Goal: Transaction & Acquisition: Purchase product/service

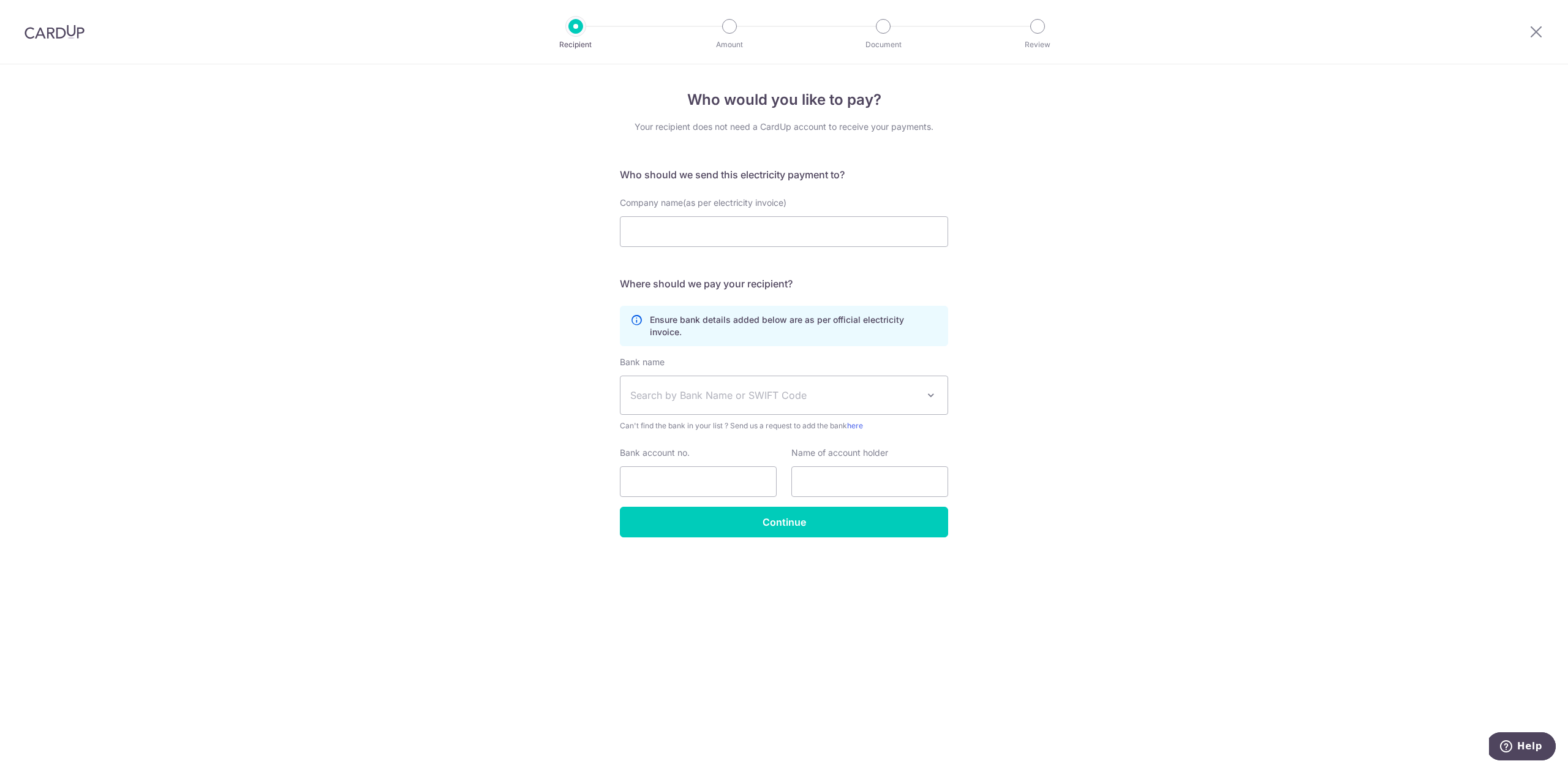
click at [764, 388] on span "Search by Bank Name or SWIFT Code" at bounding box center [774, 395] width 288 height 15
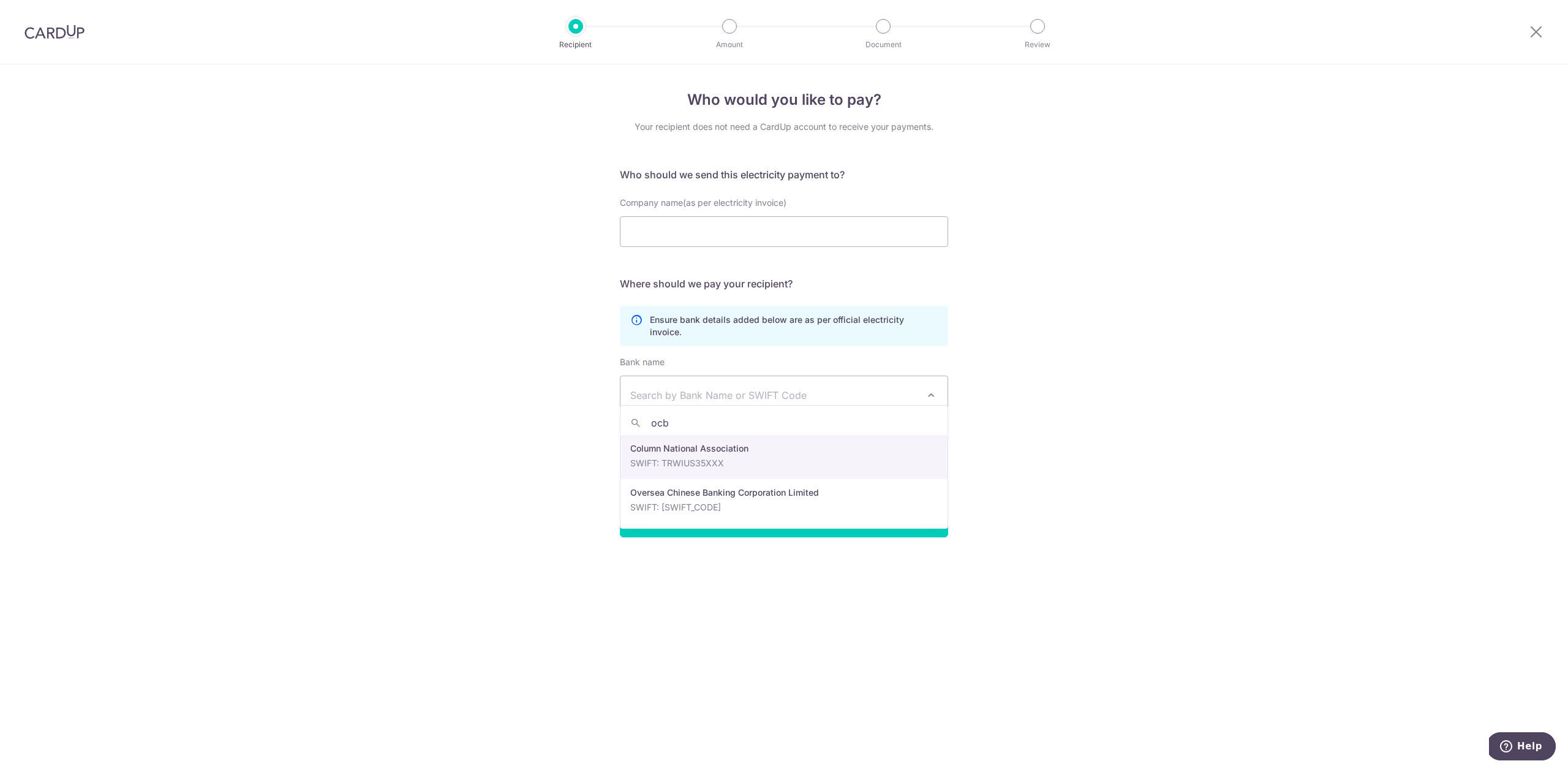
type input "ocbc"
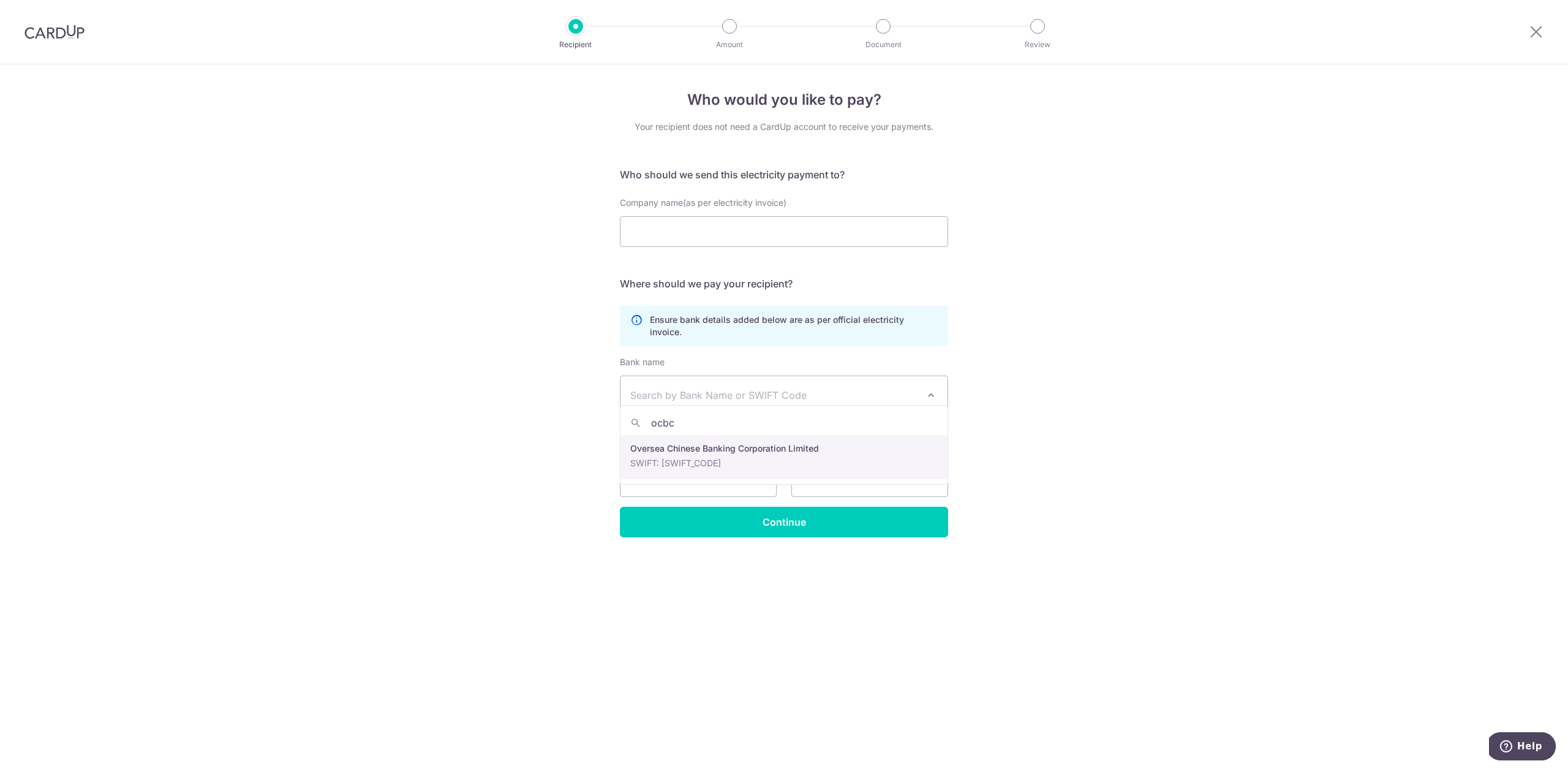
select select "12"
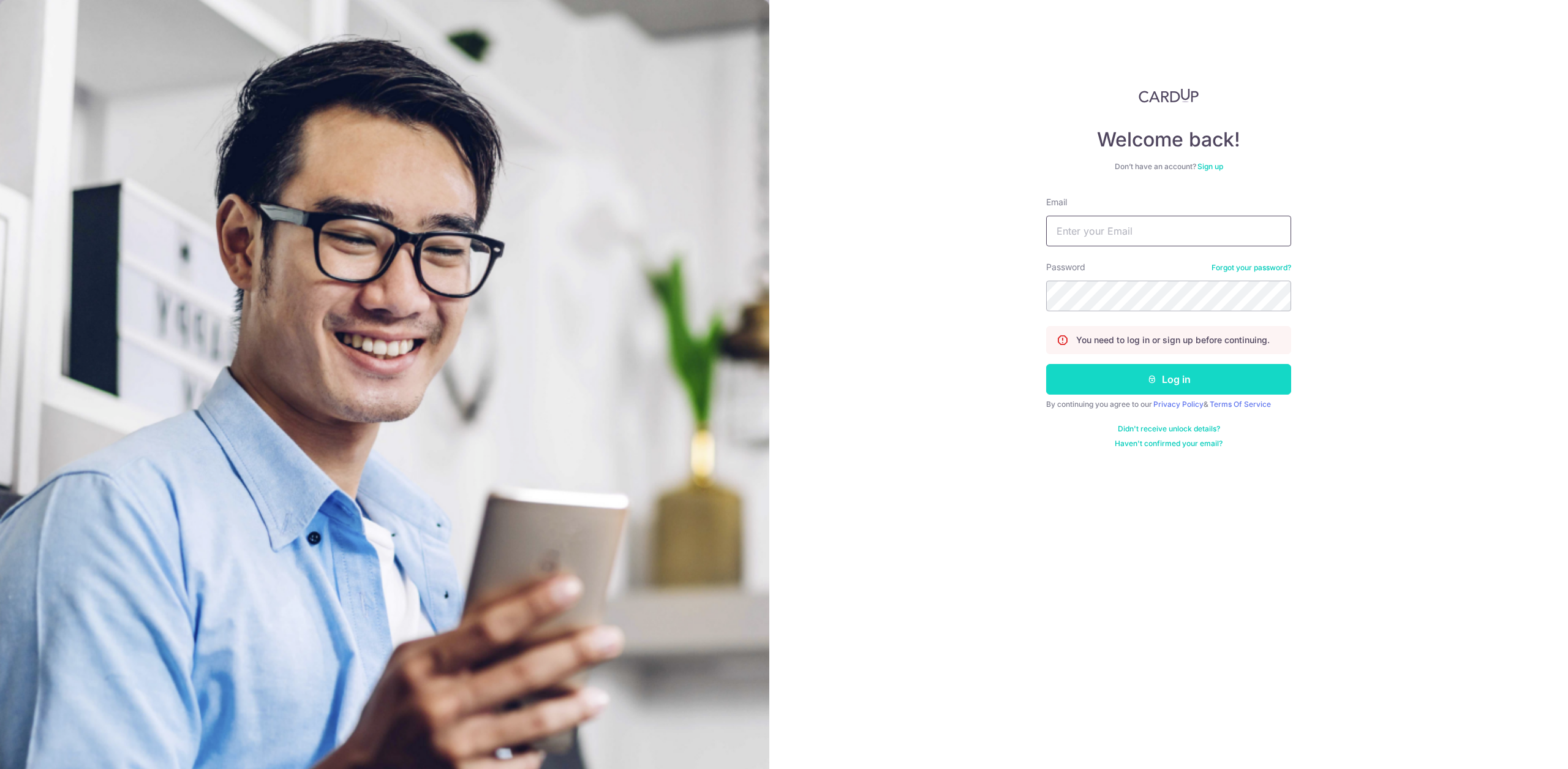
type input "[EMAIL_ADDRESS][DOMAIN_NAME]"
click at [1127, 383] on button "Log in" at bounding box center [1169, 379] width 245 height 31
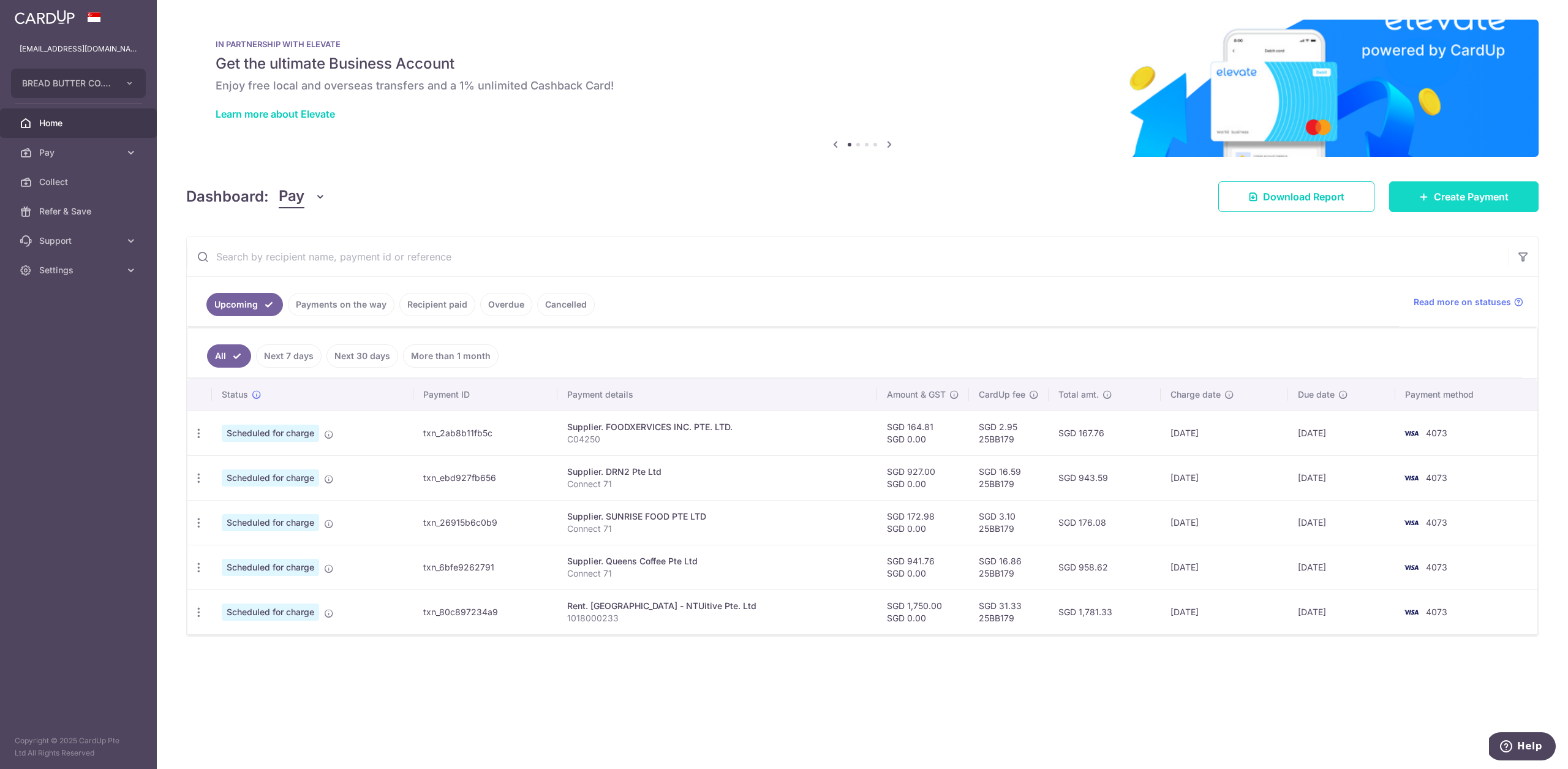
click at [1422, 198] on icon at bounding box center [1424, 196] width 10 height 10
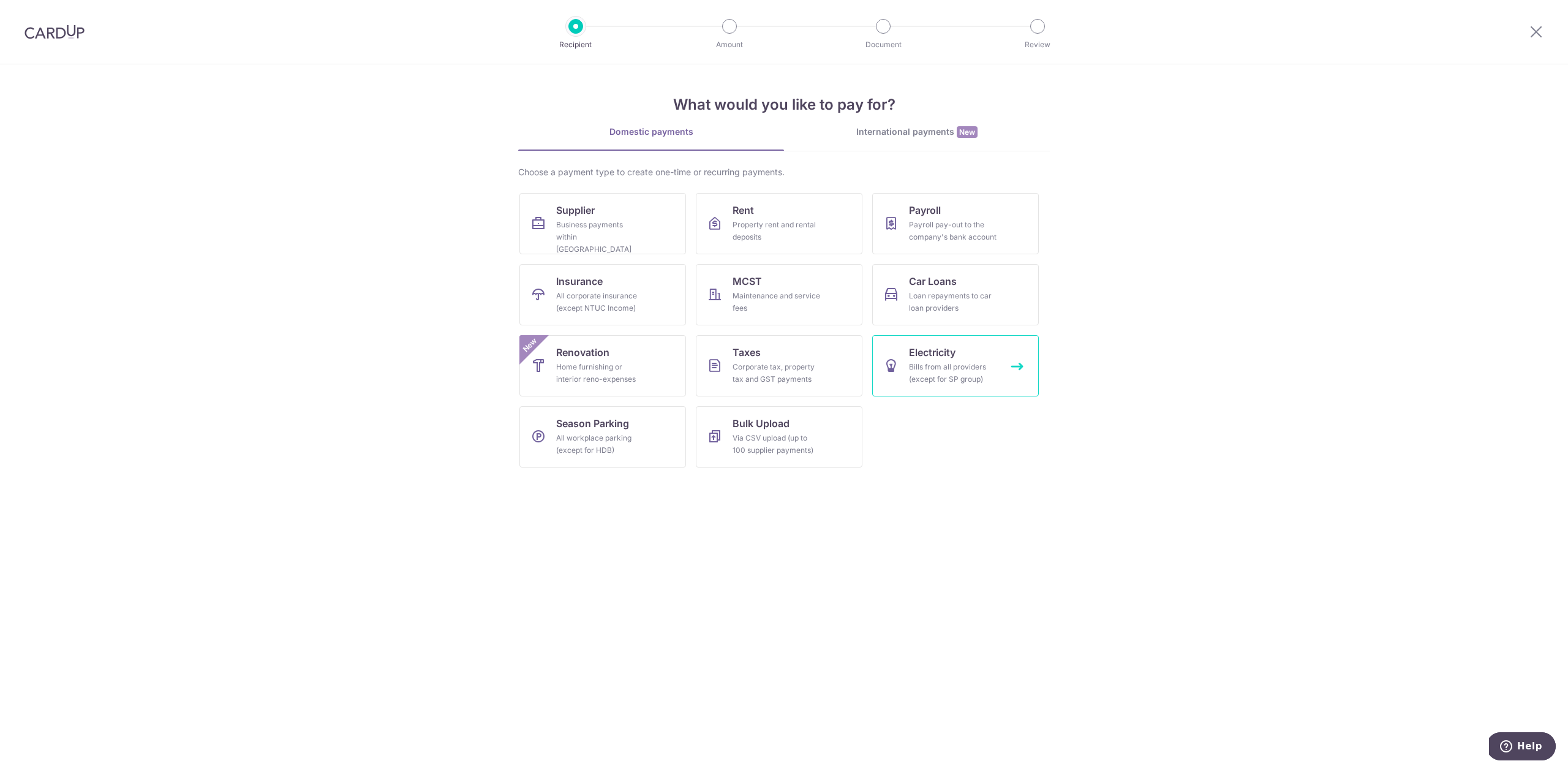
click at [934, 344] on link "Electricity Bills from all providers (except for SP group)" at bounding box center [956, 366] width 167 height 61
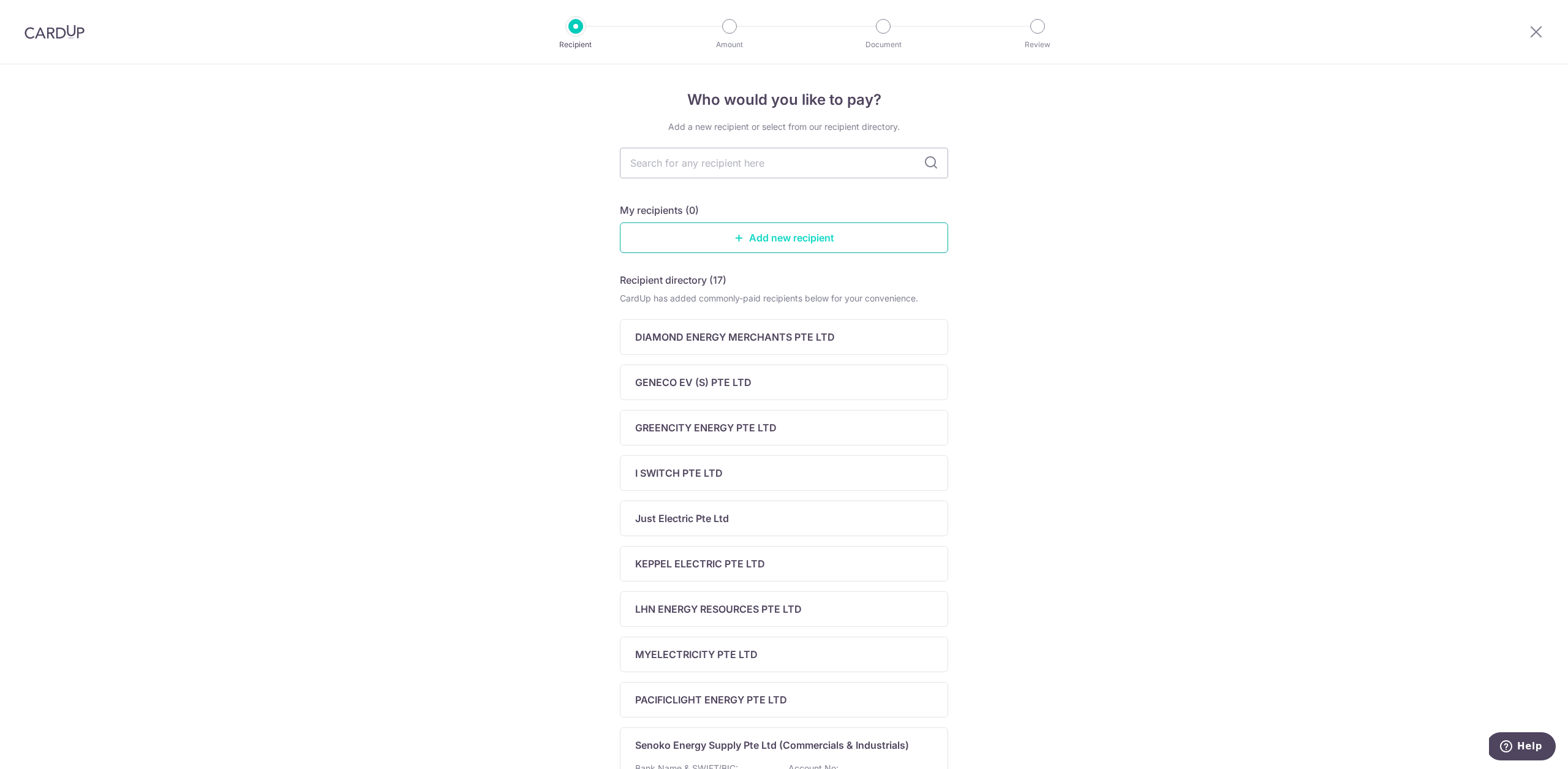
click at [737, 248] on link "Add new recipient" at bounding box center [784, 237] width 329 height 31
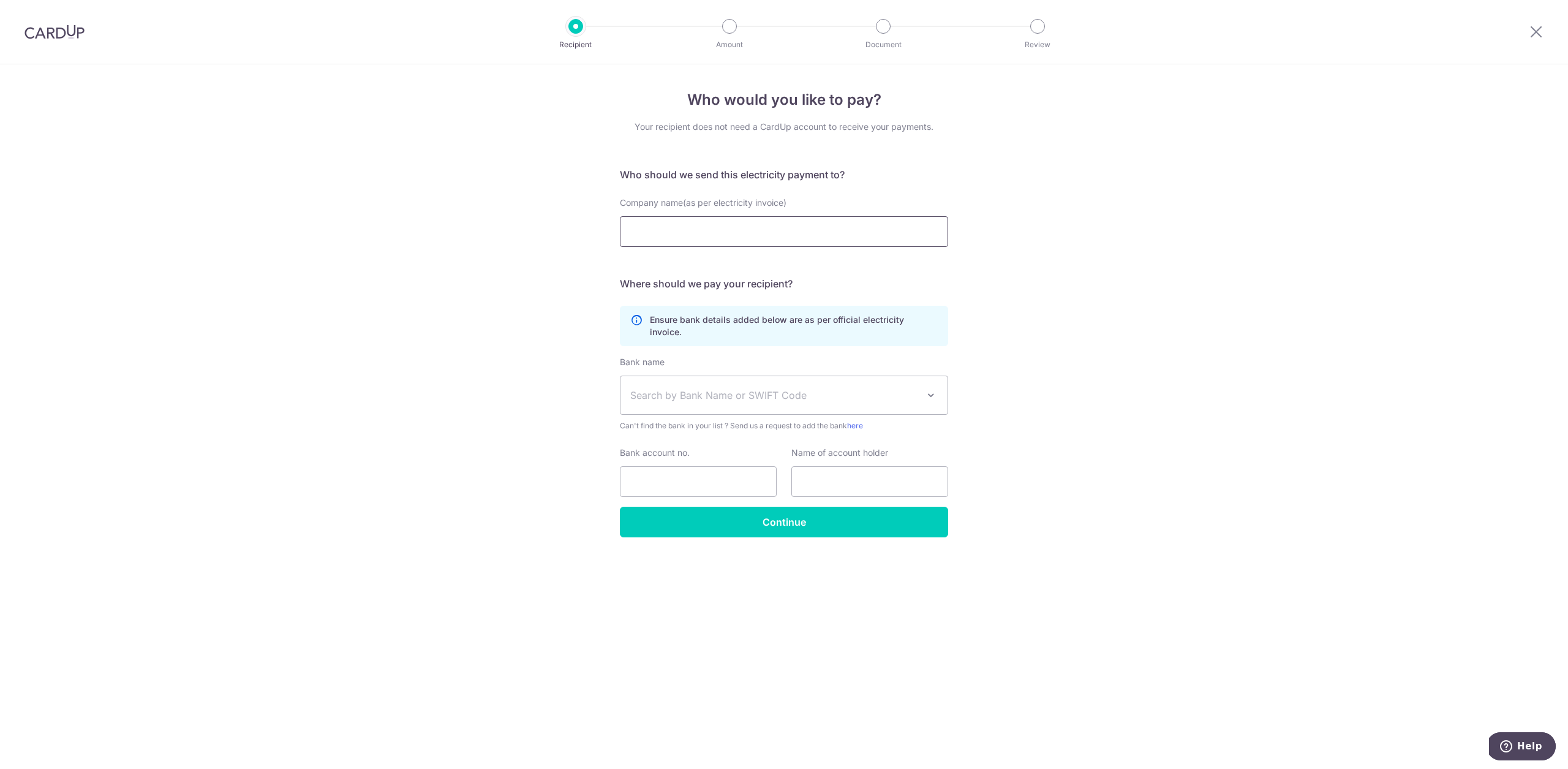
click at [742, 225] on input "Company name(as per electricity invoice)" at bounding box center [784, 231] width 329 height 31
paste input "Nanyang Technological University"
type input "Nanyang Technological University"
click at [1105, 310] on div "Who would you like to pay? Your recipient does not need a CardUp account to rec…" at bounding box center [784, 416] width 1568 height 705
click at [720, 466] on input "Bank account no." at bounding box center [698, 481] width 157 height 31
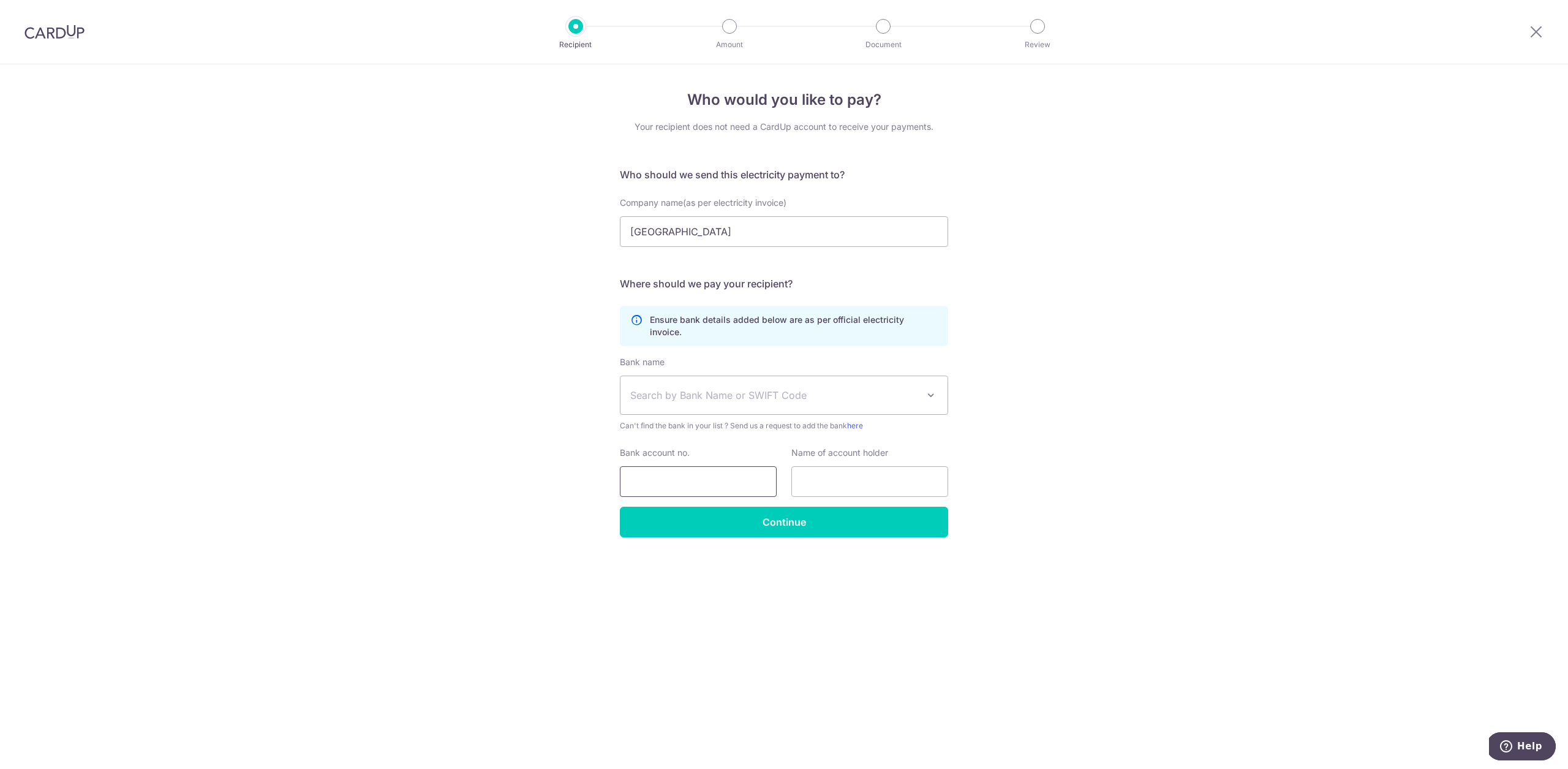
paste input "537-010027-001"
click at [691, 470] on input "537-010027-001" at bounding box center [698, 481] width 157 height 31
type input "537010027001"
click at [789, 226] on input "Nanyang Technological University" at bounding box center [784, 231] width 329 height 31
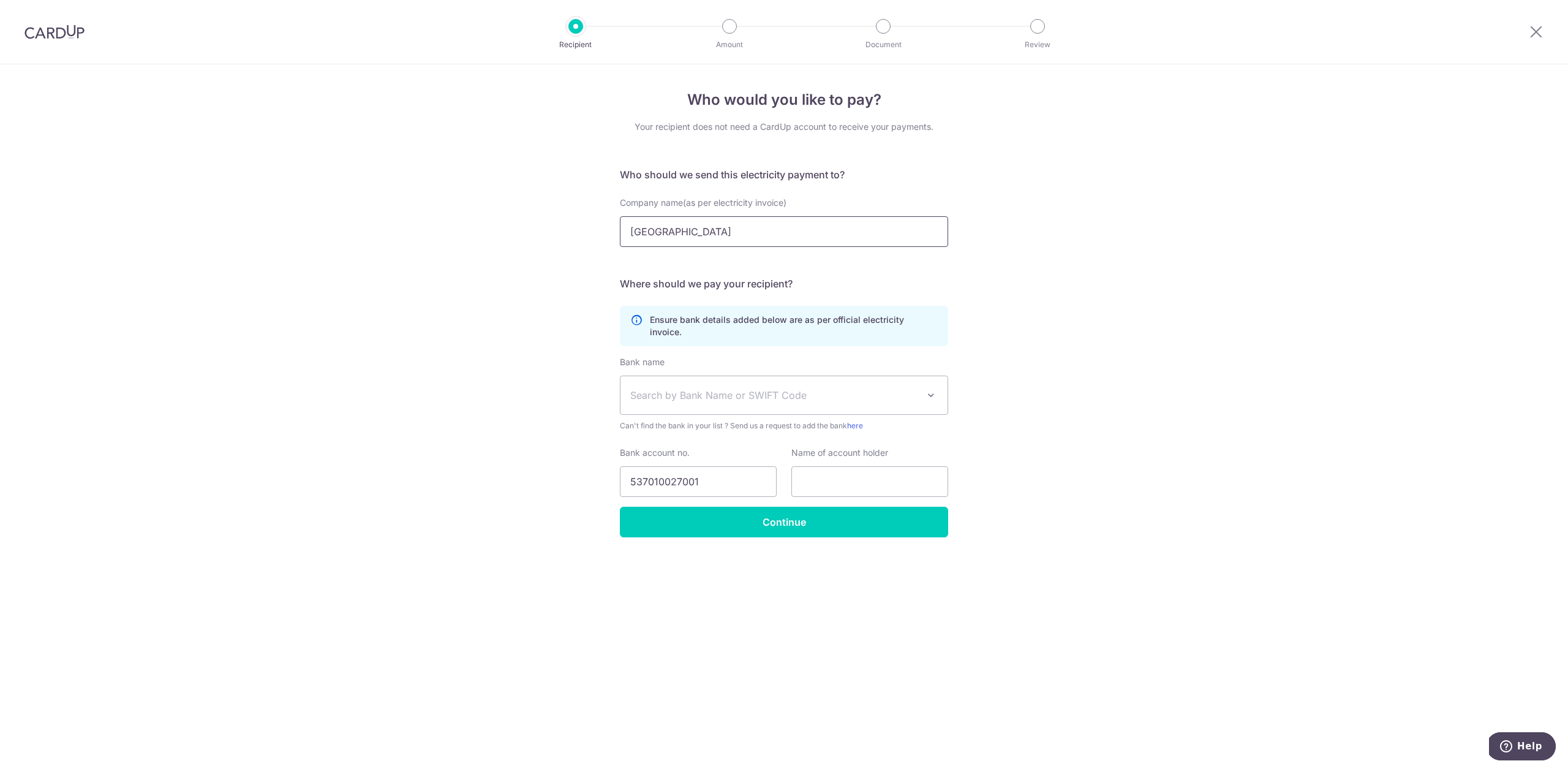
click at [789, 226] on input "Nanyang Technological University" at bounding box center [784, 231] width 329 height 31
click at [848, 469] on input "text" at bounding box center [869, 481] width 157 height 31
paste input "Nanyang Technological University"
type input "Nanyang Technological University"
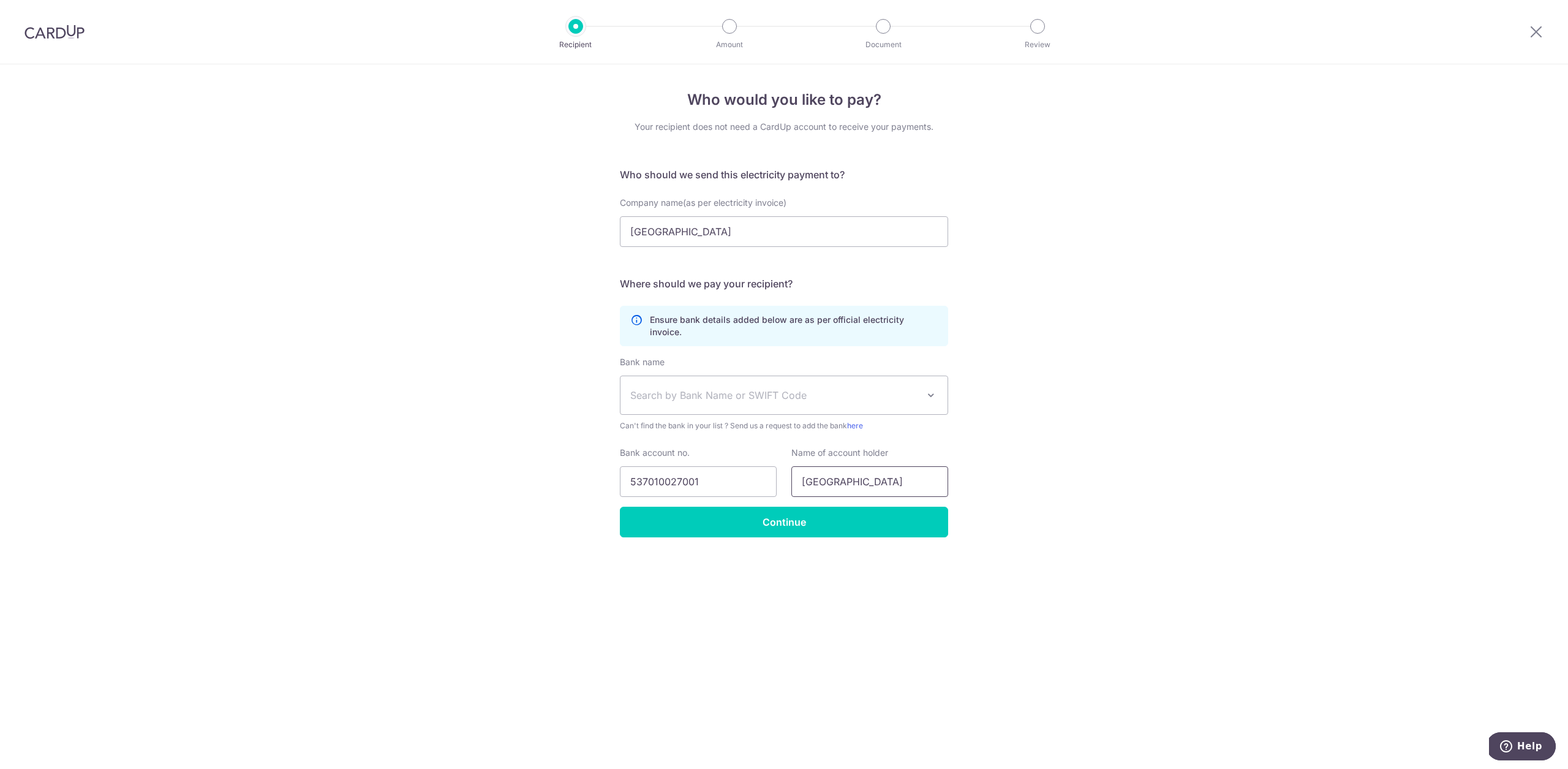
scroll to position [0, 0]
click at [760, 399] on span "Search by Bank Name or SWIFT Code" at bounding box center [784, 395] width 327 height 38
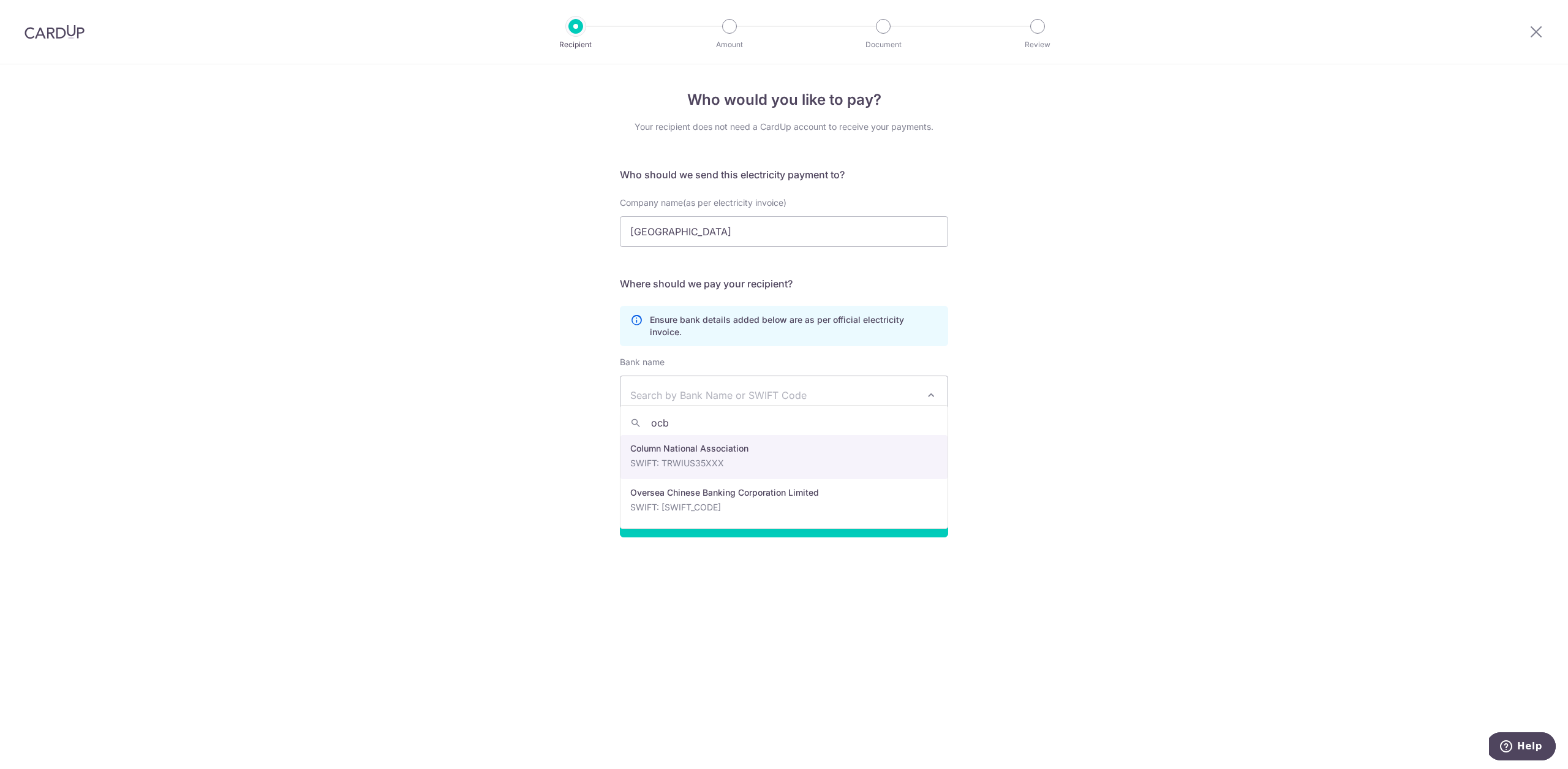
type input "ocbc"
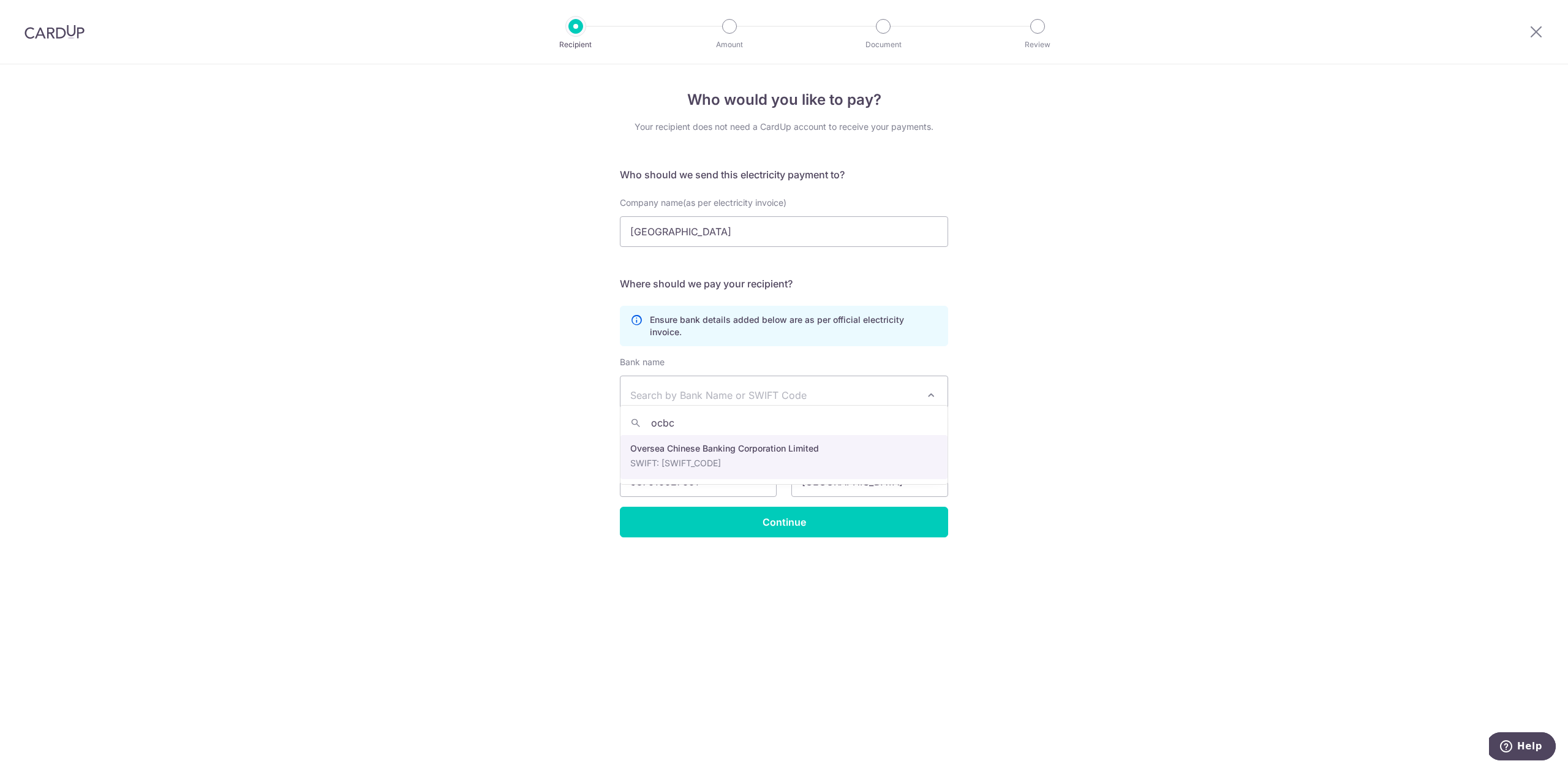
select select "12"
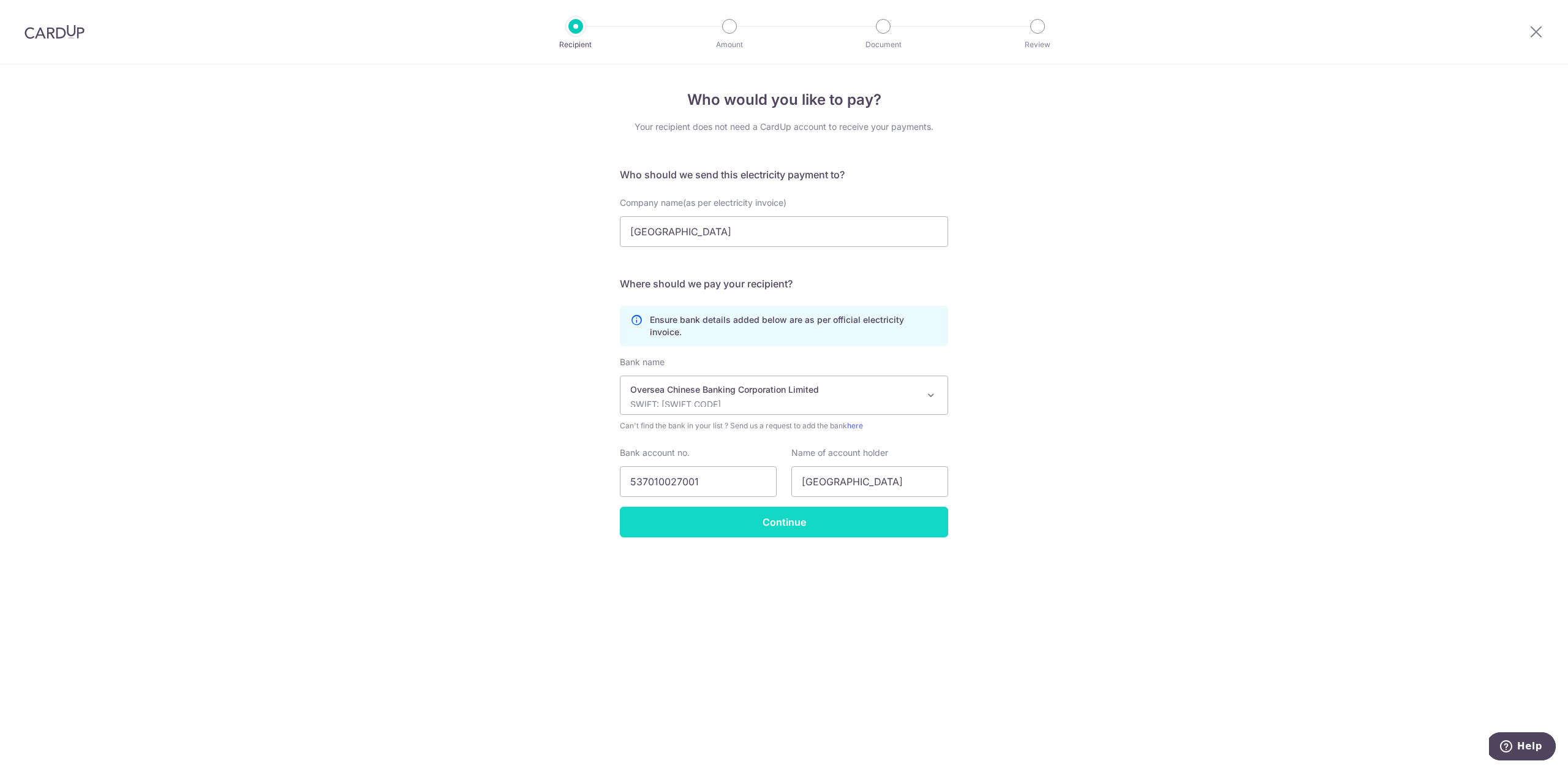
click at [738, 507] on input "Continue" at bounding box center [784, 522] width 329 height 31
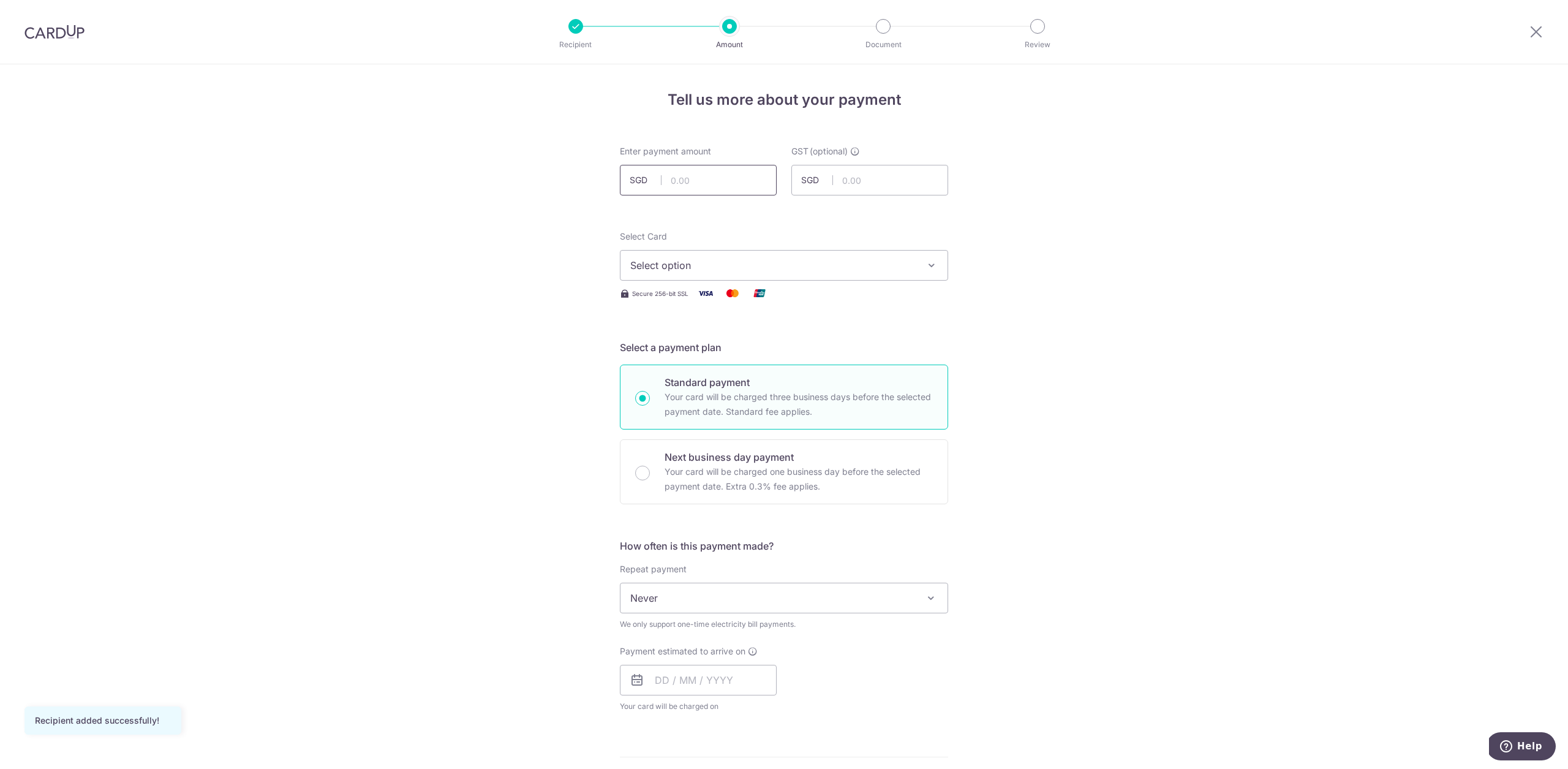
click at [737, 183] on input "text" at bounding box center [698, 180] width 157 height 31
paste input "177.40"
type input "177.40"
click at [848, 245] on div "Select Card Select option Add credit card Your Cards **** 7550 **** 4073" at bounding box center [784, 255] width 329 height 50
click at [768, 267] on span "Select option" at bounding box center [773, 265] width 286 height 15
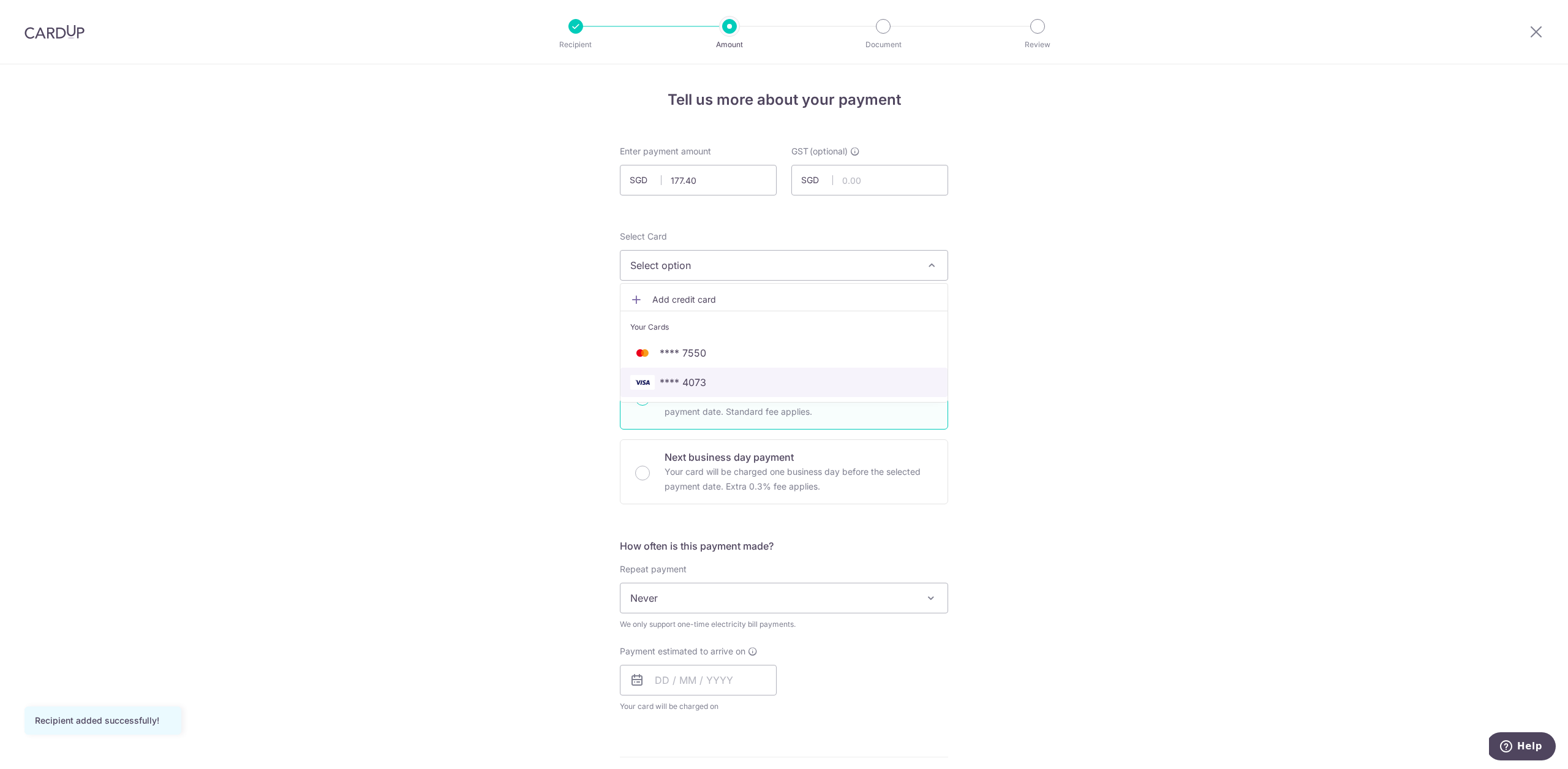
click at [770, 385] on span "**** 4073" at bounding box center [784, 382] width 308 height 15
click at [703, 670] on input "text" at bounding box center [698, 677] width 157 height 31
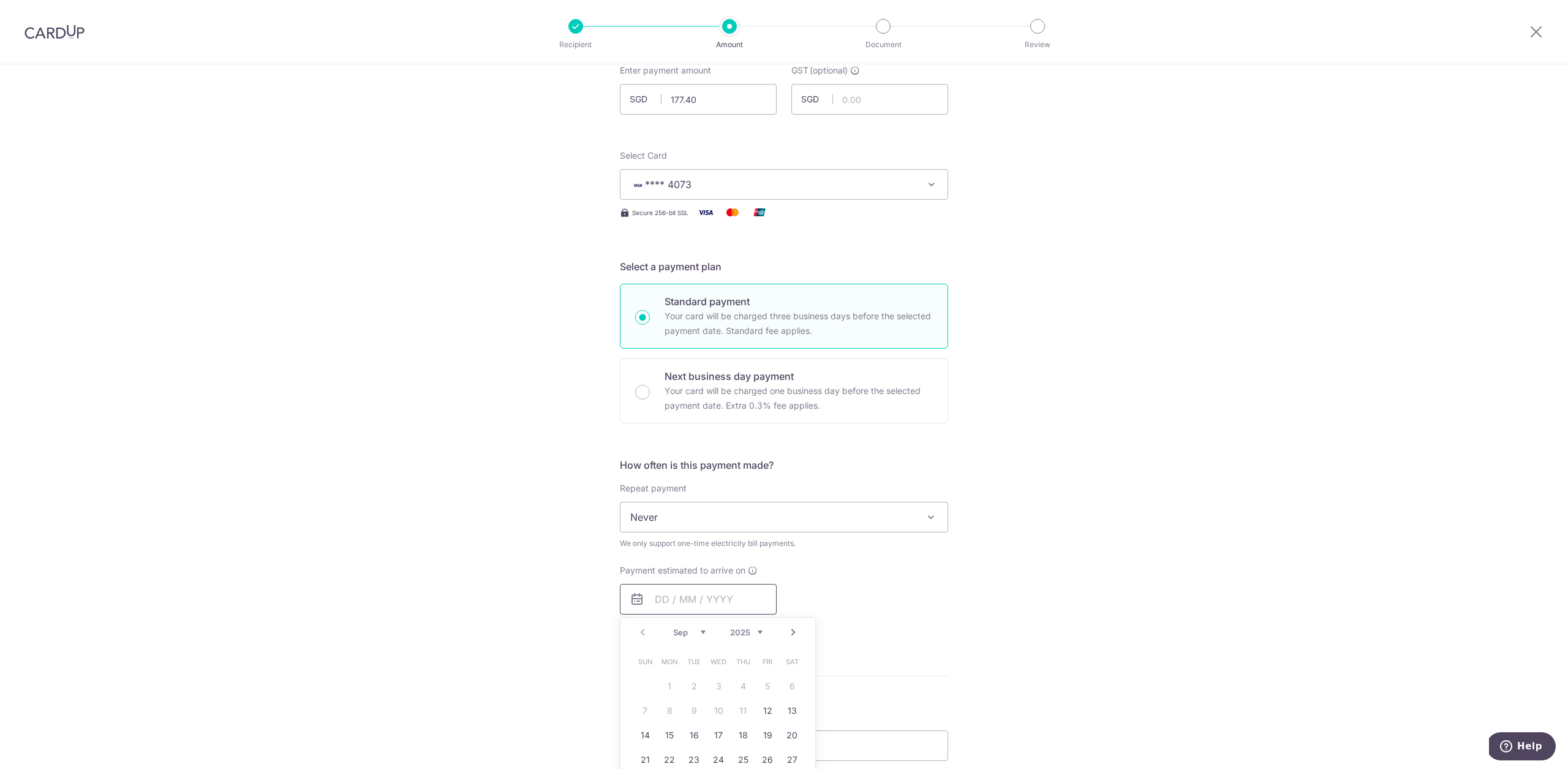
scroll to position [225, 0]
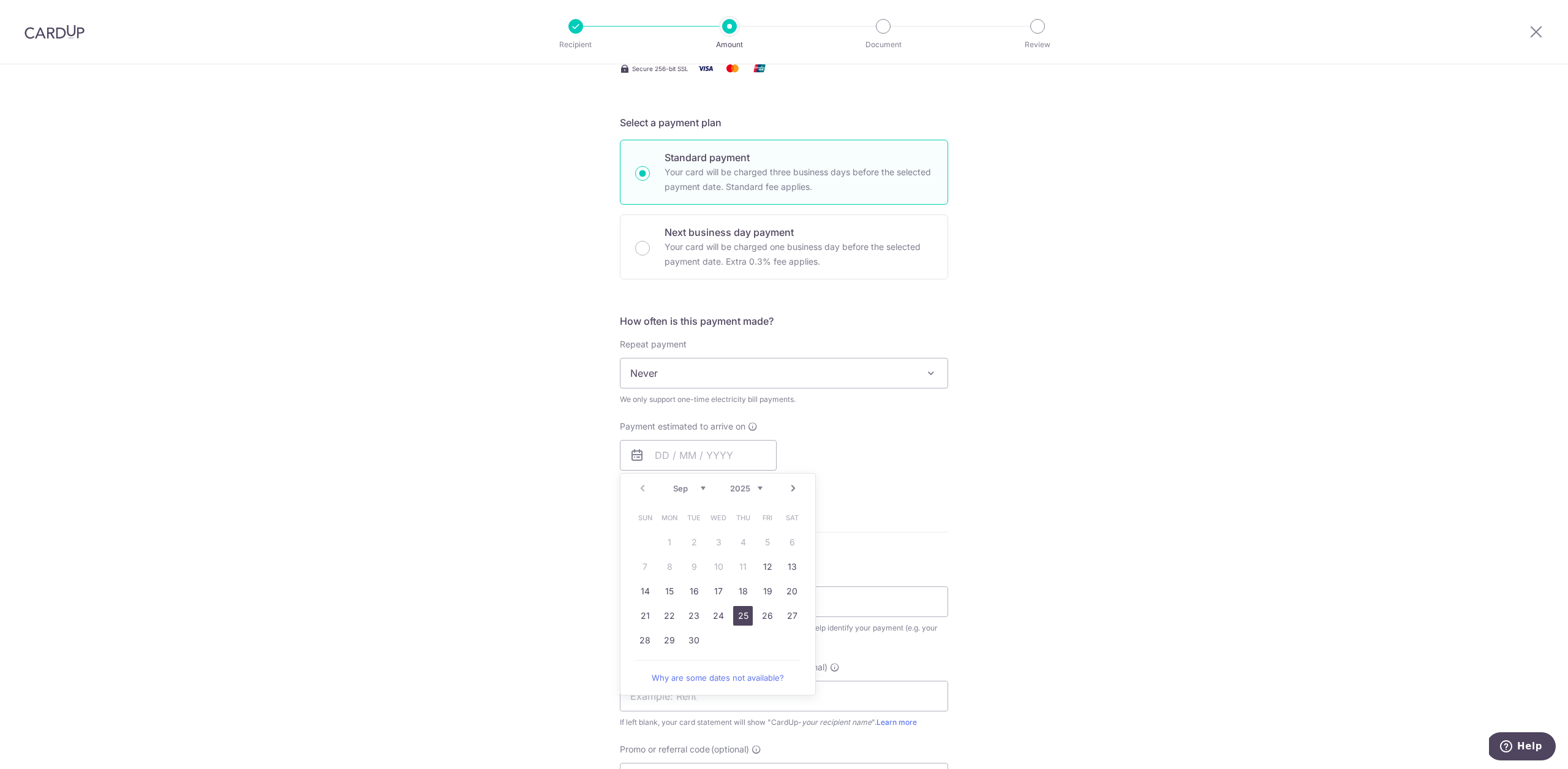
drag, startPoint x: 742, startPoint y: 616, endPoint x: 749, endPoint y: 398, distance: 218.1
click at [742, 617] on link "25" at bounding box center [743, 615] width 20 height 20
type input "25/09/2025"
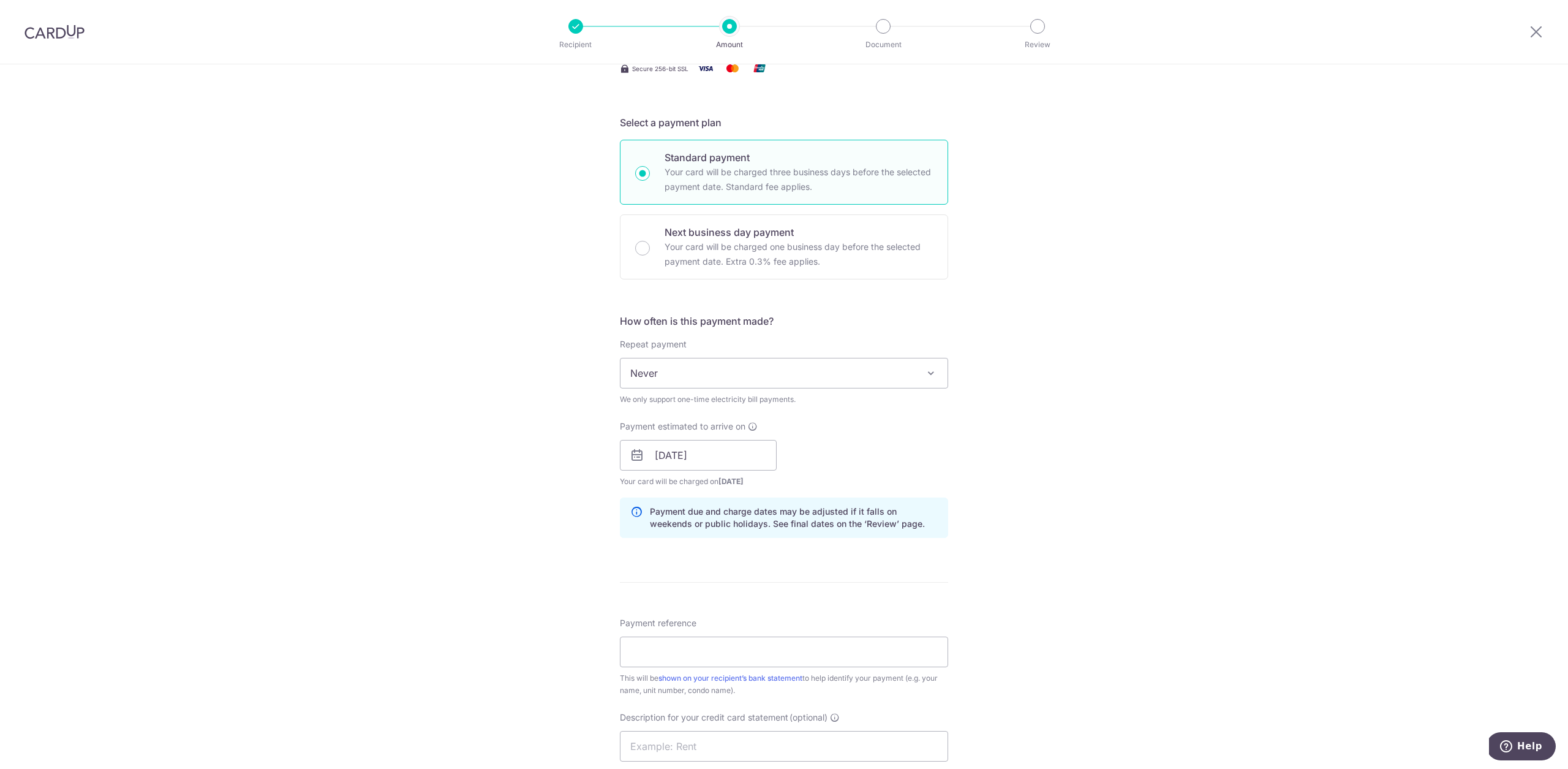
click at [921, 440] on div "Payment estimated to arrive on 25/09/2025 Prev Next Sep Oct Nov Dec 2025 2026 2…" at bounding box center [783, 454] width 343 height 68
click at [713, 649] on input "Payment reference" at bounding box center [784, 651] width 329 height 31
paste input "1018001438"
type input "1018001438"
click at [1033, 589] on div "Tell us more about your payment Enter payment amount SGD 177.40 177.40 GST (opt…" at bounding box center [784, 468] width 1568 height 1258
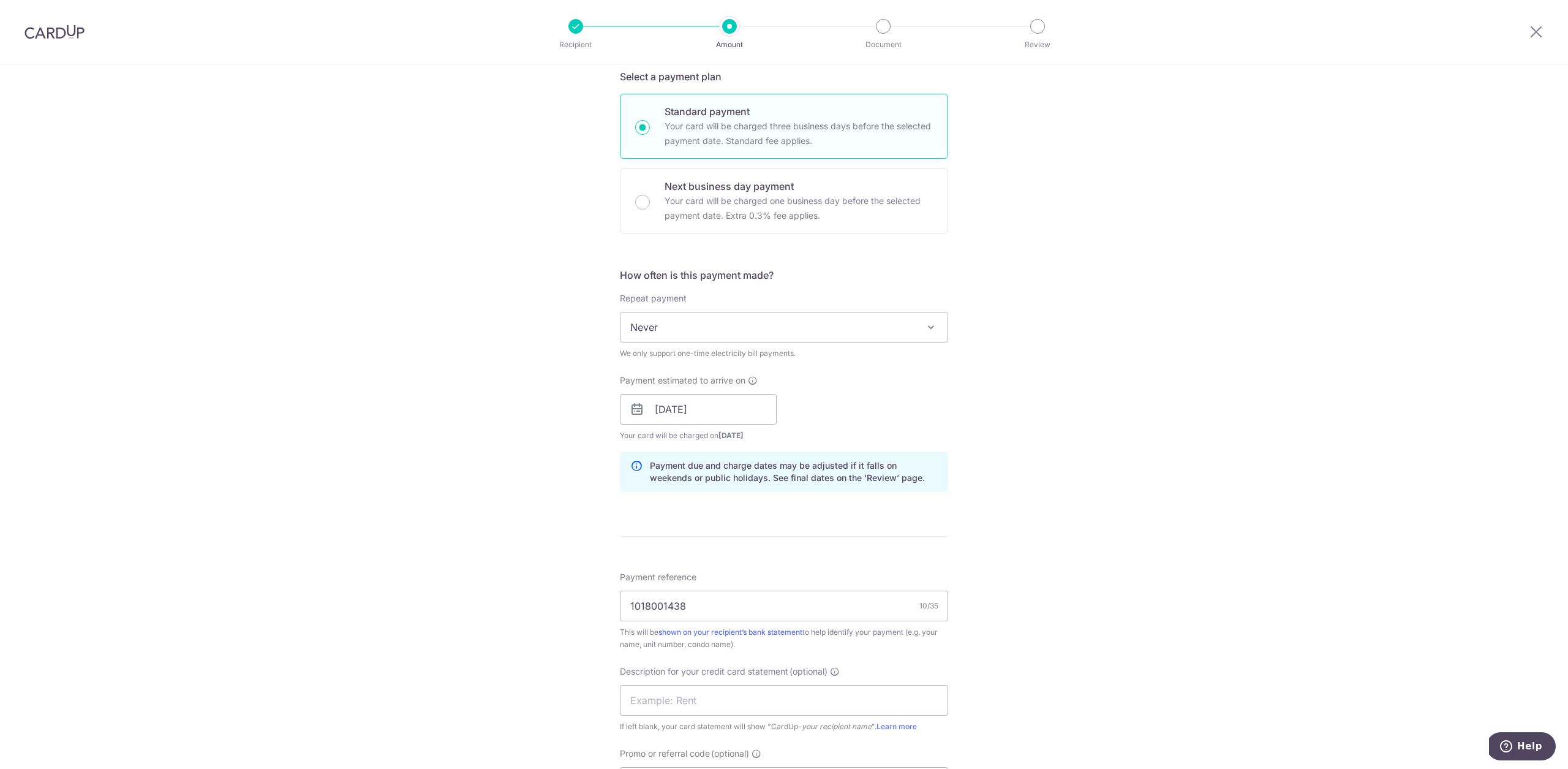
scroll to position [321, 0]
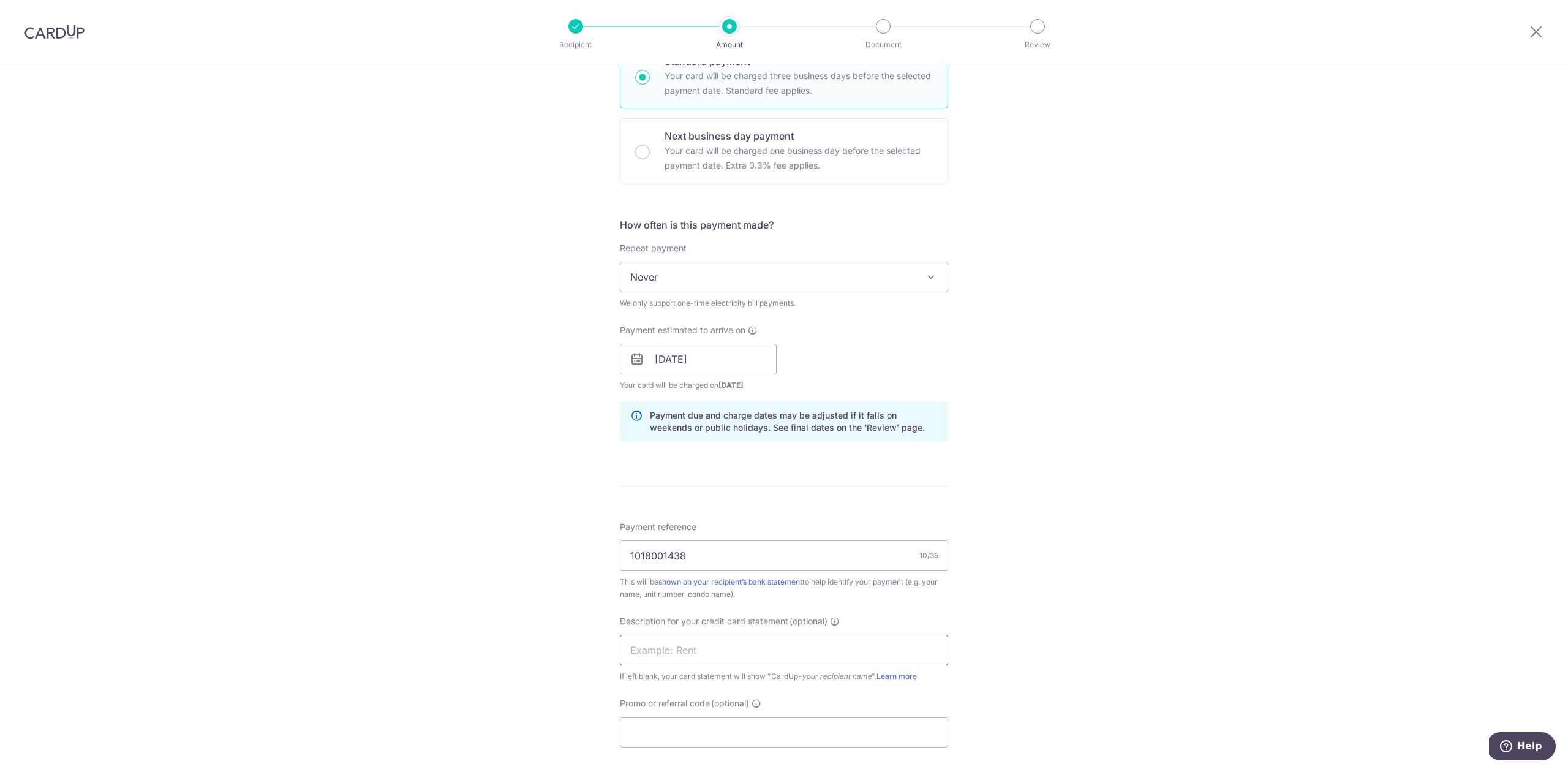
click at [798, 637] on input "text" at bounding box center [784, 649] width 329 height 31
click at [812, 654] on input "text" at bounding box center [784, 649] width 329 height 31
type input "C71 WATER BILL"
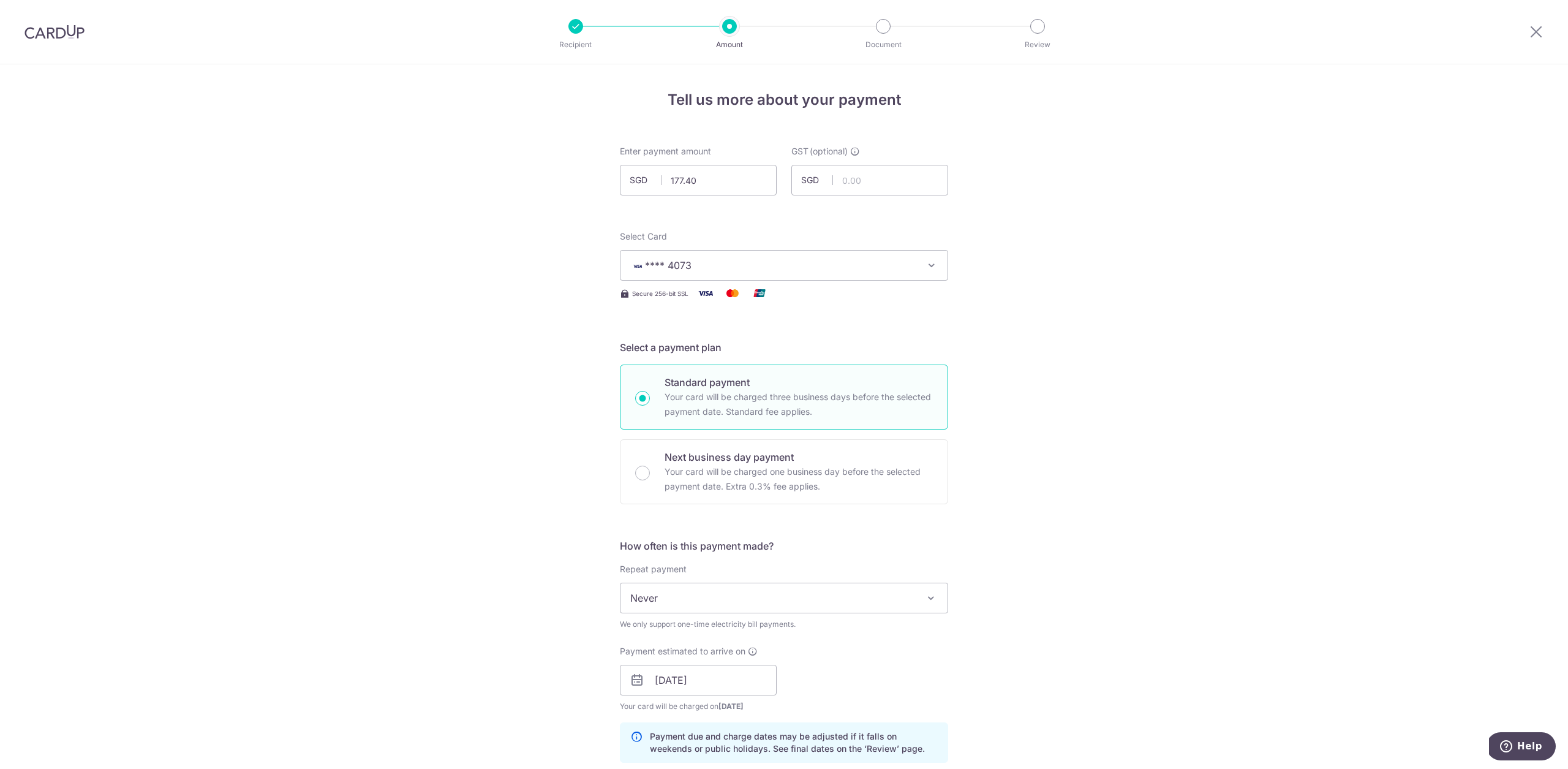
scroll to position [118, 0]
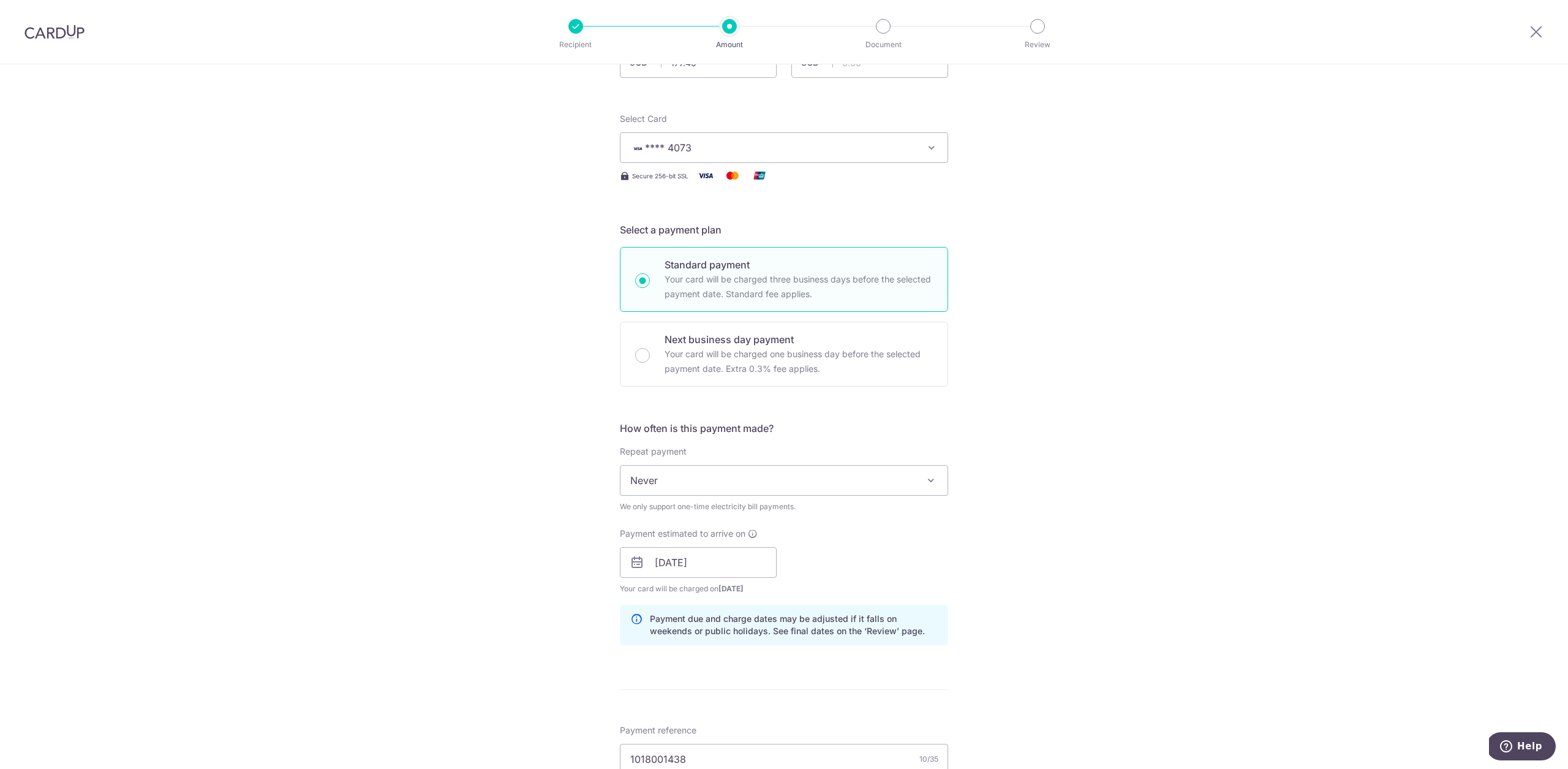
click at [1098, 382] on div "Tell us more about your payment Enter payment amount SGD 177.40 177.40 GST (opt…" at bounding box center [784, 575] width 1568 height 1258
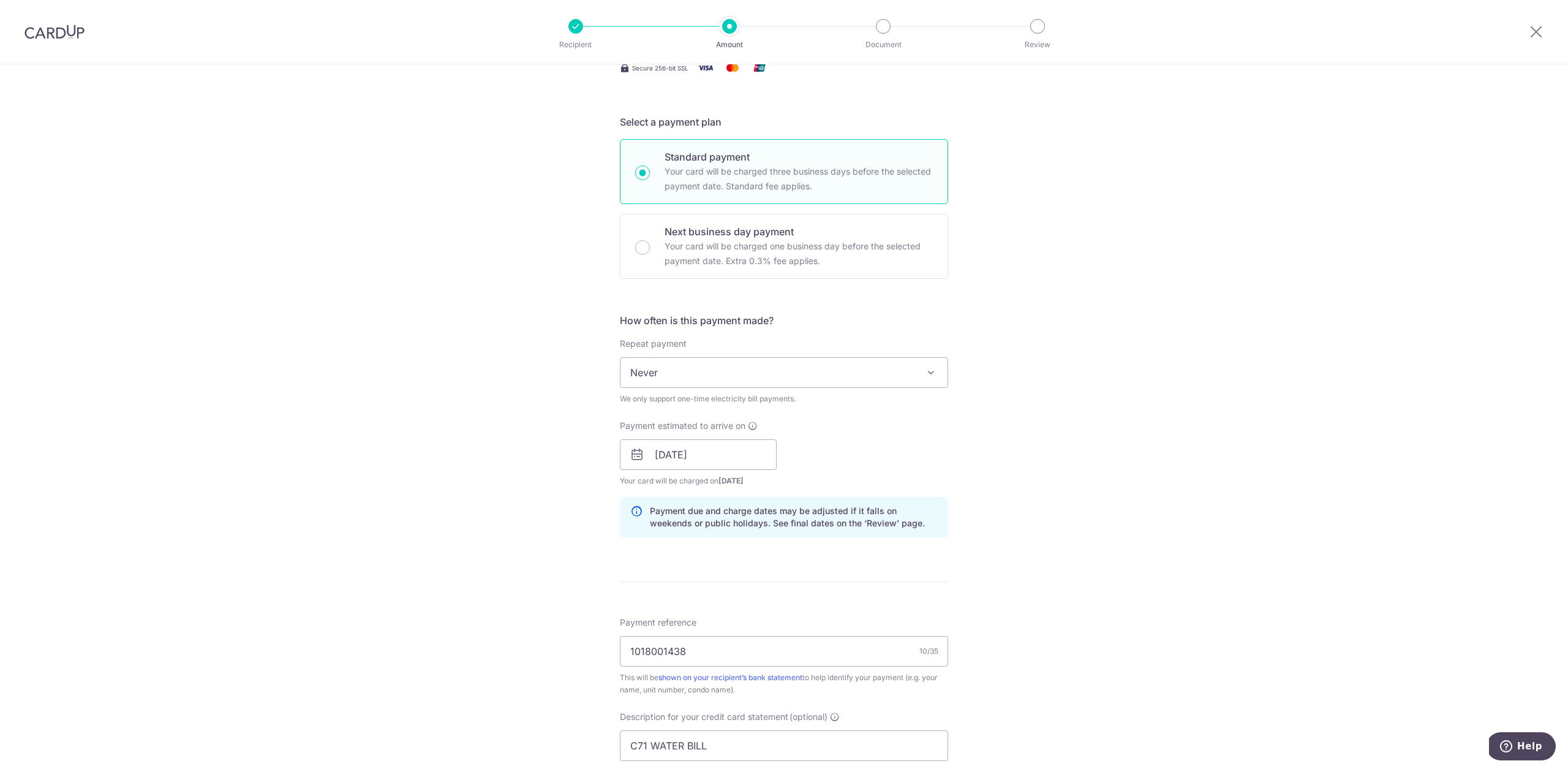
scroll to position [470, 0]
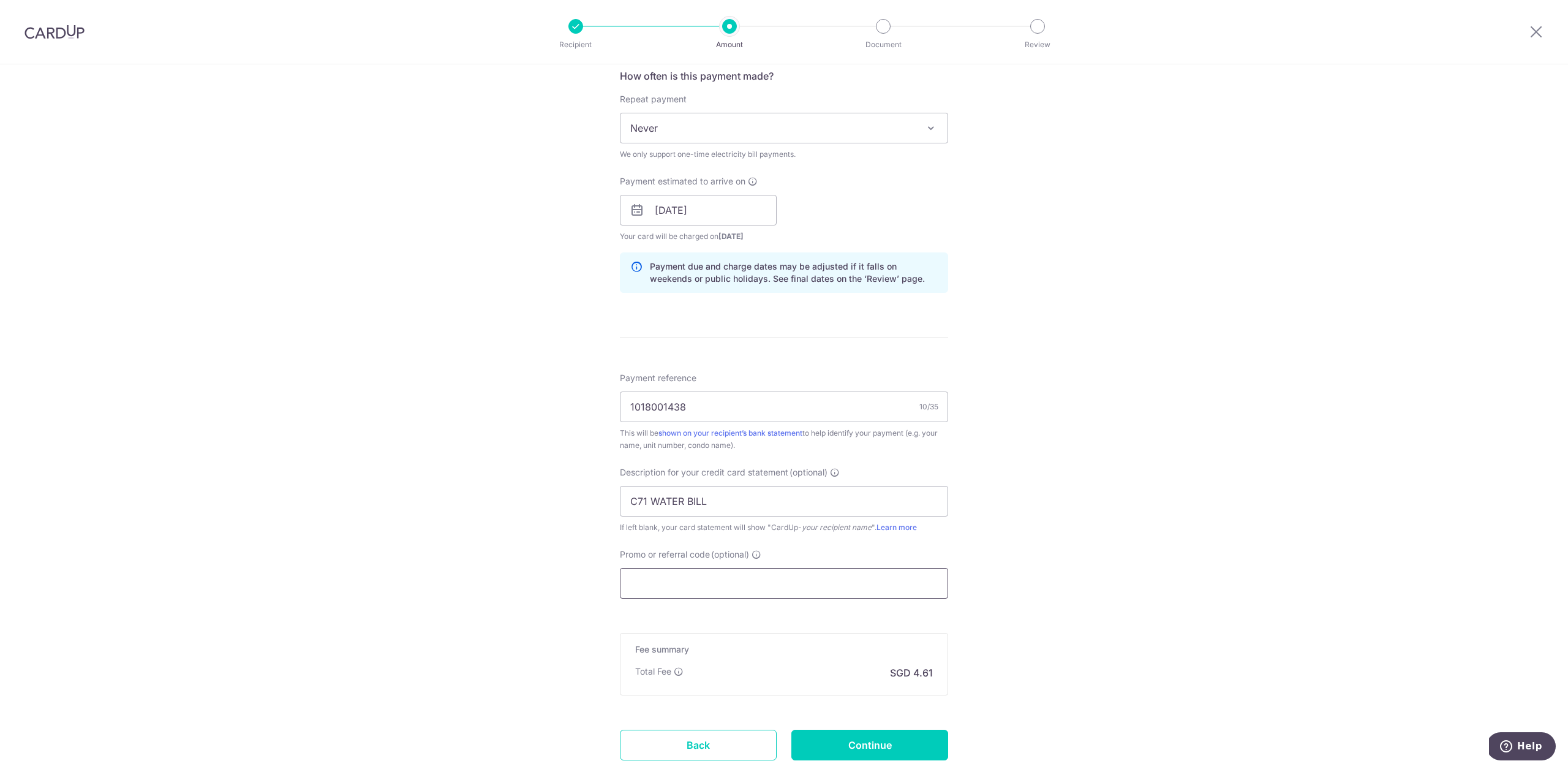
click at [688, 594] on input "Promo or referral code (optional)" at bounding box center [784, 583] width 329 height 31
paste input "25BB179"
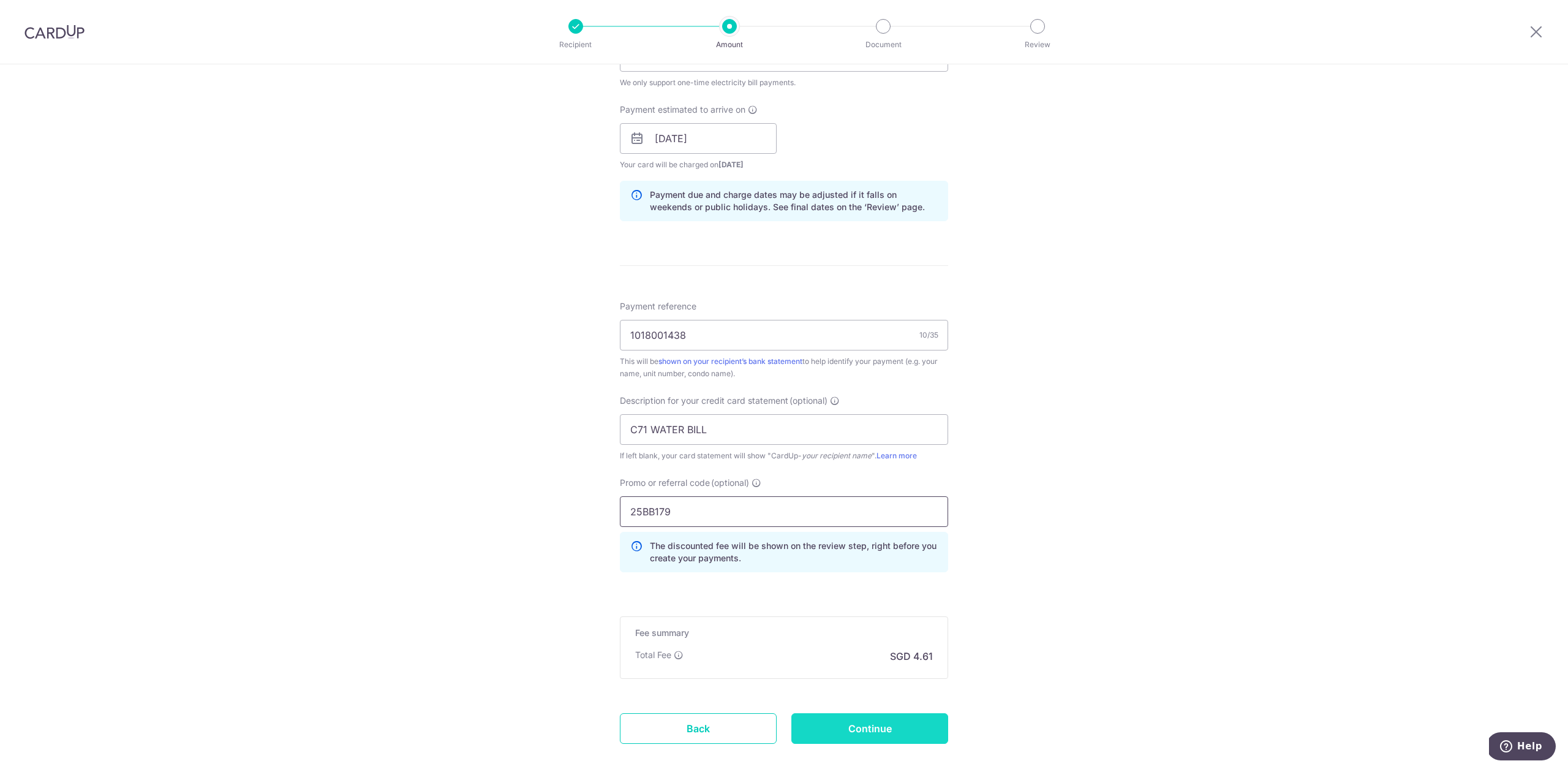
scroll to position [608, 0]
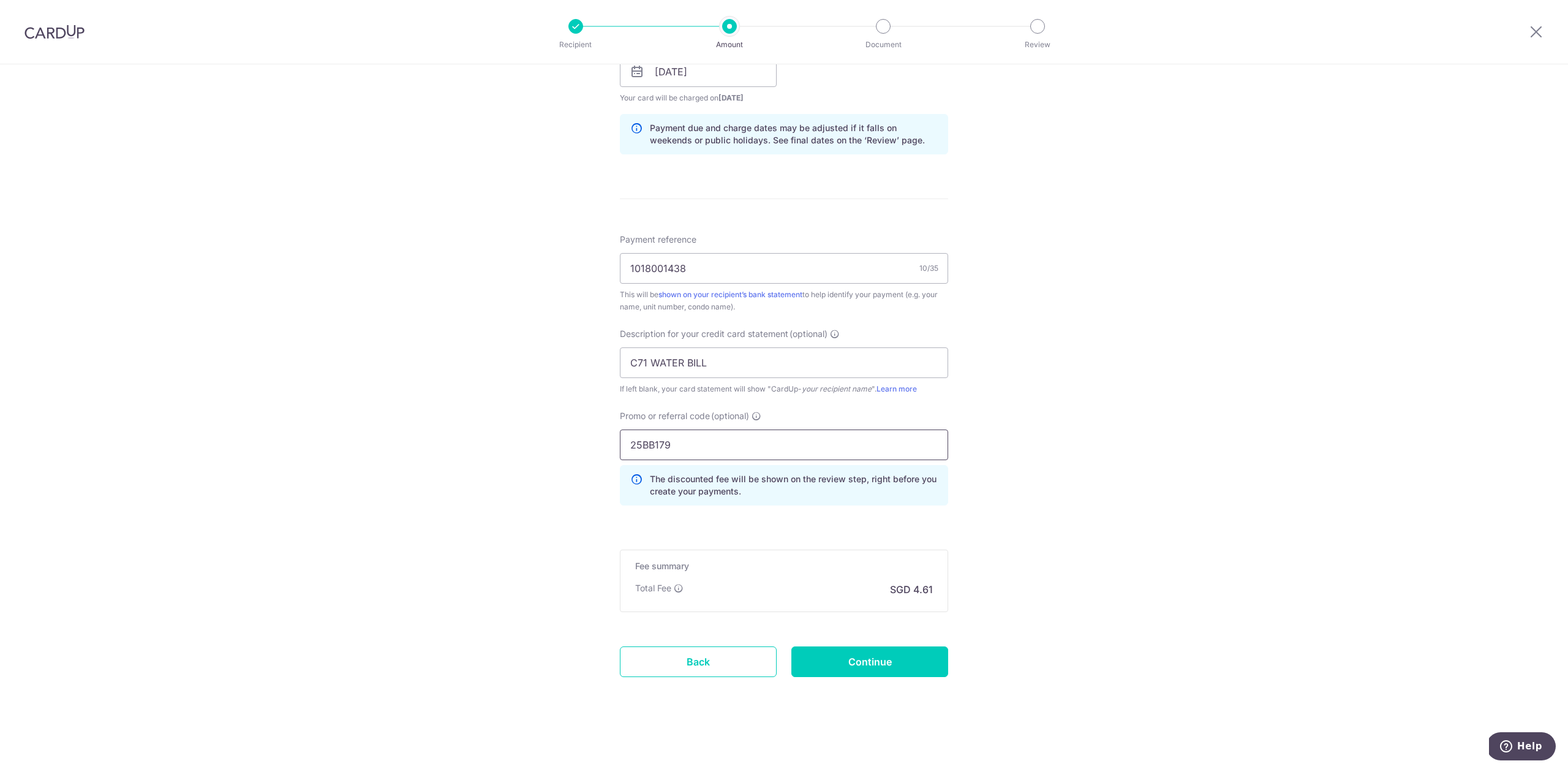
type input "25BB179"
click at [901, 670] on input "Continue" at bounding box center [869, 661] width 157 height 31
type input "Create Schedule"
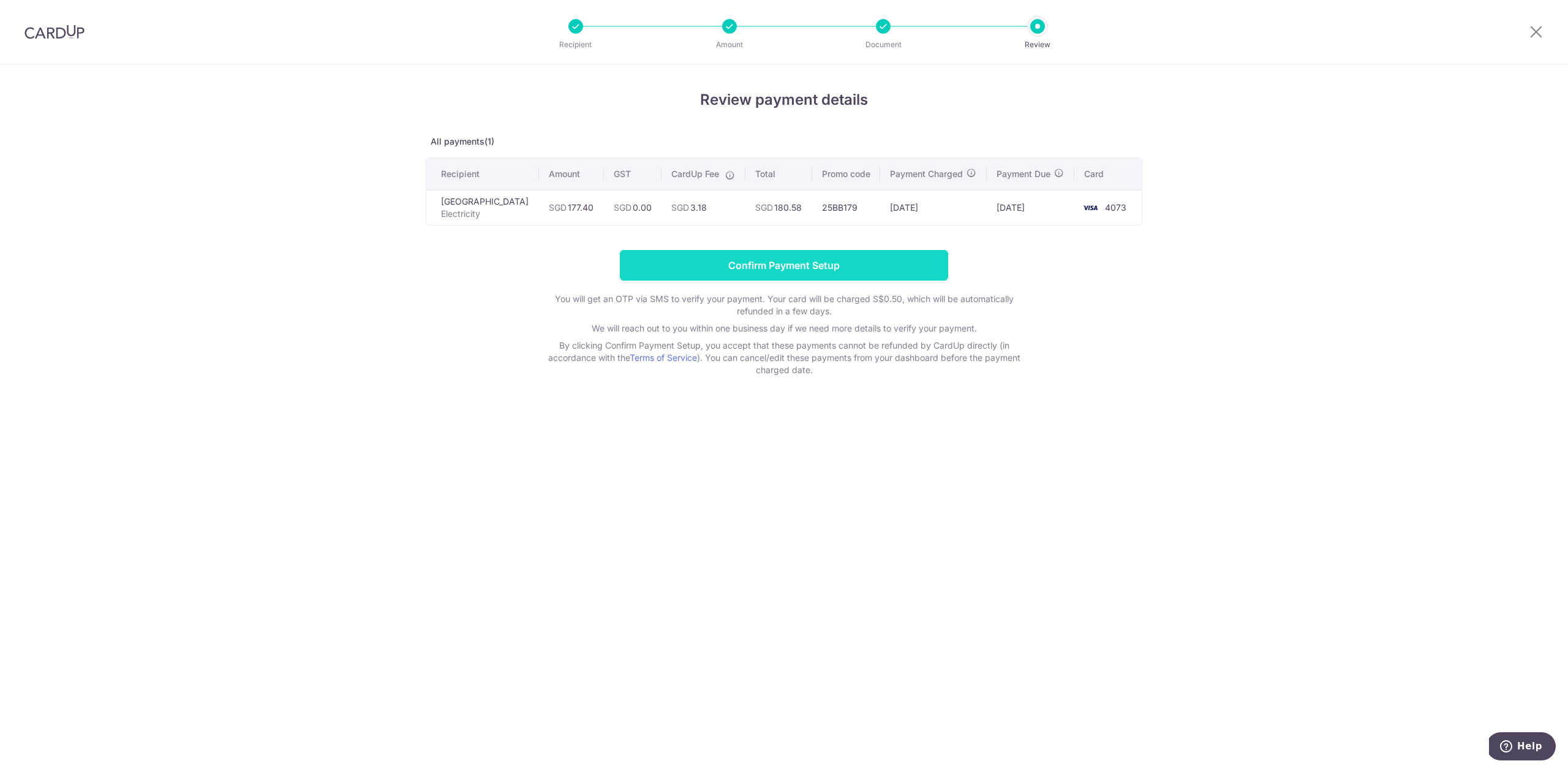
click at [874, 273] on input "Confirm Payment Setup" at bounding box center [784, 265] width 329 height 31
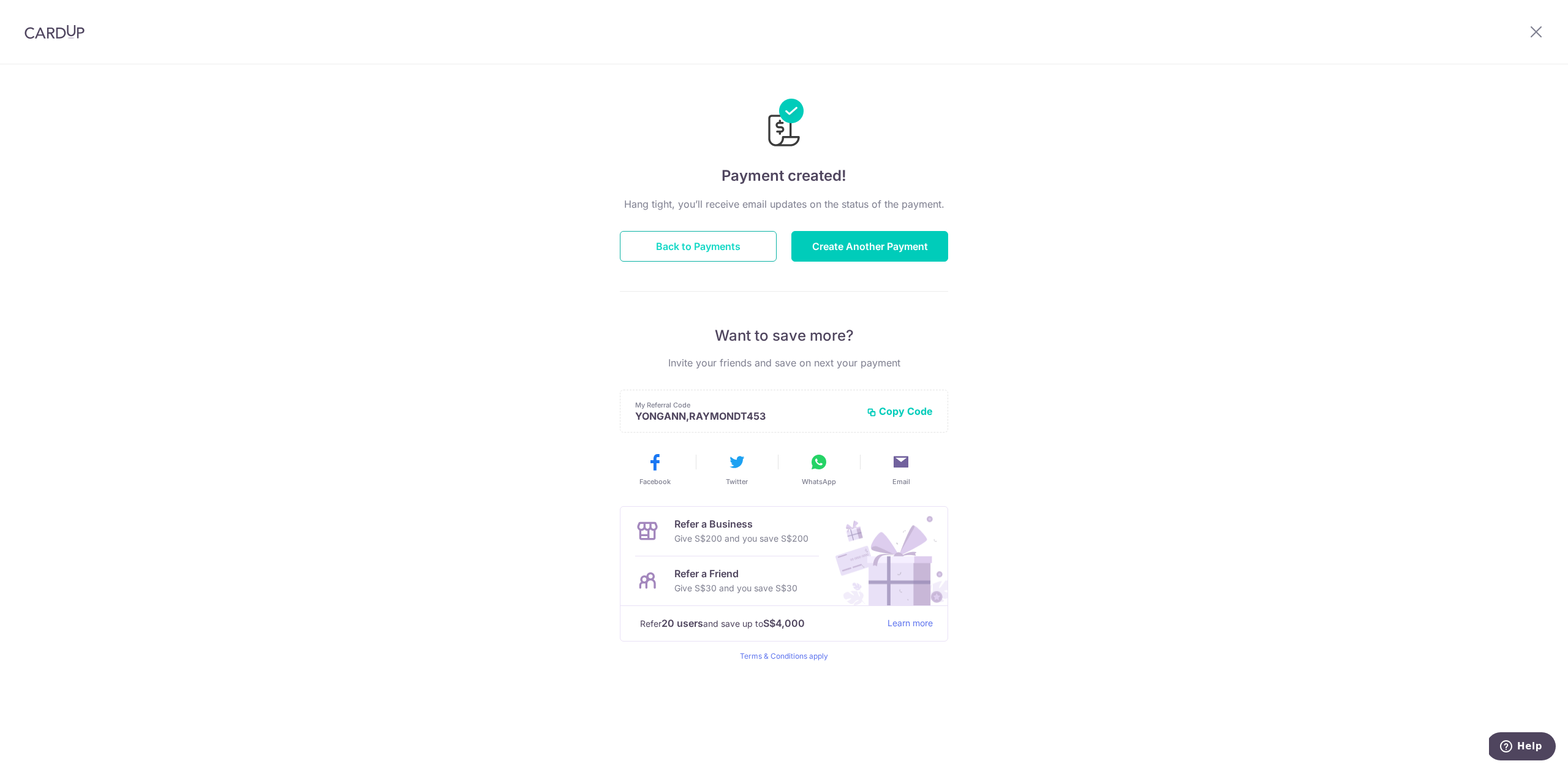
click at [753, 254] on button "Back to Payments" at bounding box center [698, 246] width 157 height 31
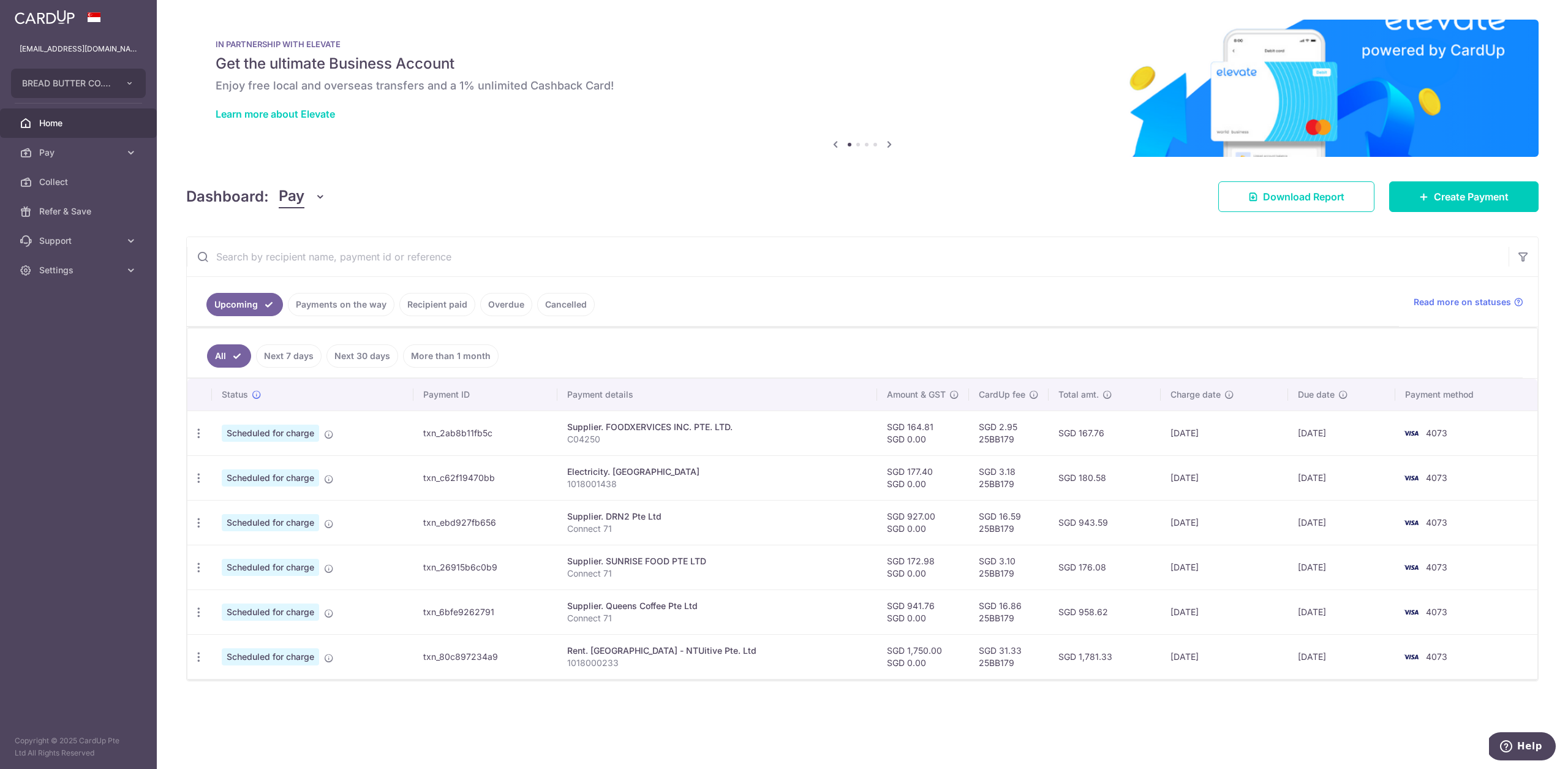
click at [340, 305] on link "Payments on the way" at bounding box center [341, 304] width 107 height 23
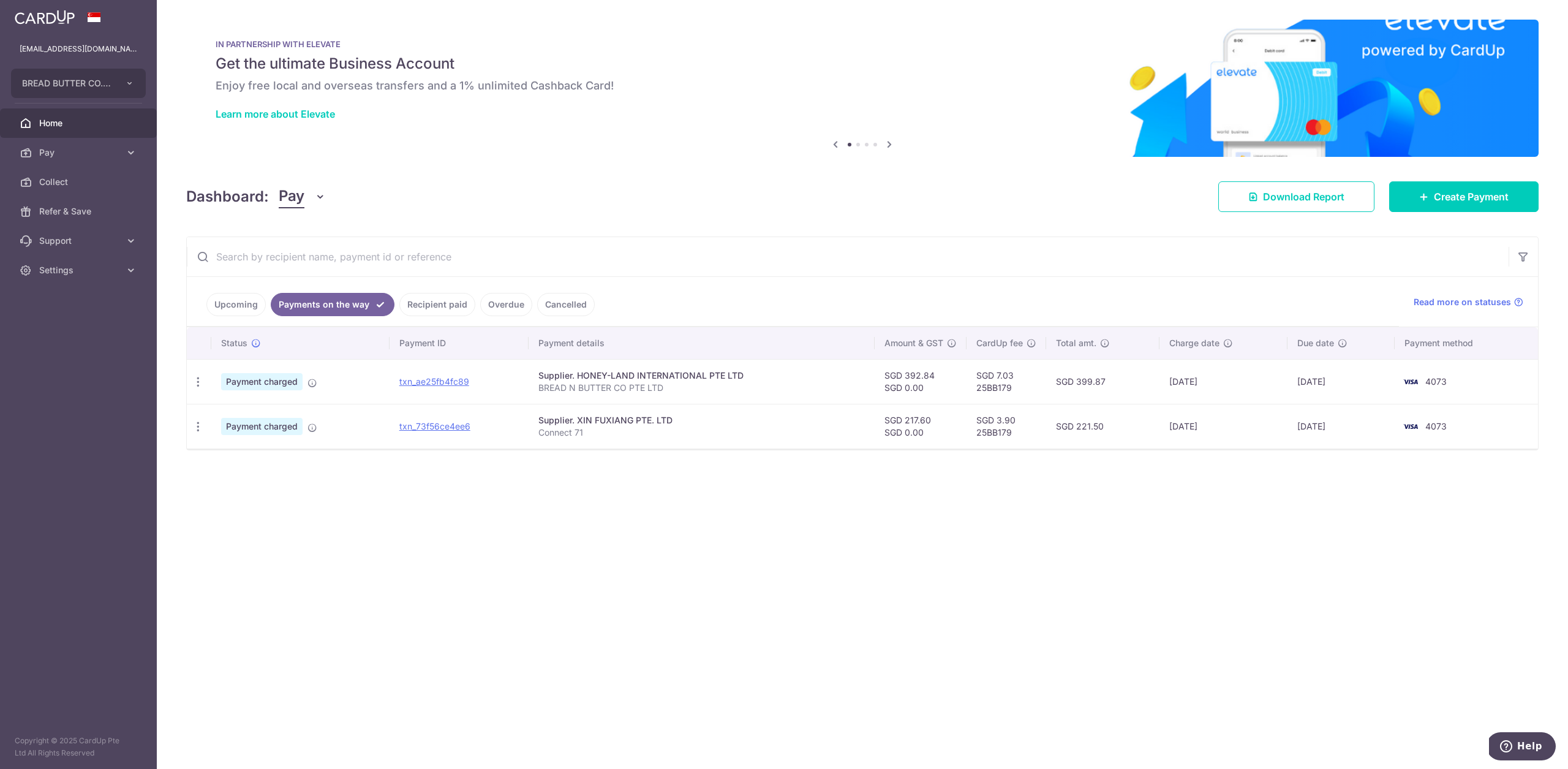
click at [421, 304] on link "Recipient paid" at bounding box center [437, 304] width 76 height 23
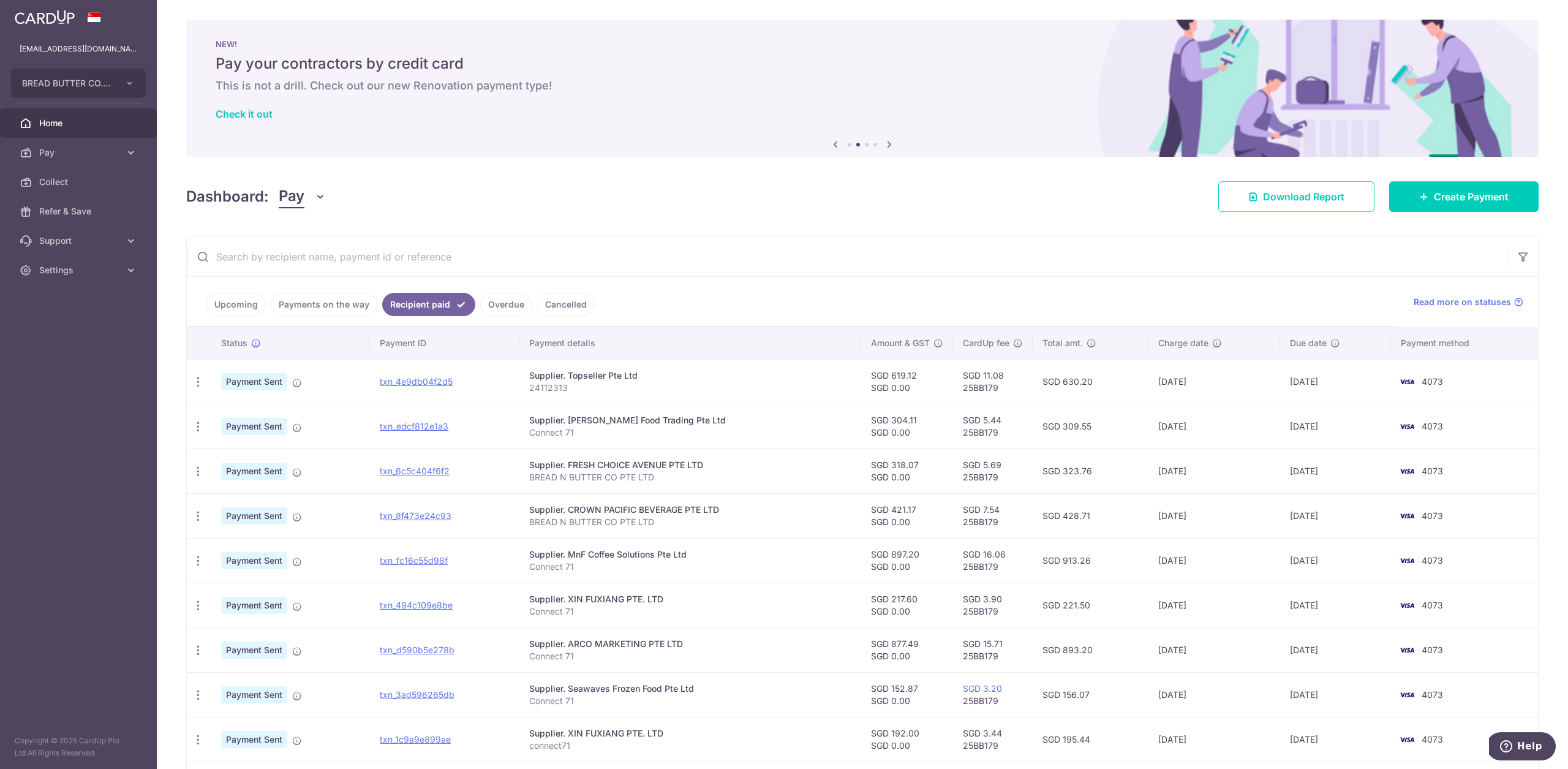
click at [343, 306] on link "Payments on the way" at bounding box center [324, 304] width 107 height 23
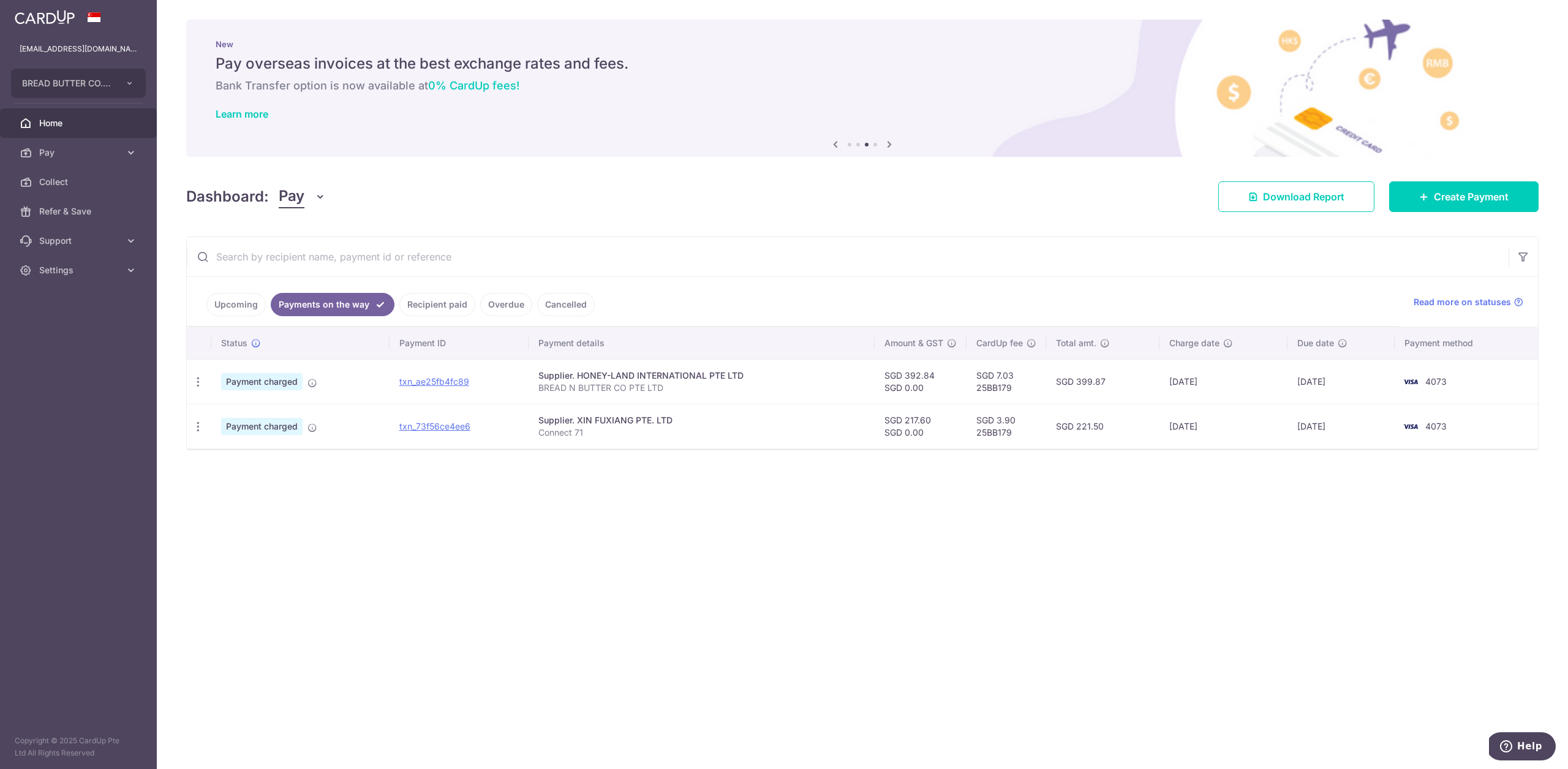
click at [228, 306] on link "Upcoming" at bounding box center [236, 304] width 59 height 23
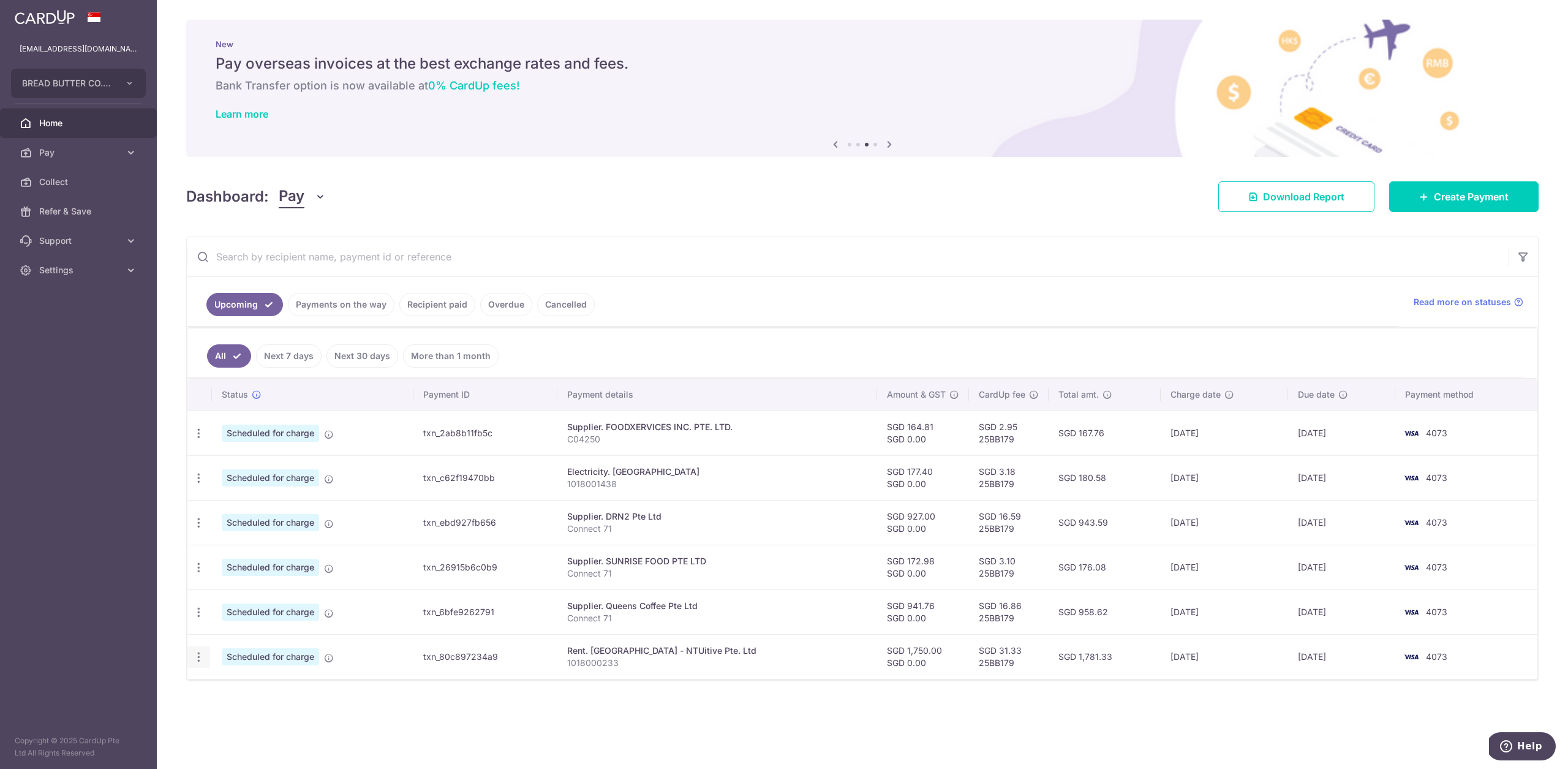
click at [203, 656] on icon "button" at bounding box center [199, 657] width 13 height 13
click at [284, 721] on span "Cancel payment" at bounding box center [264, 720] width 82 height 15
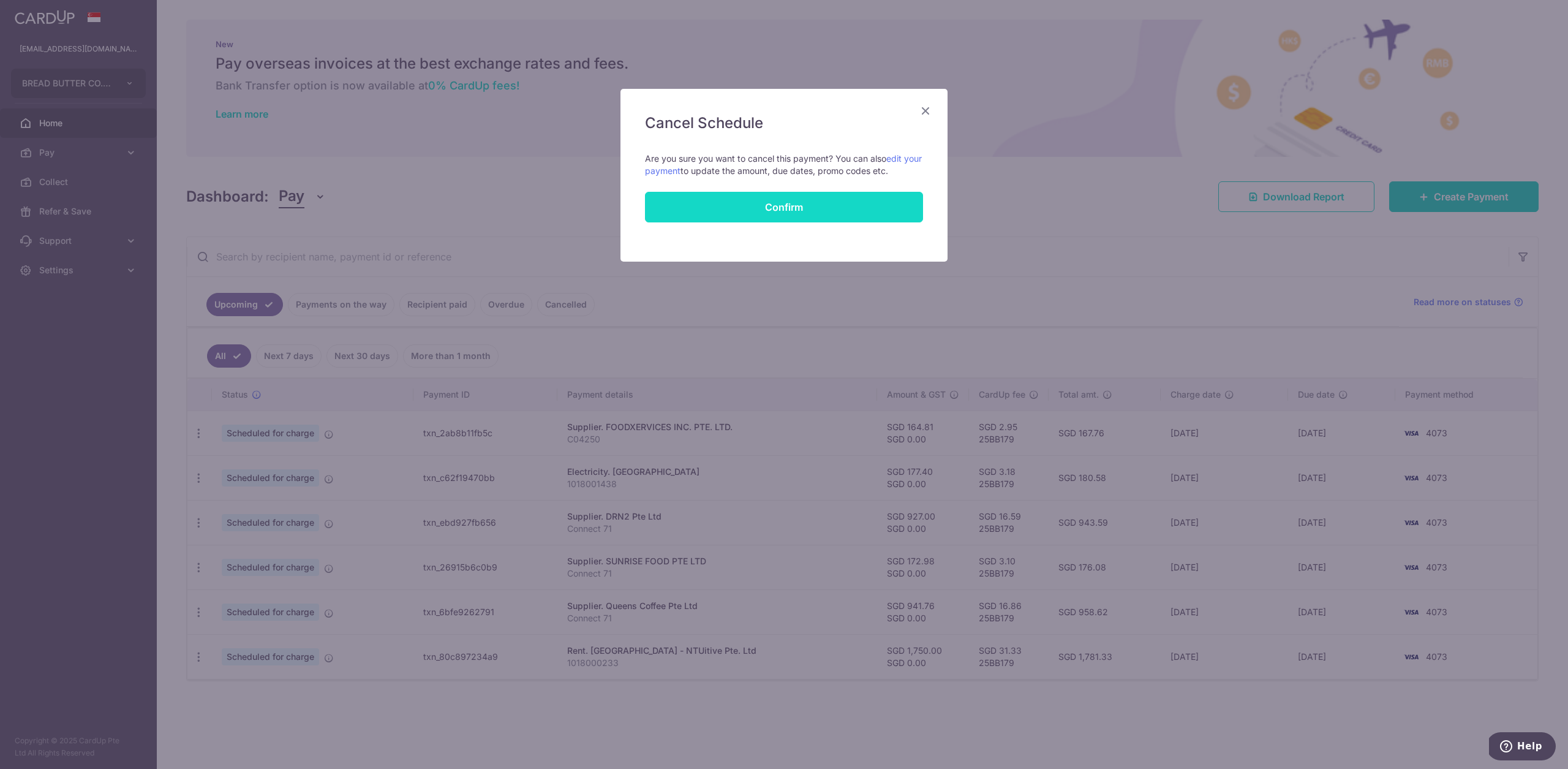
click at [852, 211] on button "Confirm" at bounding box center [783, 207] width 278 height 31
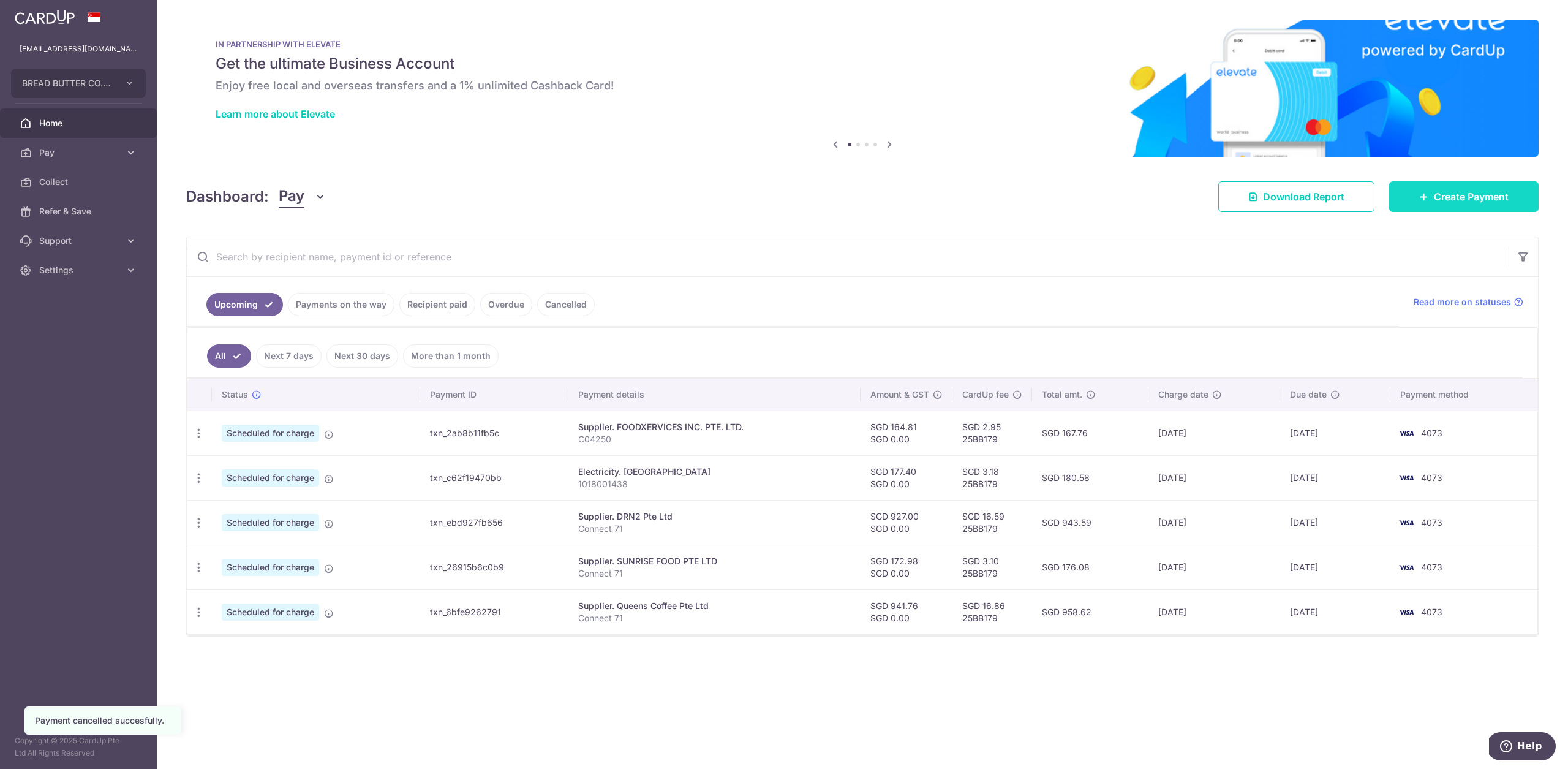
click at [1419, 197] on icon at bounding box center [1424, 196] width 10 height 10
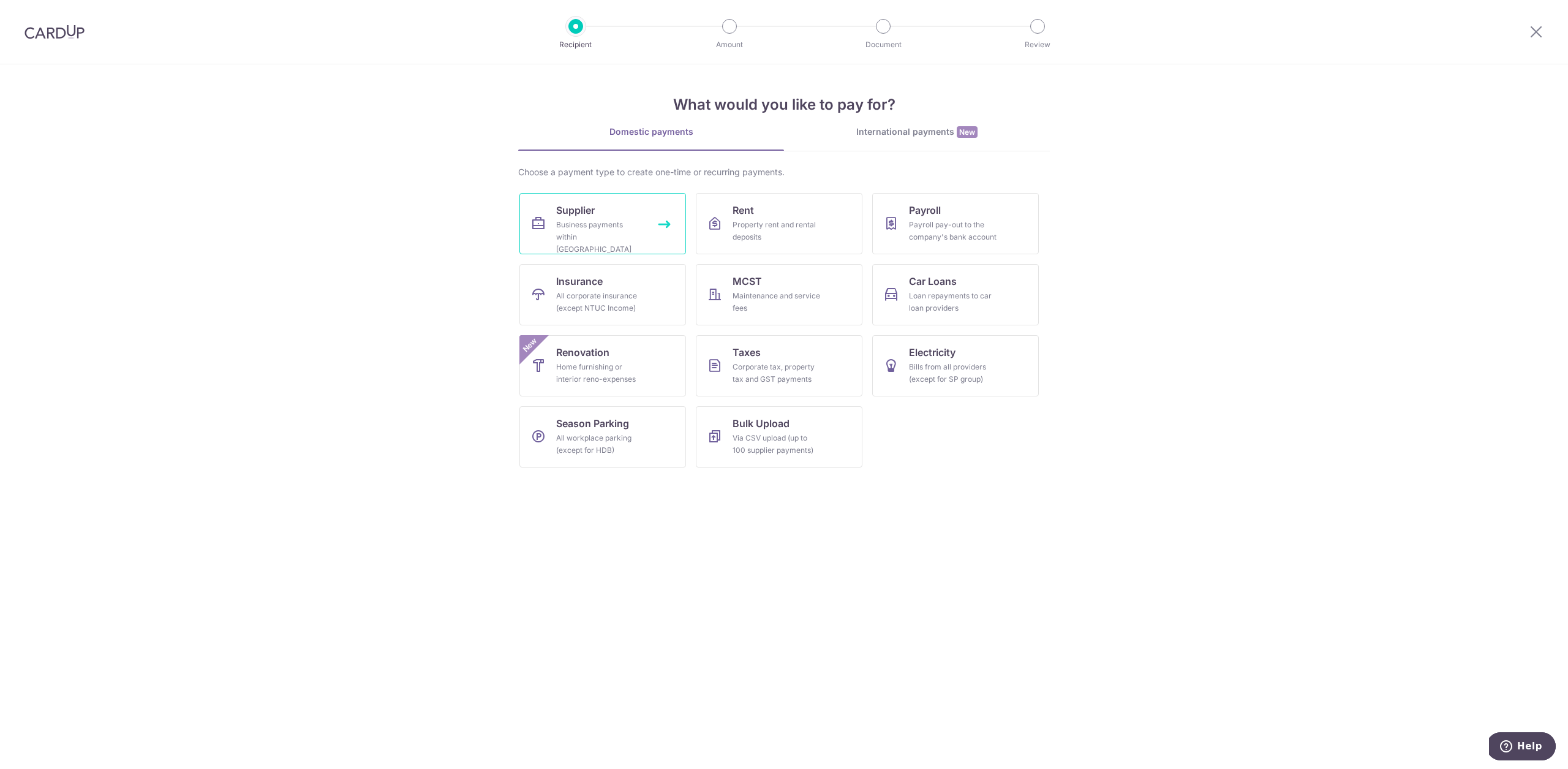
click at [588, 225] on div "Business payments within [GEOGRAPHIC_DATA]" at bounding box center [601, 237] width 88 height 36
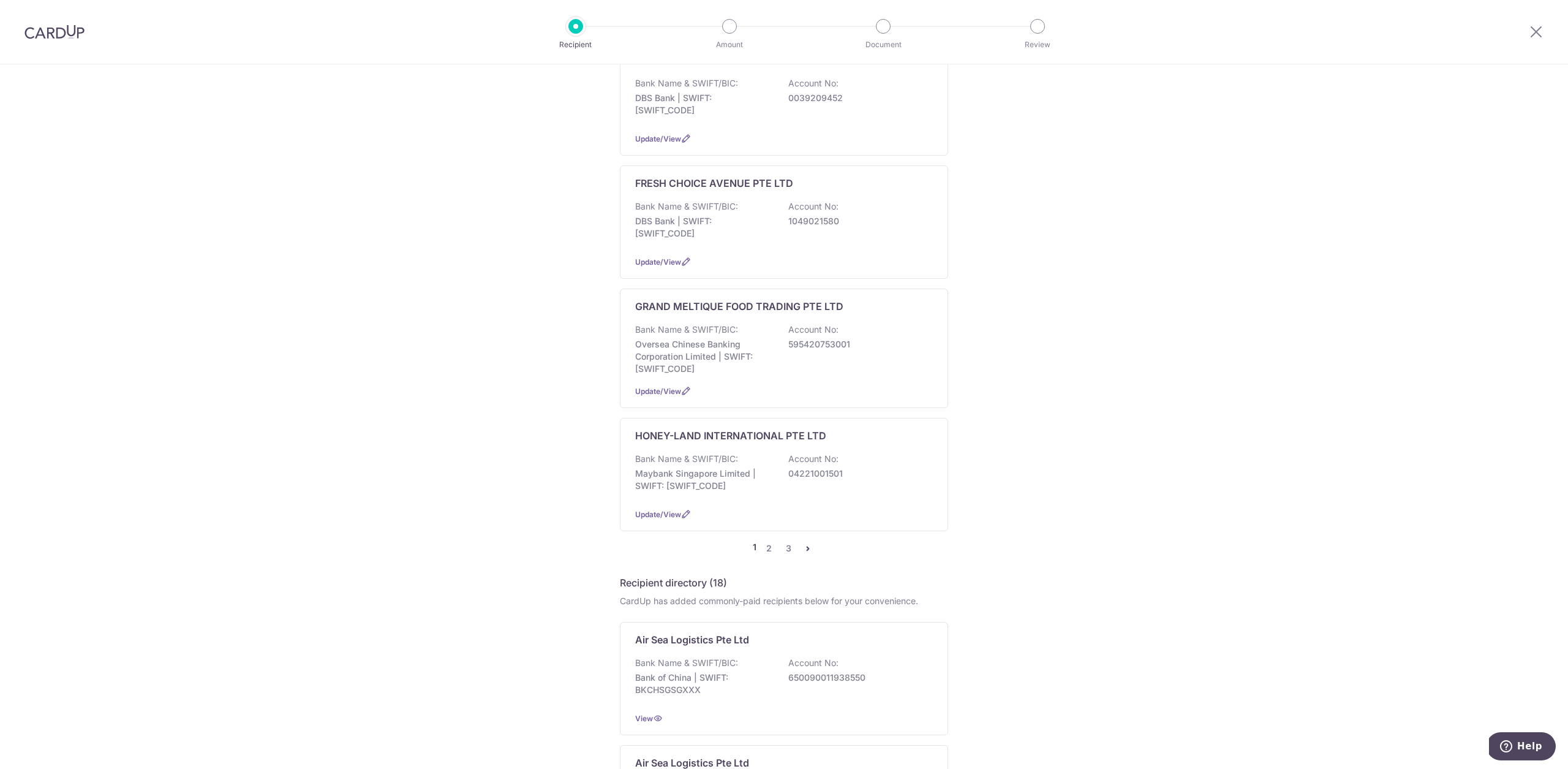
scroll to position [1044, 0]
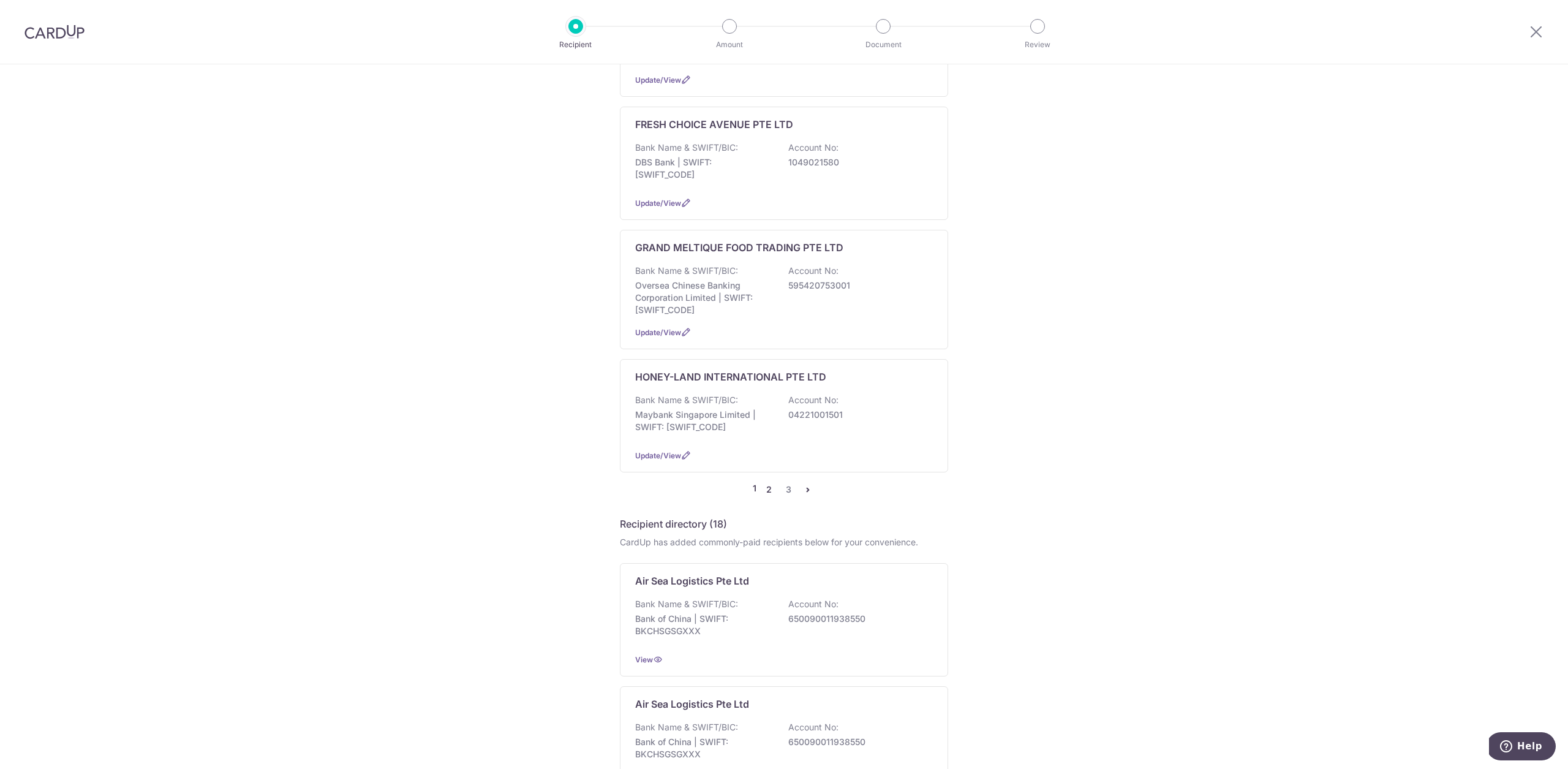
click at [768, 482] on link "2" at bounding box center [768, 489] width 15 height 15
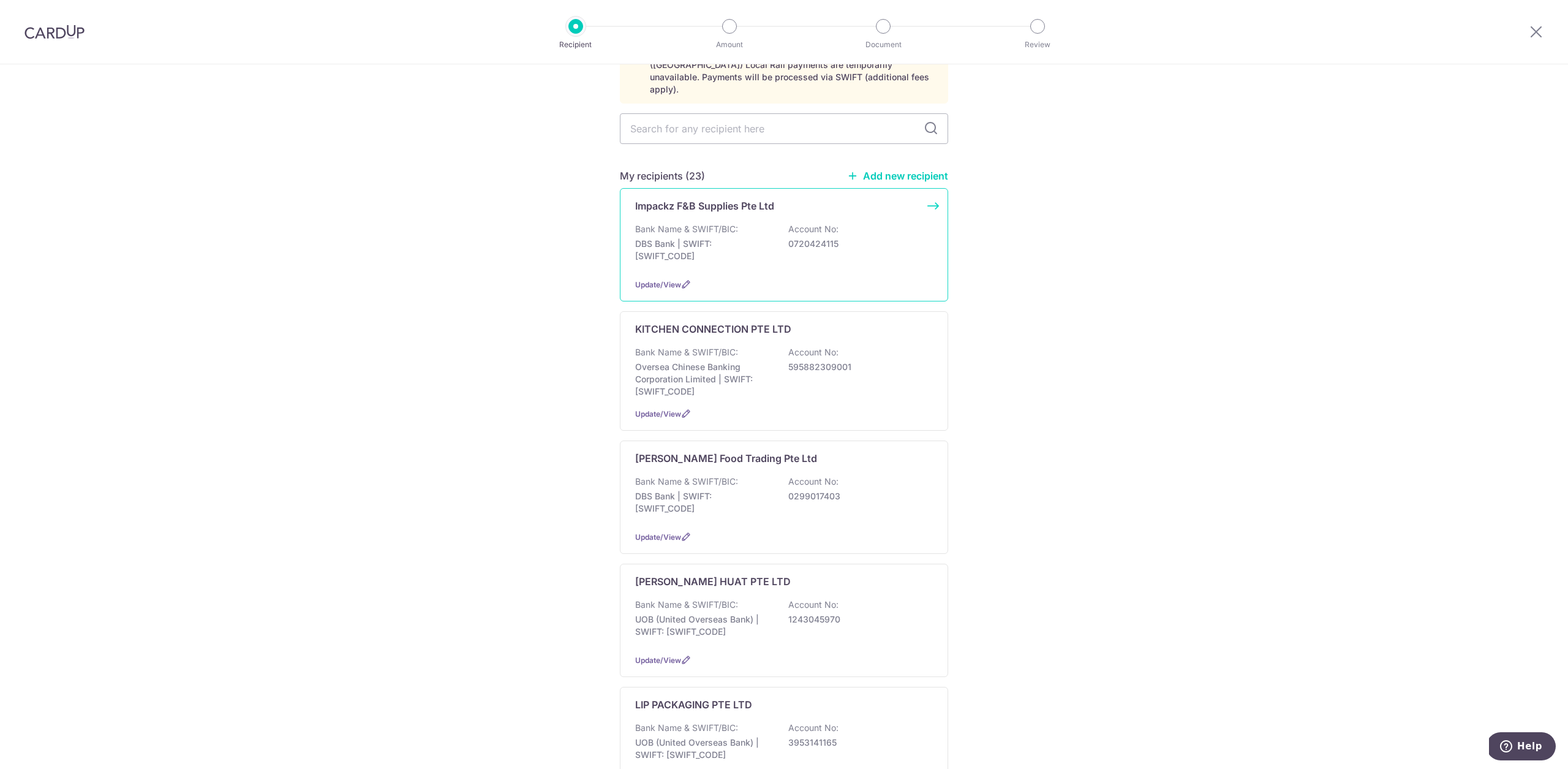
scroll to position [0, 0]
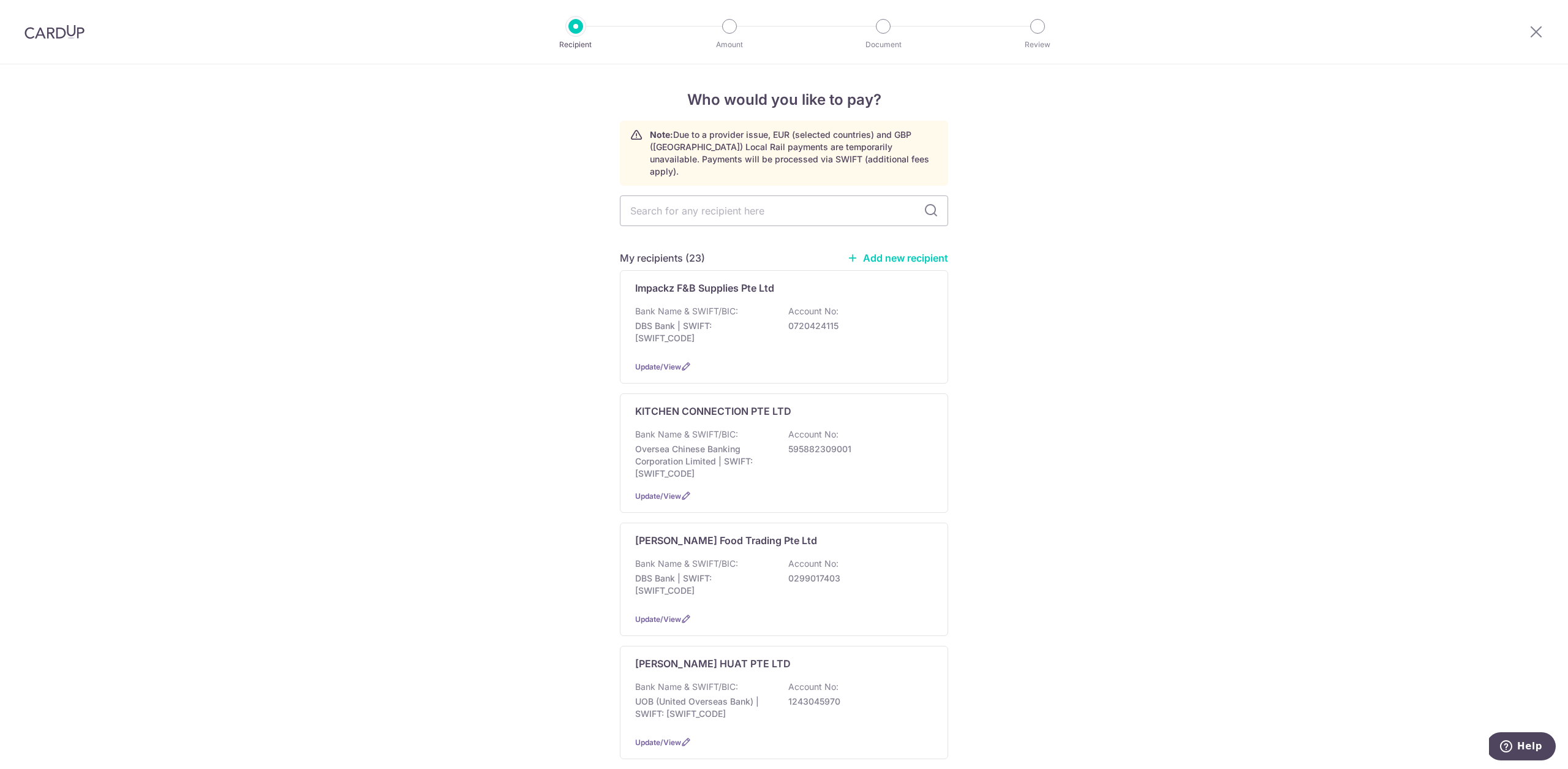
click at [906, 252] on link "Add new recipient" at bounding box center [897, 258] width 101 height 12
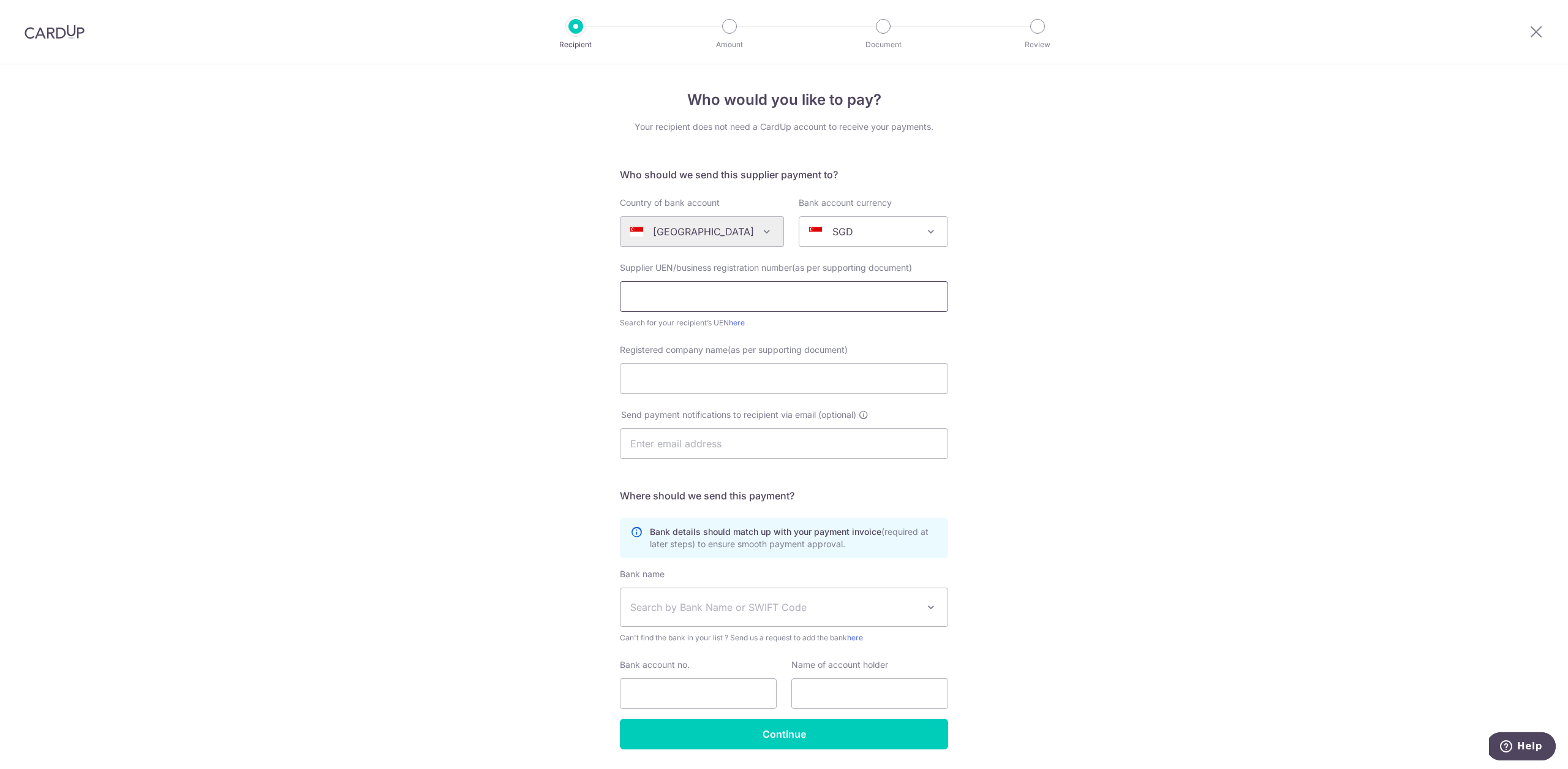
click at [769, 286] on input "text" at bounding box center [784, 296] width 329 height 31
paste input "200604393R"
type input "200604393R"
click at [763, 364] on div "Registered company name(as per supporting document)" at bounding box center [784, 368] width 329 height 50
click at [768, 379] on input "Registered company name(as per supporting document)" at bounding box center [784, 378] width 329 height 31
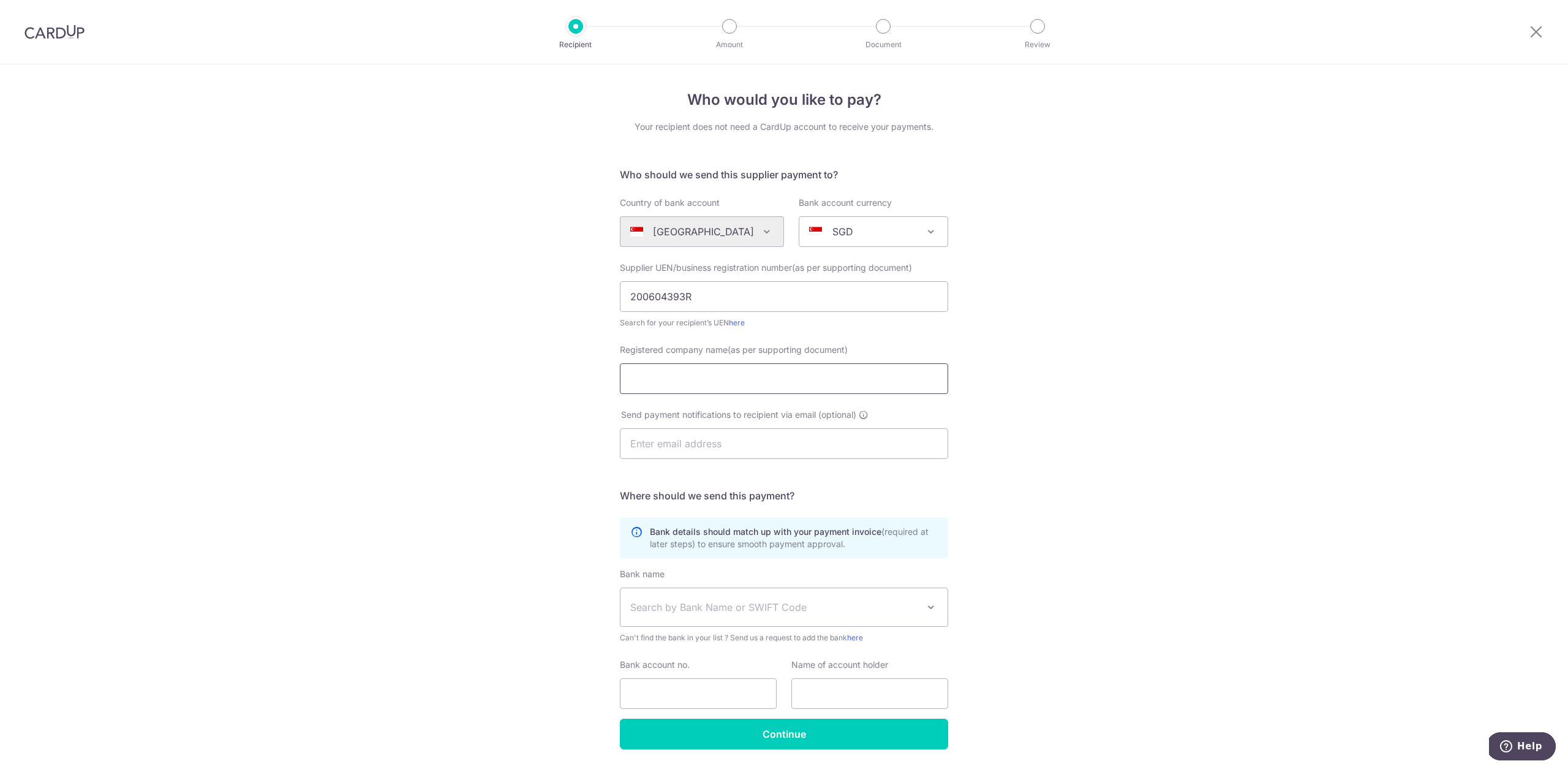
paste input "200604393R"
type input "200604393R"
click at [748, 448] on input "text" at bounding box center [784, 443] width 329 height 31
paste input "200604393R"
type input "200604393R"
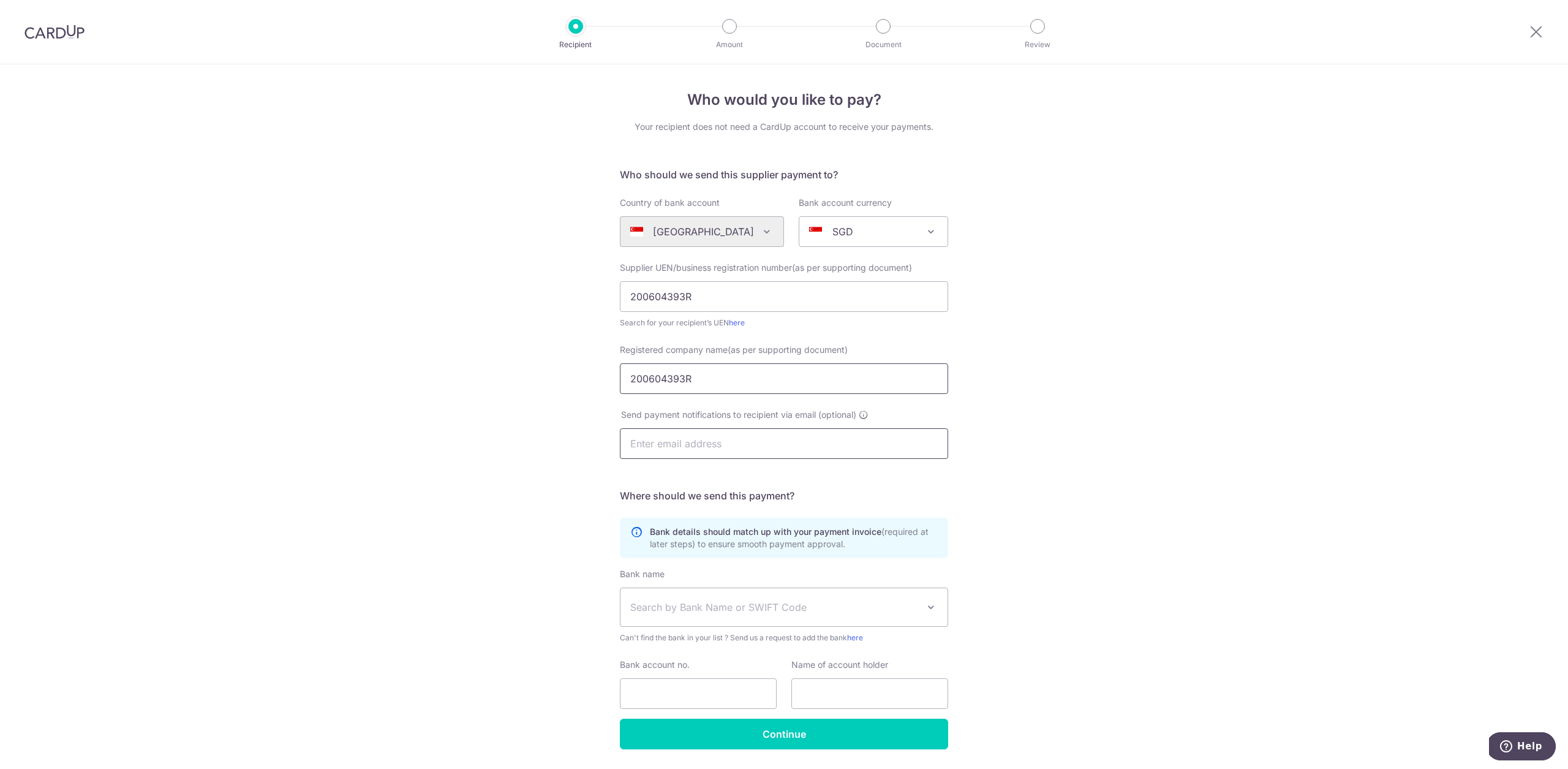
paste input "jenn.chng@ntu.edu.sg"
type input "jenn.chng@ntu.edu.sg"
click at [768, 601] on span "Search by Bank Name or SWIFT Code" at bounding box center [774, 607] width 288 height 15
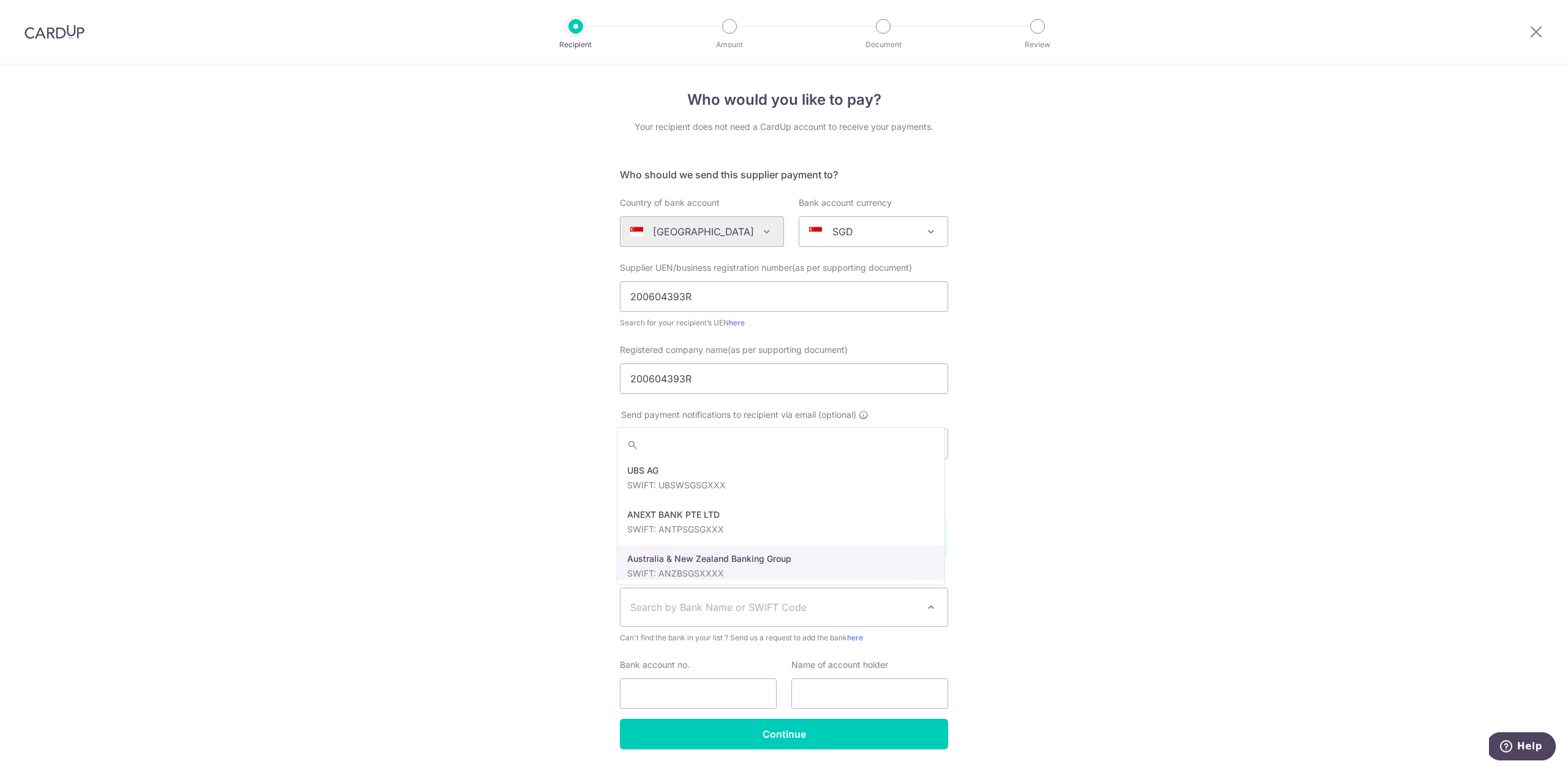
scroll to position [113, 0]
type input "oc"
select select "12"
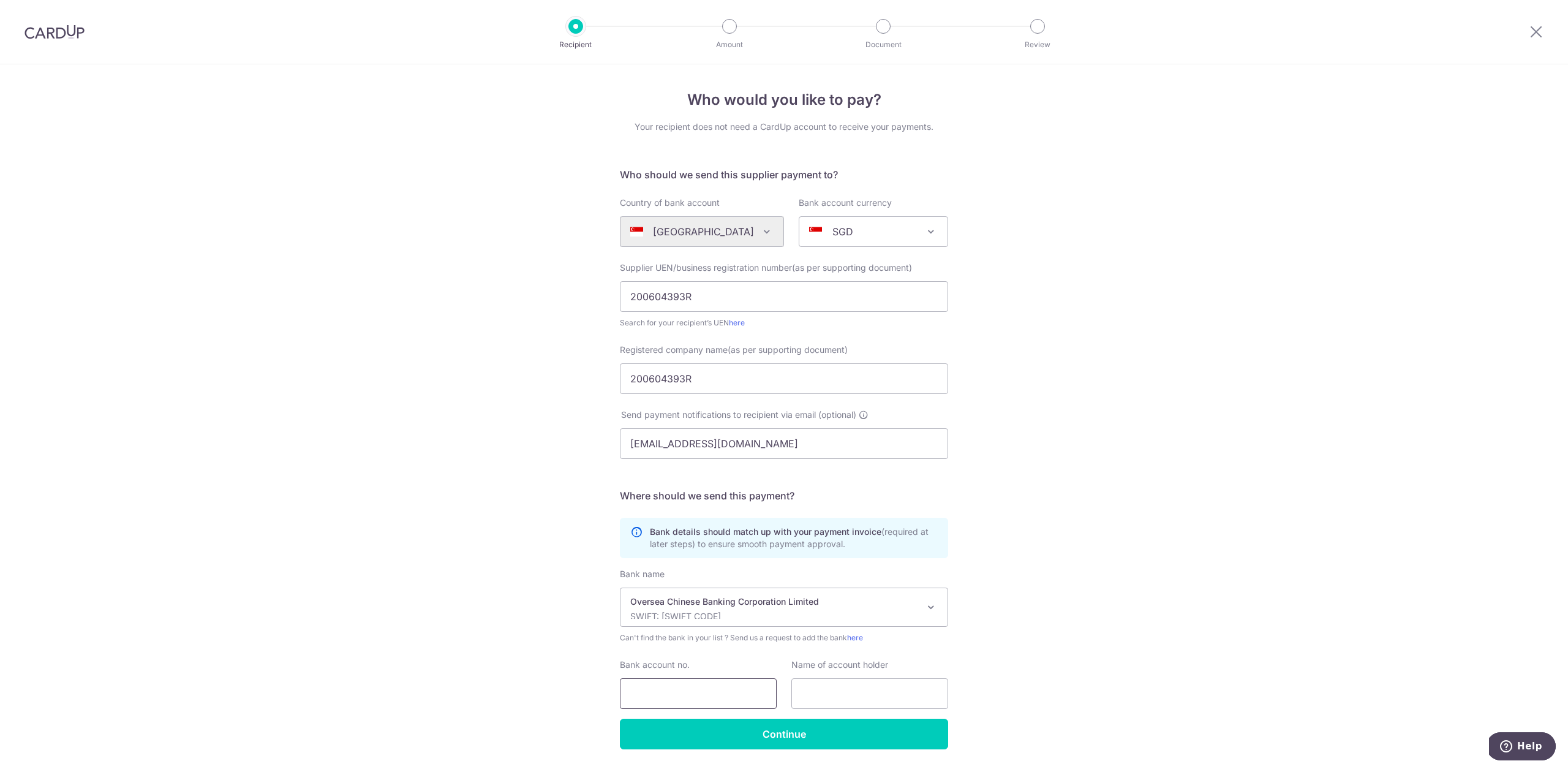
click at [697, 686] on input "Bank account no." at bounding box center [698, 693] width 157 height 31
paste input "jenn.chng@ntu.edu.sg"
click at [677, 689] on input "jenn.chng@ntu.edu.sg" at bounding box center [698, 693] width 157 height 31
click at [677, 688] on input "jenn.chng@ntu.edu.sg" at bounding box center [698, 693] width 157 height 31
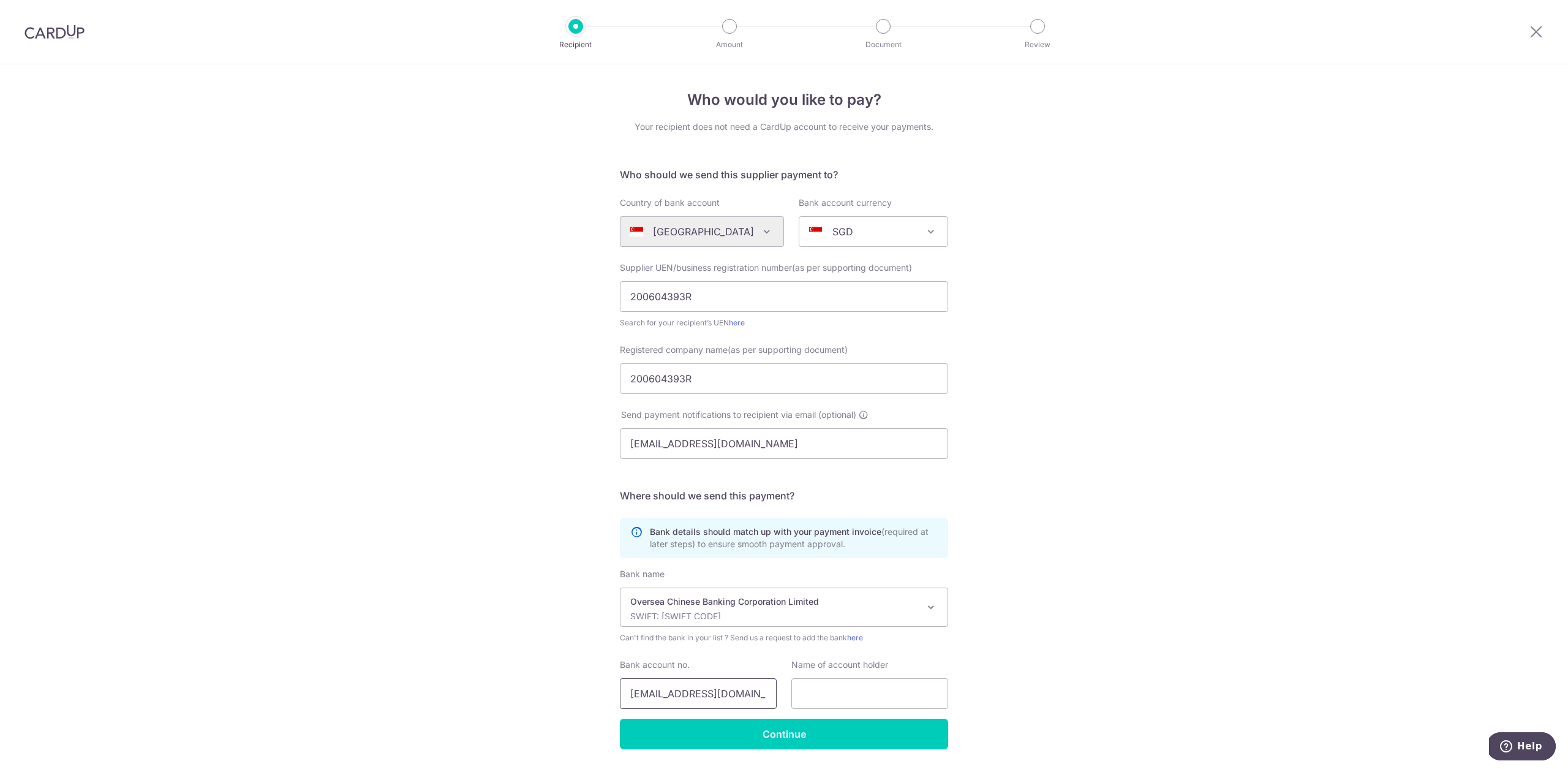
paste input "537-010027-001"
drag, startPoint x: 688, startPoint y: 692, endPoint x: 694, endPoint y: 695, distance: 6.7
click at [688, 693] on input "537-010027-001" at bounding box center [698, 693] width 157 height 31
click at [650, 695] on input "537-010027001" at bounding box center [698, 693] width 157 height 31
type input "537010027001"
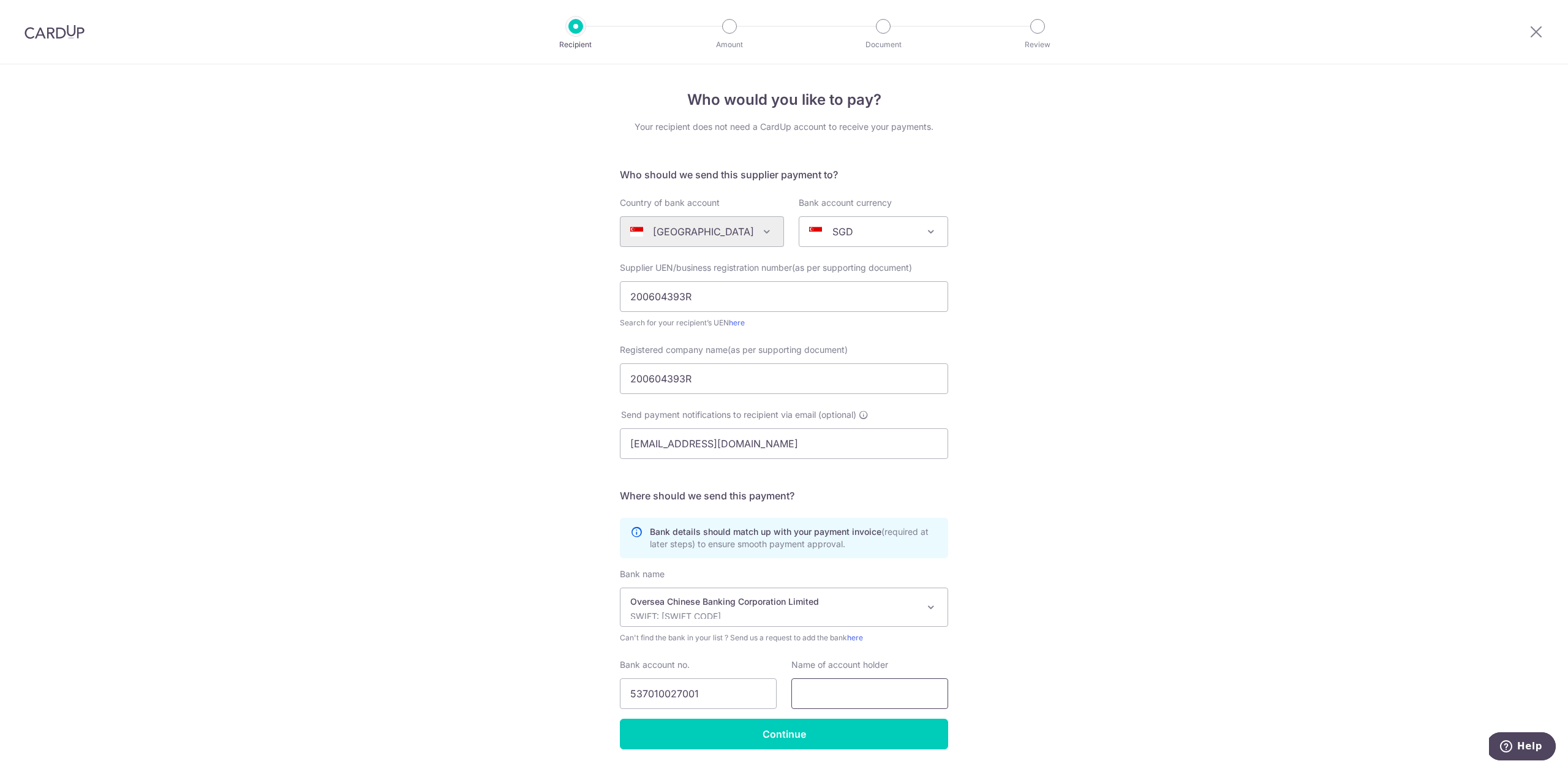
click at [833, 687] on input "text" at bounding box center [869, 693] width 157 height 31
click at [776, 371] on input "200604393R" at bounding box center [784, 378] width 329 height 31
click at [776, 371] on input "200604393R" at bounding box center [784, 378] width 329 height 31
paste input "Nanyang Technological University"
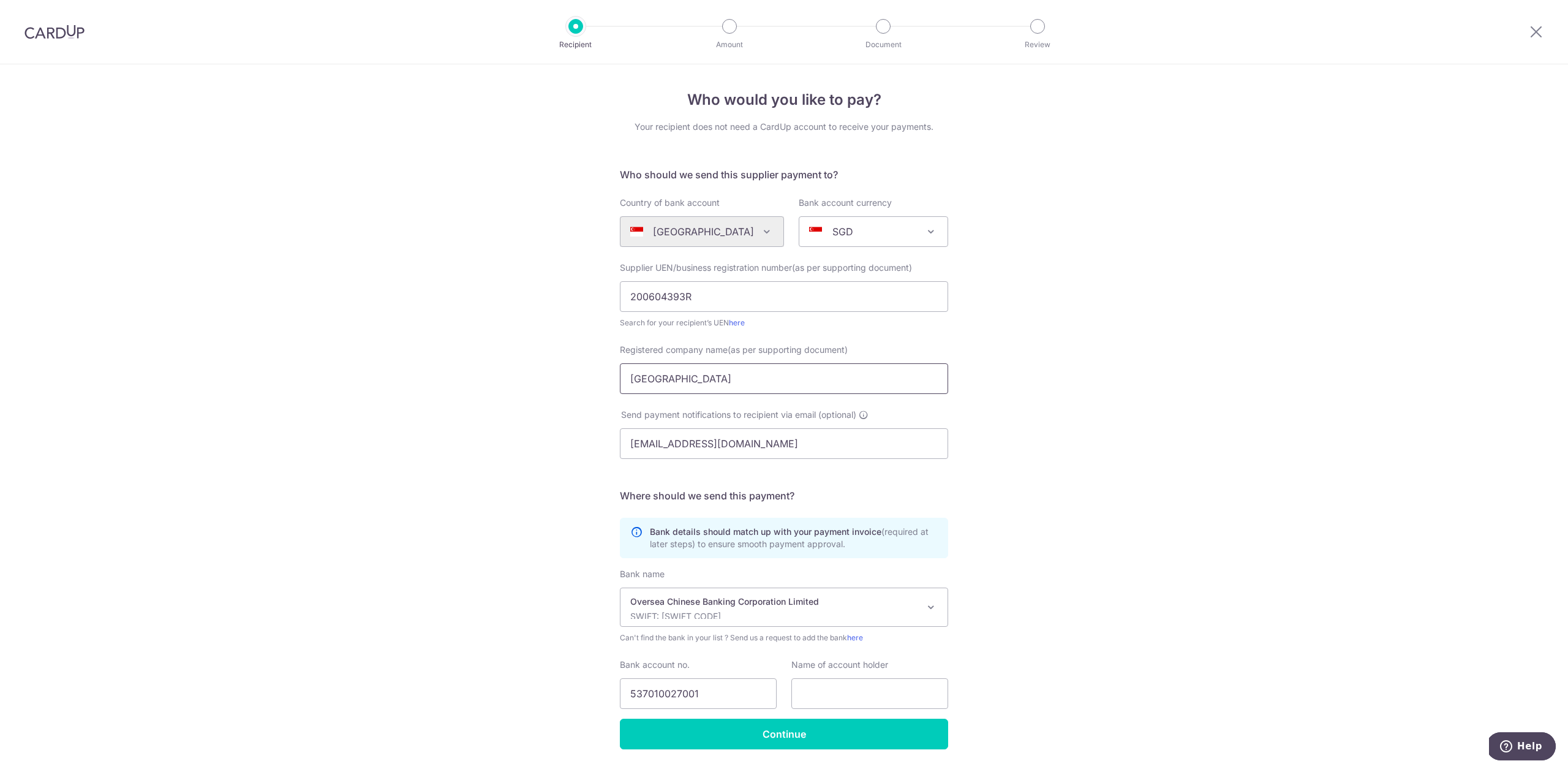
type input "Nanyang Technological University"
click at [1098, 388] on div "Who would you like to pay? Your recipient does not need a CardUp account to rec…" at bounding box center [784, 435] width 1568 height 742
click at [833, 703] on input "text" at bounding box center [869, 693] width 157 height 31
paste input "Nanyang Technological University"
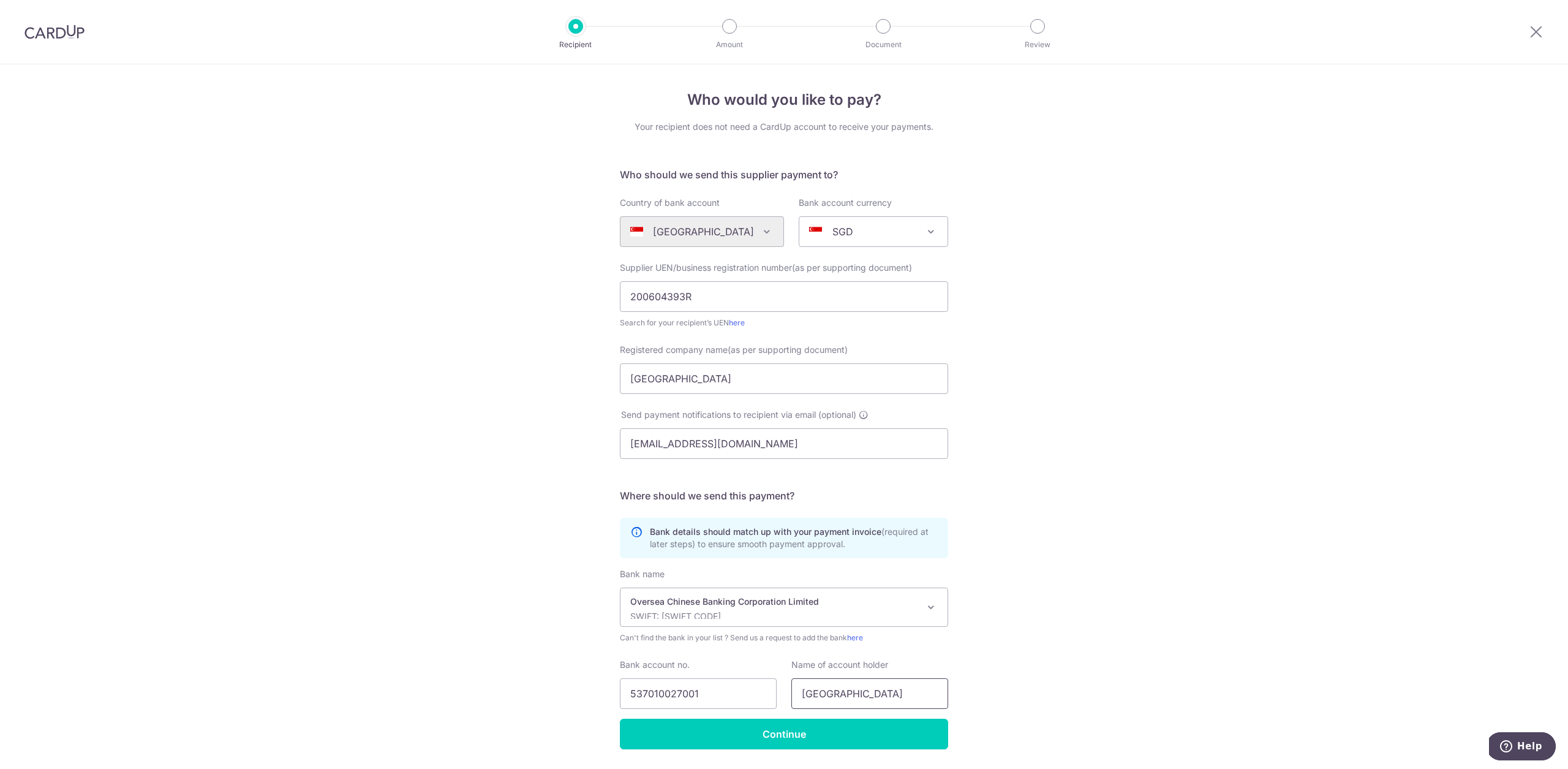
type input "Nanyang Technological University"
click at [825, 726] on input "Continue" at bounding box center [784, 733] width 329 height 31
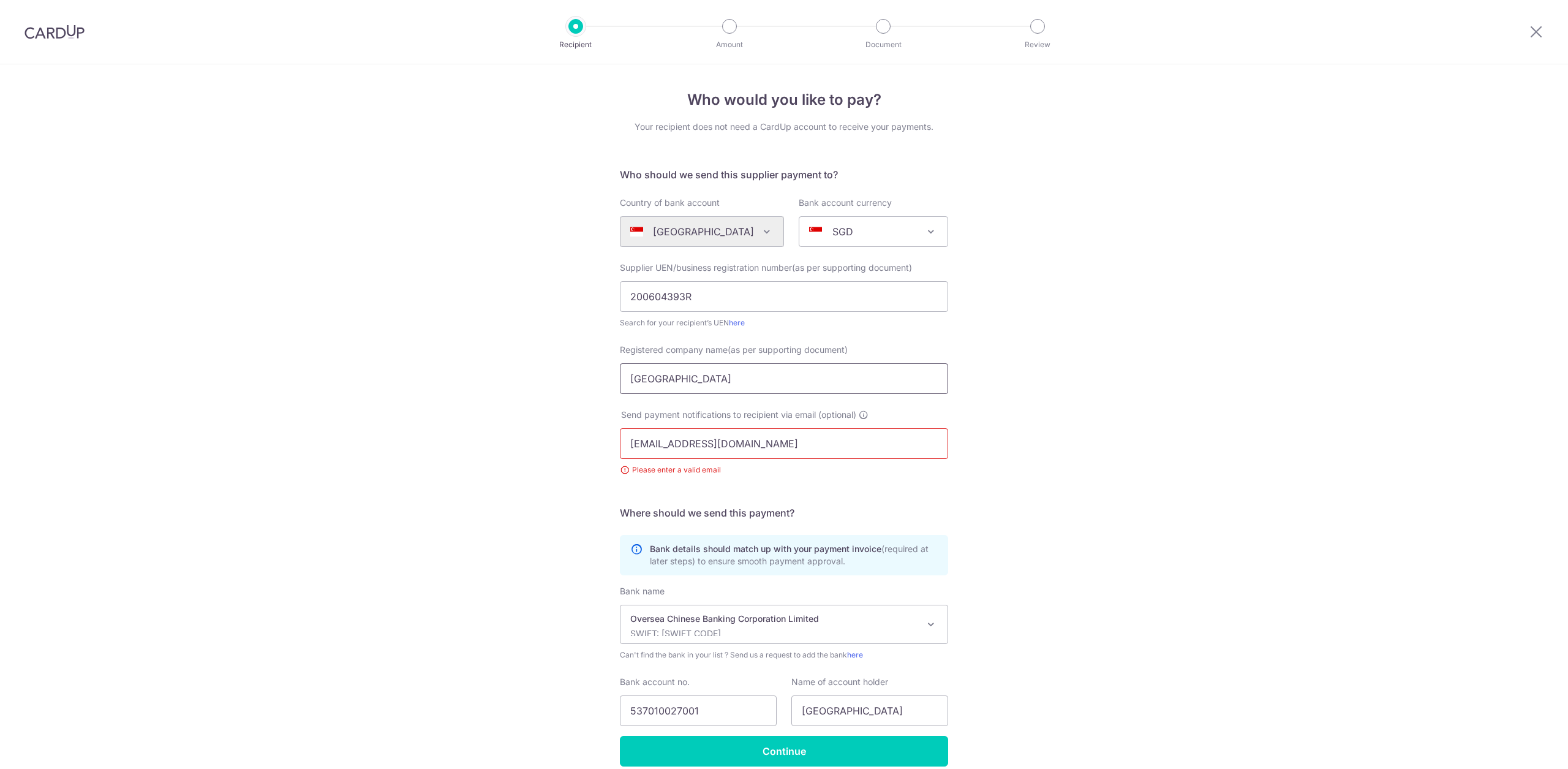
scroll to position [55, 0]
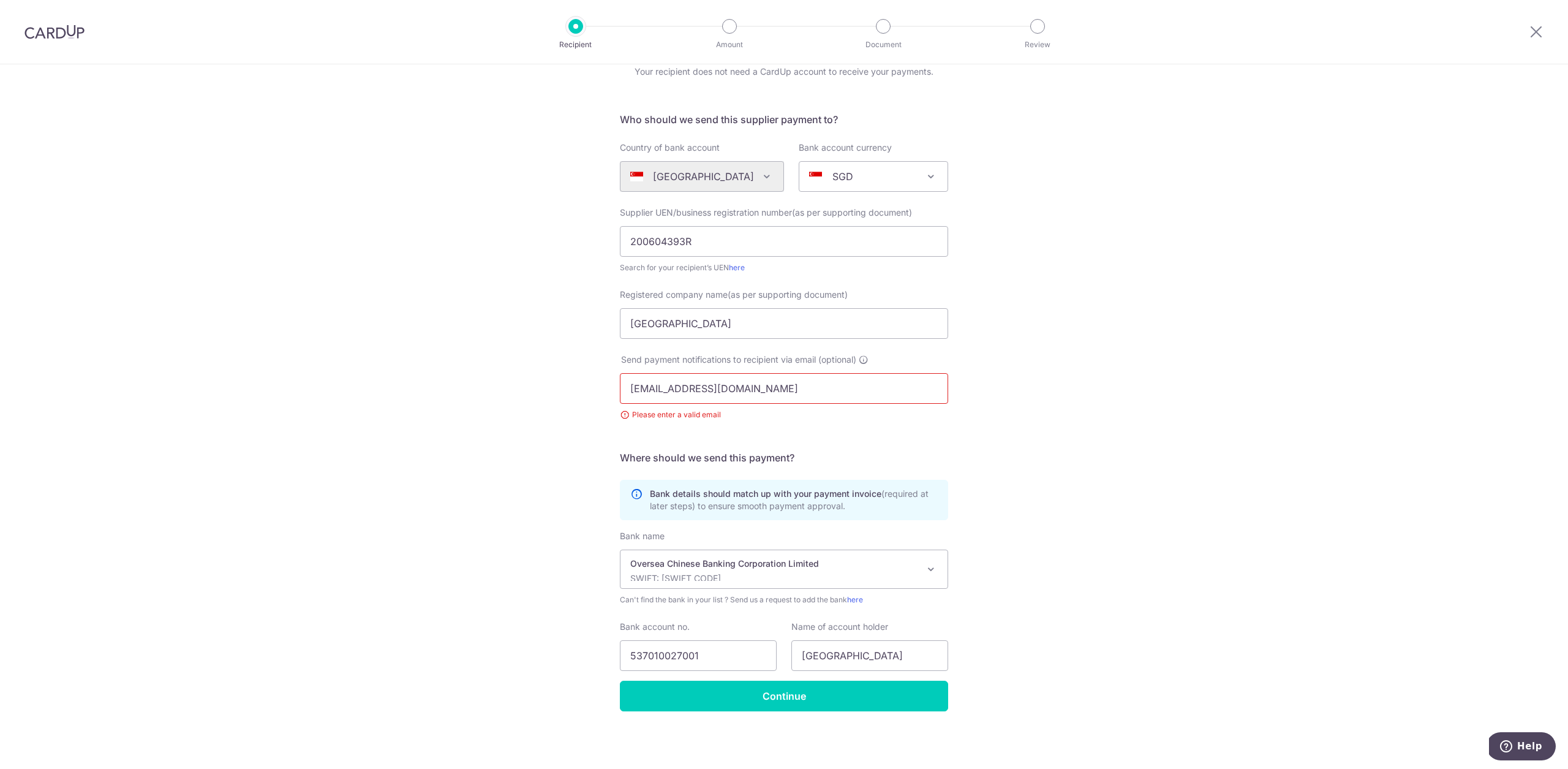
click at [637, 389] on input "[EMAIL_ADDRESS][DOMAIN_NAME]" at bounding box center [784, 388] width 329 height 31
type input "[EMAIL_ADDRESS][DOMAIN_NAME]"
click at [750, 720] on div "Who would you like to pay? Your recipient does not need a CardUp account to rec…" at bounding box center [784, 388] width 1568 height 759
click at [767, 699] on input "Continue" at bounding box center [784, 695] width 329 height 31
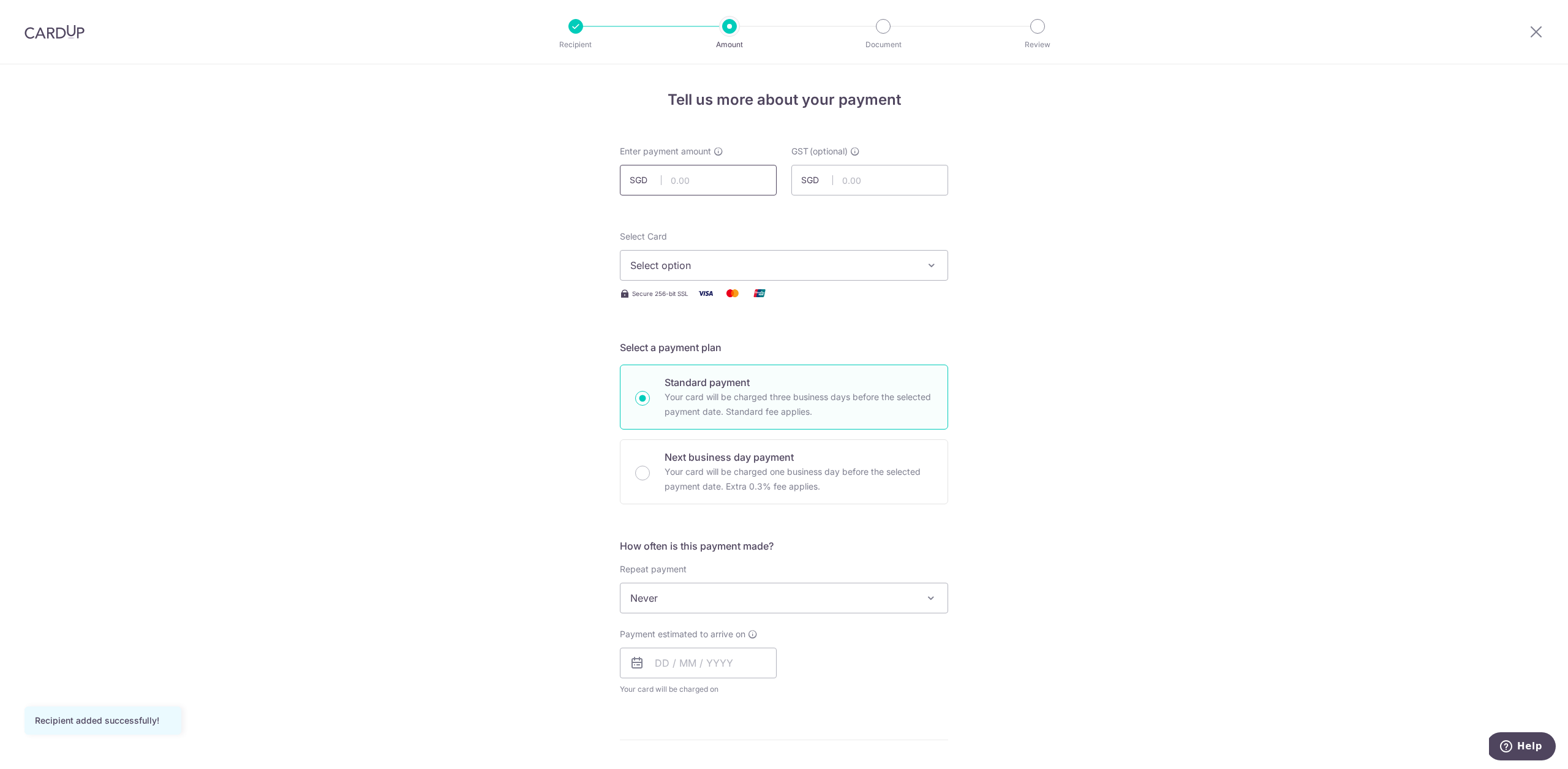
click at [727, 185] on input "text" at bounding box center [698, 180] width 157 height 31
type input "177.40"
click at [700, 659] on input "text" at bounding box center [698, 662] width 157 height 31
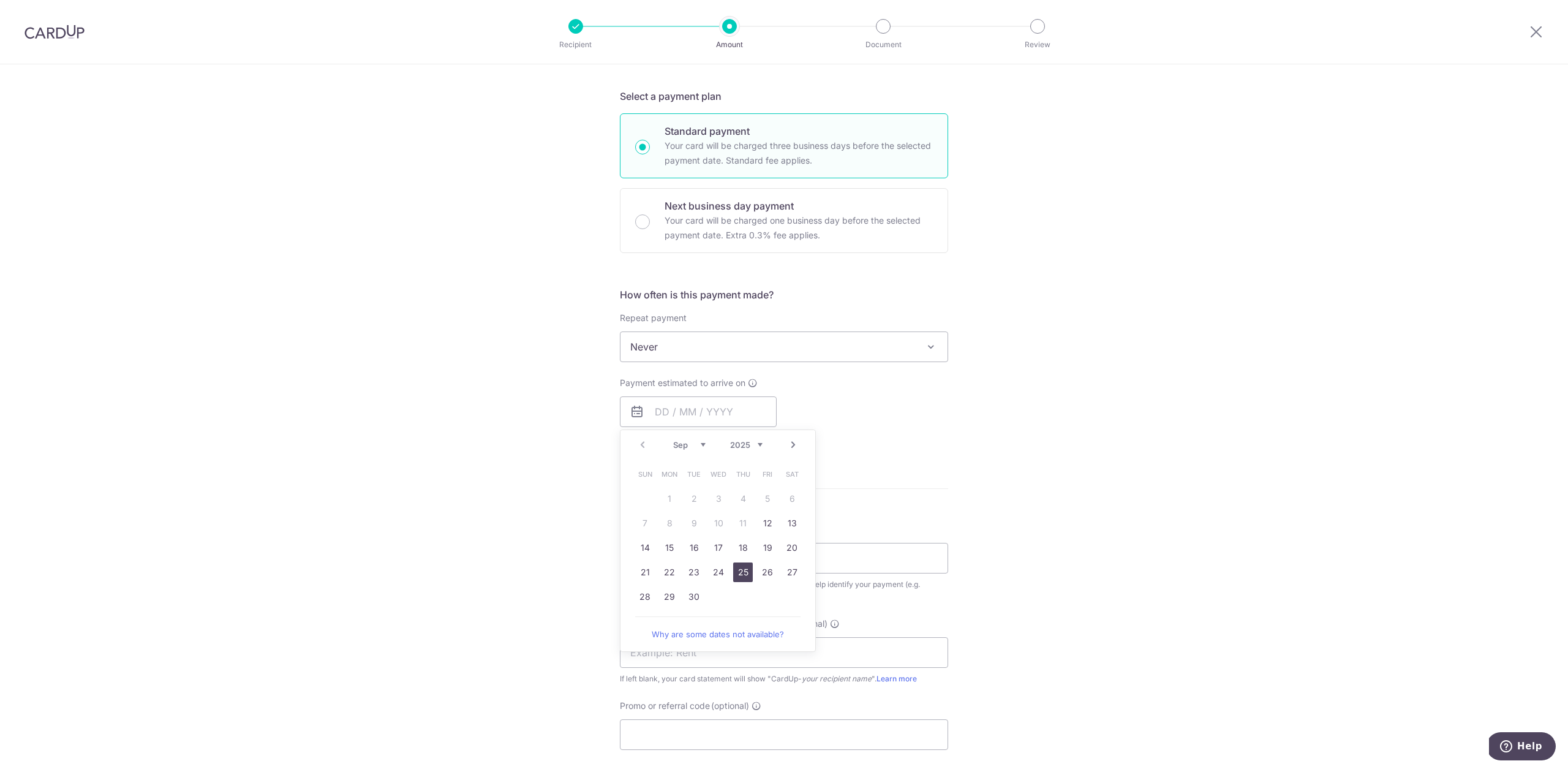
click at [740, 571] on link "25" at bounding box center [743, 572] width 20 height 20
type input "25/09/2025"
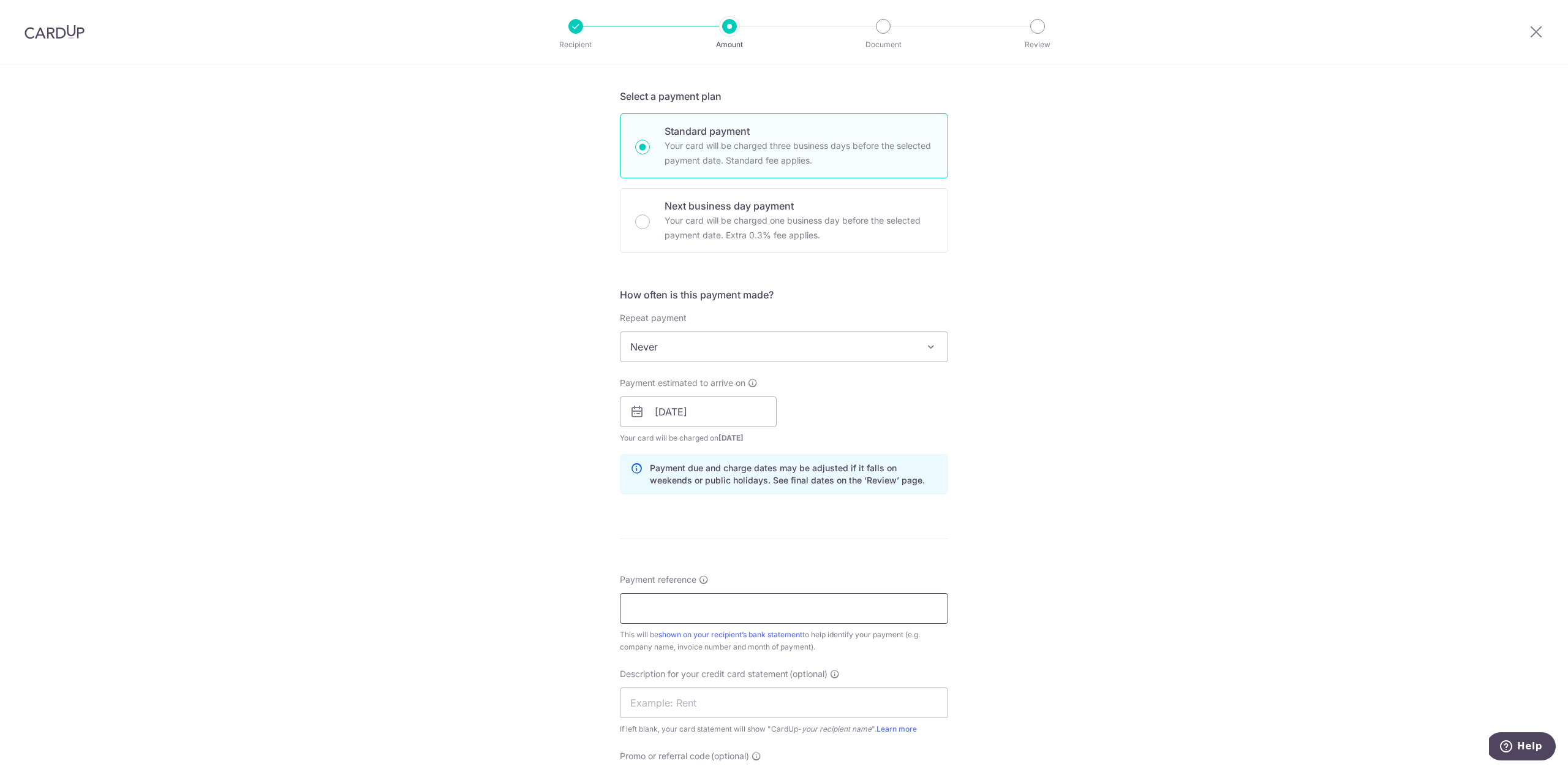
click at [687, 619] on input "Payment reference" at bounding box center [784, 608] width 329 height 31
paste input "25BB179"
type input "25BB179"
drag, startPoint x: 633, startPoint y: 668, endPoint x: 646, endPoint y: 682, distance: 19.1
click at [634, 669] on span "Description for your credit card statement" at bounding box center [704, 673] width 169 height 12
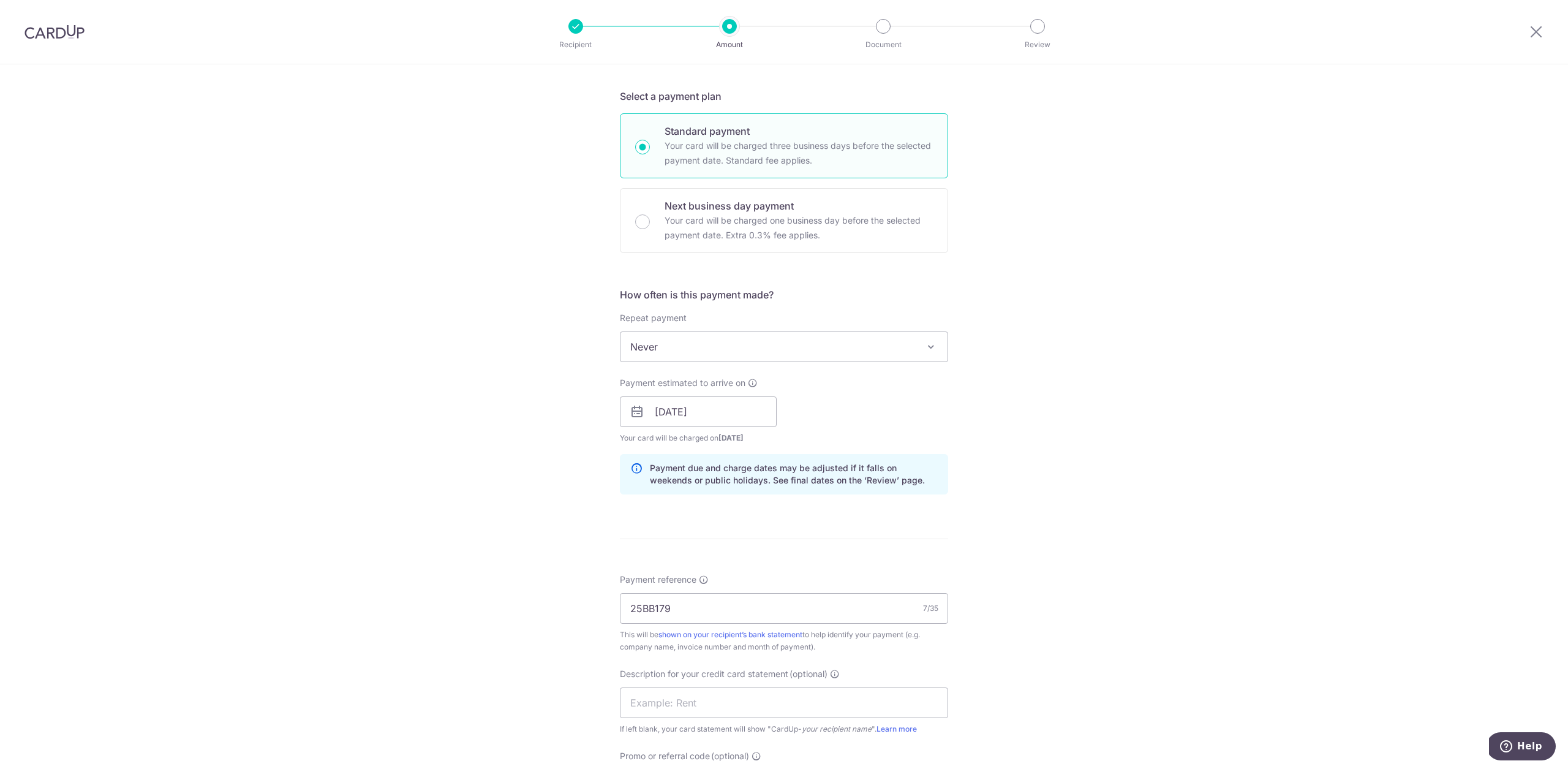
scroll to position [536, 0]
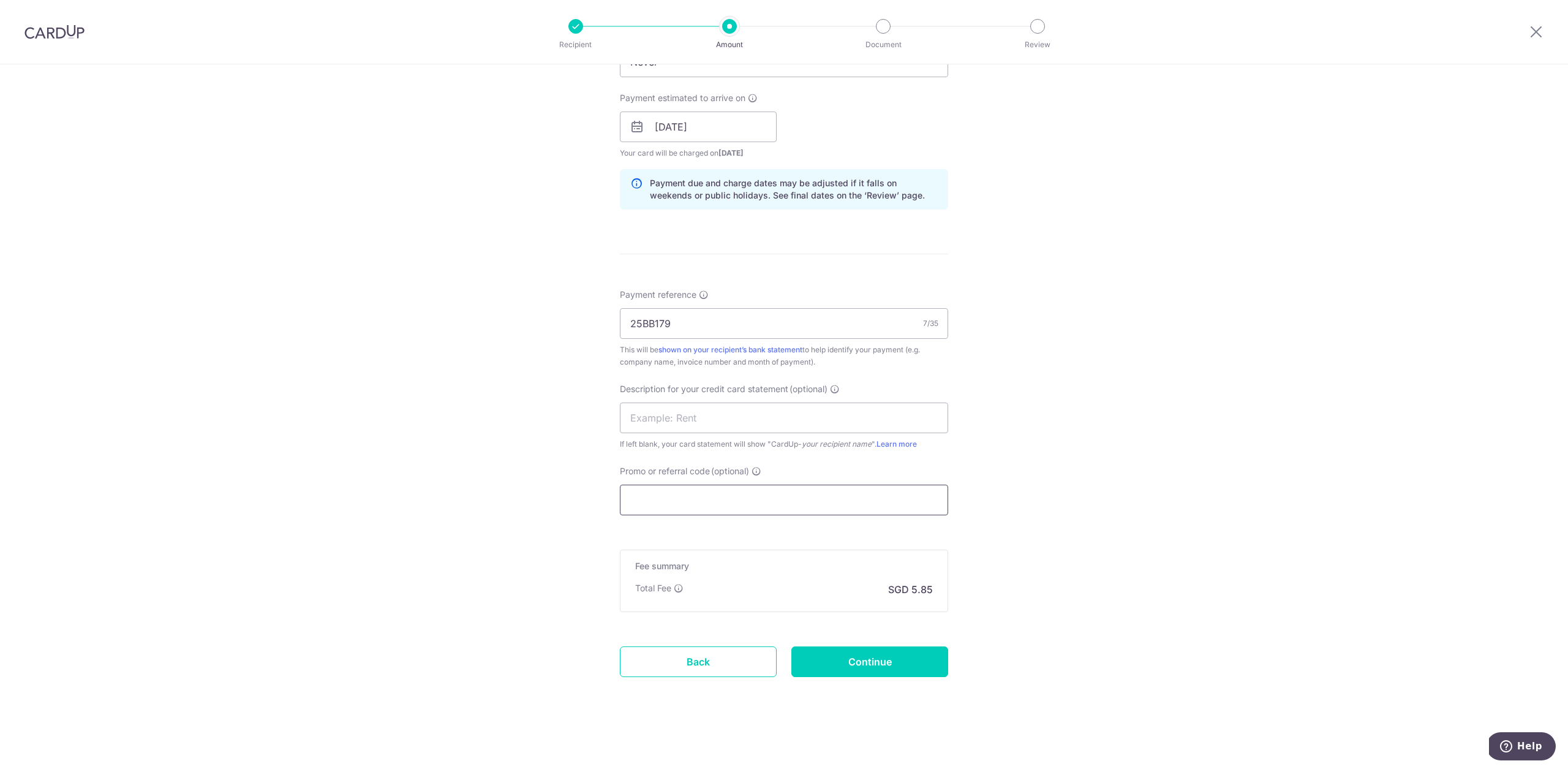
click at [669, 487] on input "Promo or referral code (optional)" at bounding box center [784, 500] width 329 height 31
paste input "25BB179"
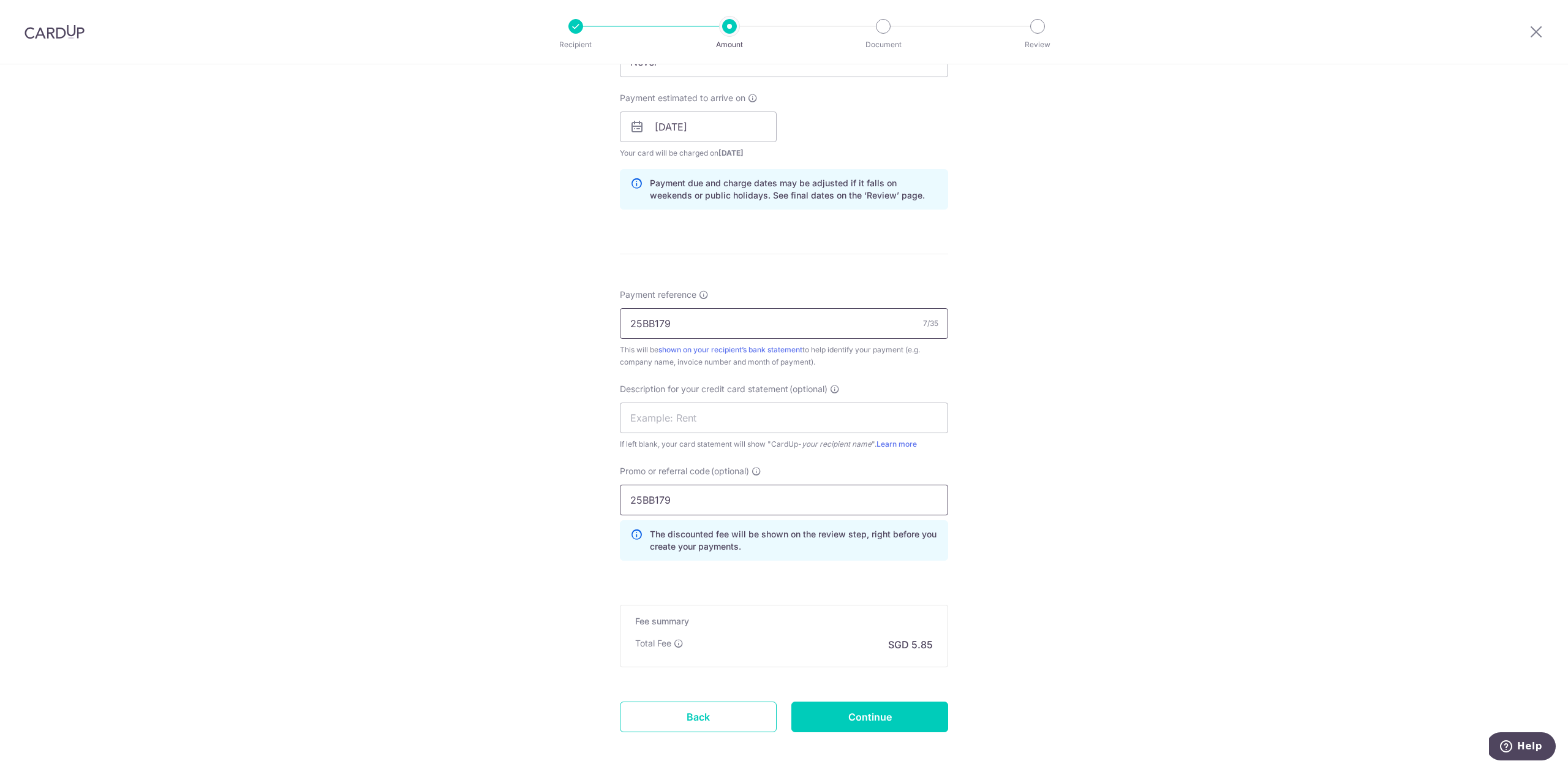
type input "25BB179"
click at [674, 327] on input "25BB179" at bounding box center [784, 323] width 329 height 31
click at [710, 421] on input "text" at bounding box center [784, 418] width 329 height 31
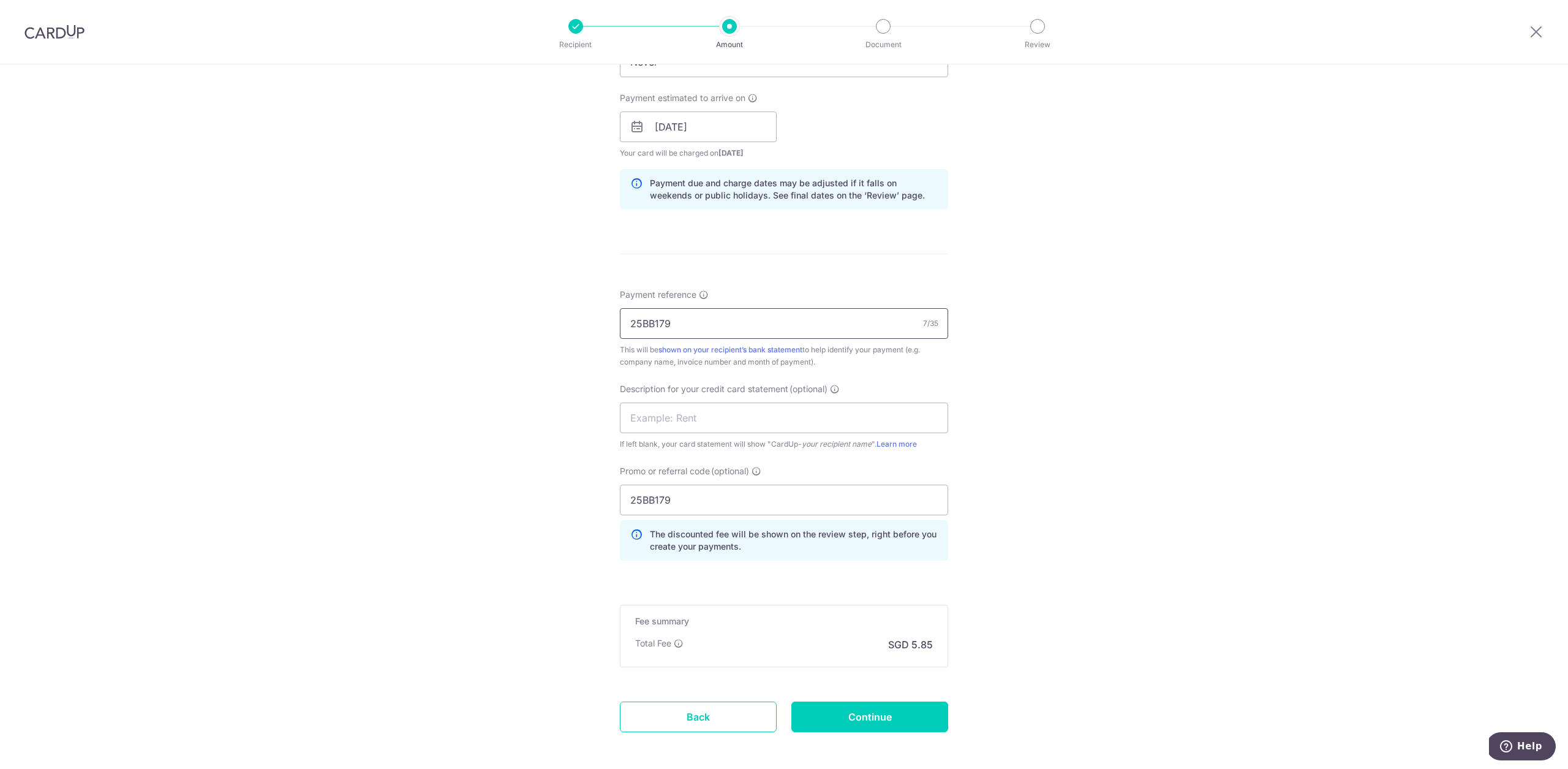
click at [725, 331] on input "25BB179" at bounding box center [784, 323] width 329 height 31
click at [725, 330] on input "25BB179" at bounding box center [784, 323] width 329 height 31
paste input ": 1018001438"
drag, startPoint x: 632, startPoint y: 325, endPoint x: 592, endPoint y: 325, distance: 40.0
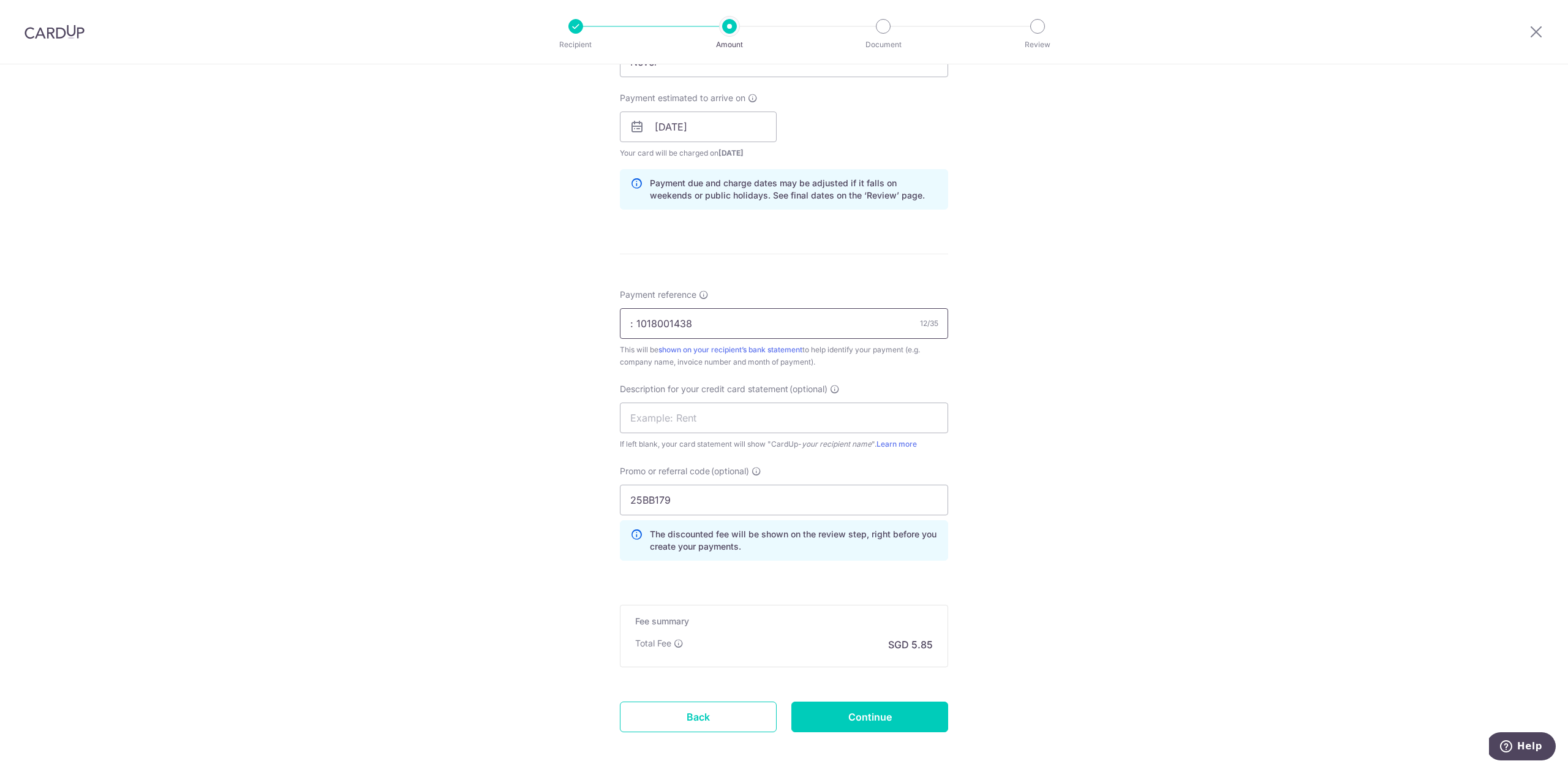
click at [593, 325] on div "Tell us more about your payment Enter payment amount SGD 177.40 177.40 GST (opt…" at bounding box center [784, 176] width 1568 height 1295
type input "1018001438"
click at [752, 419] on input "text" at bounding box center [784, 418] width 329 height 31
click at [884, 429] on input "text" at bounding box center [784, 418] width 329 height 31
click at [861, 417] on input "text" at bounding box center [784, 418] width 329 height 31
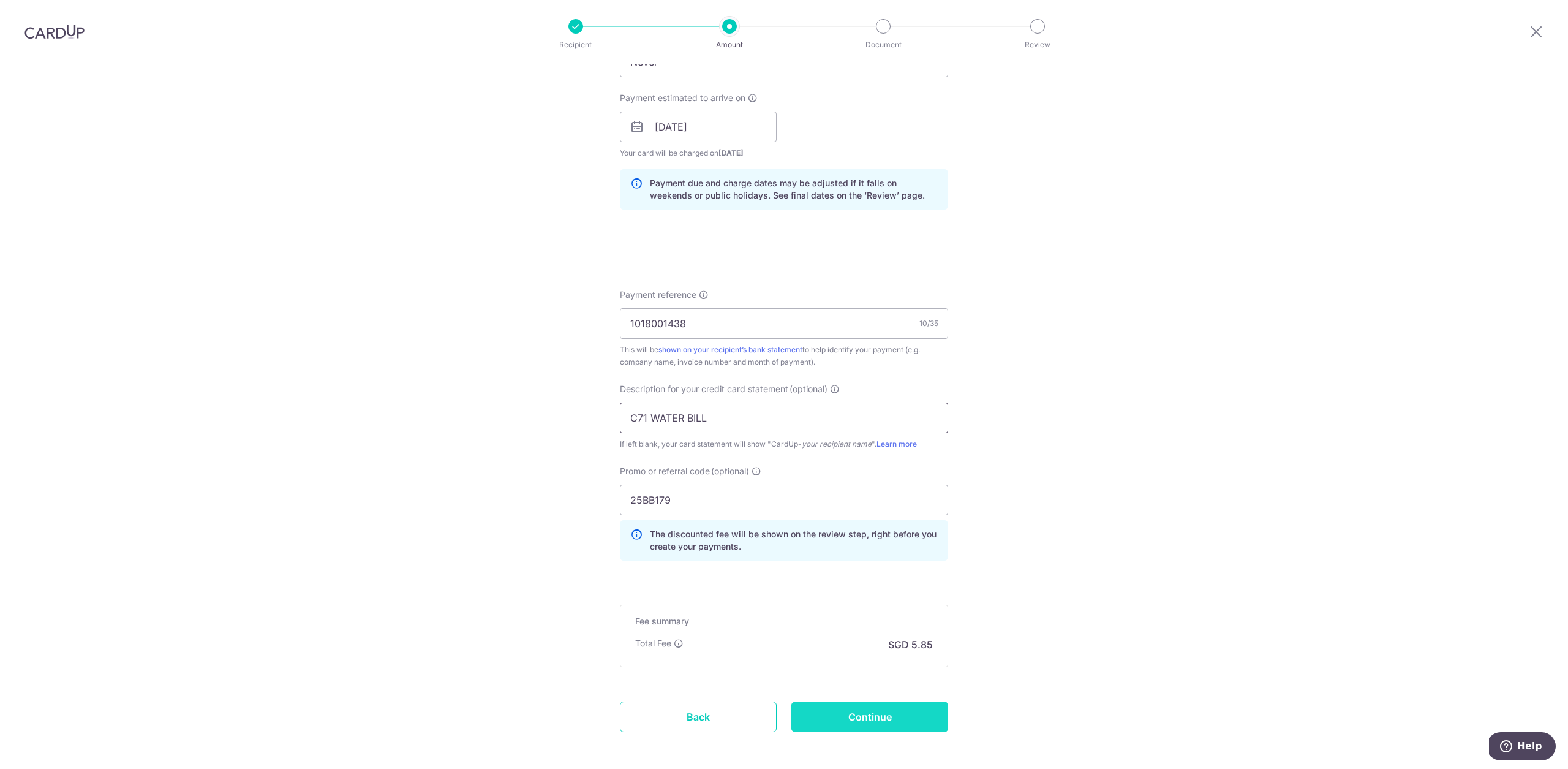
type input "C71 WATER BILL"
click at [906, 710] on input "Continue" at bounding box center [869, 716] width 157 height 31
type input "Create Schedule"
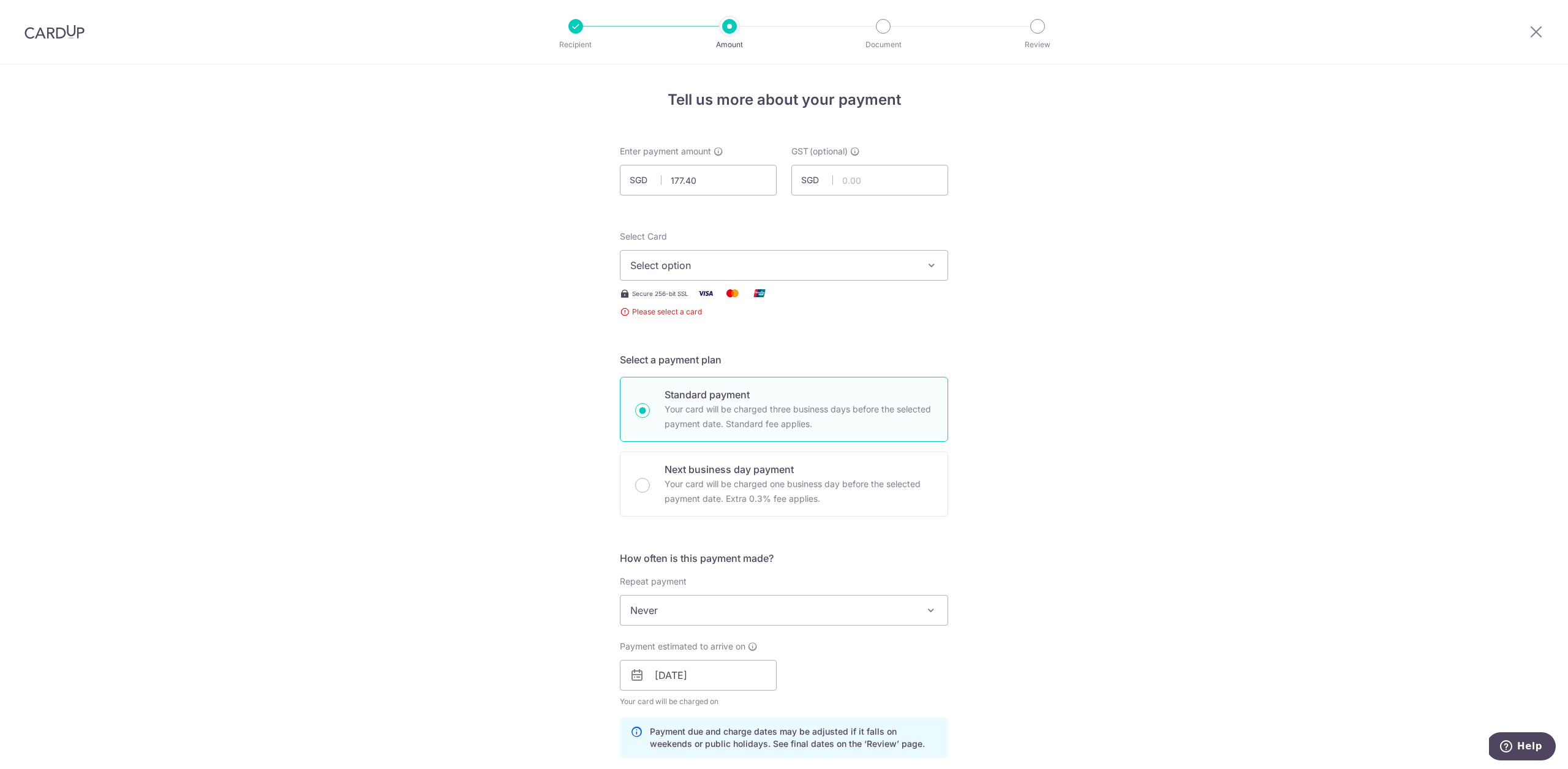
click at [753, 262] on span "Select option" at bounding box center [773, 265] width 286 height 15
click at [738, 375] on span "**** 4073" at bounding box center [784, 382] width 308 height 15
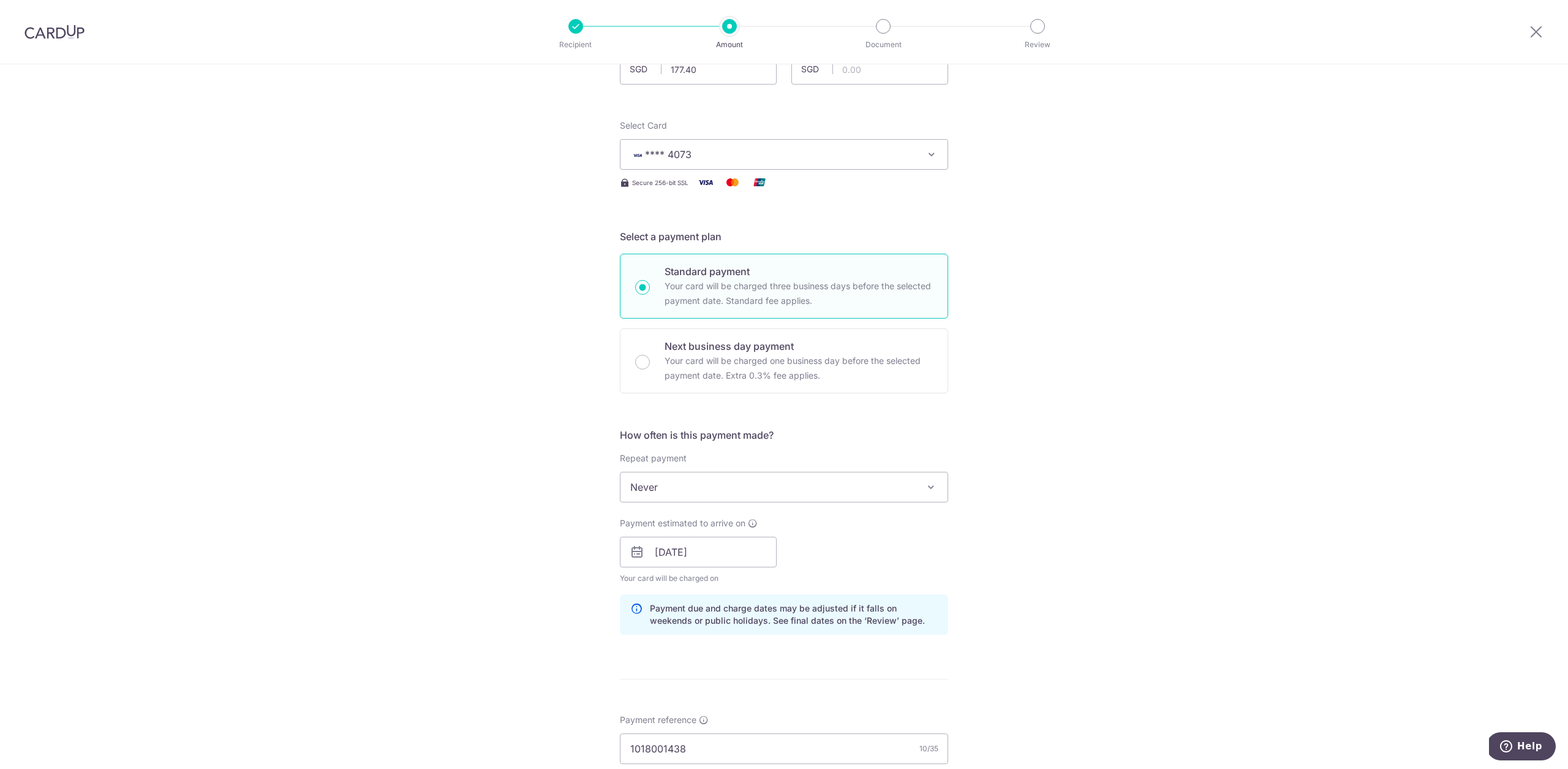
scroll to position [591, 0]
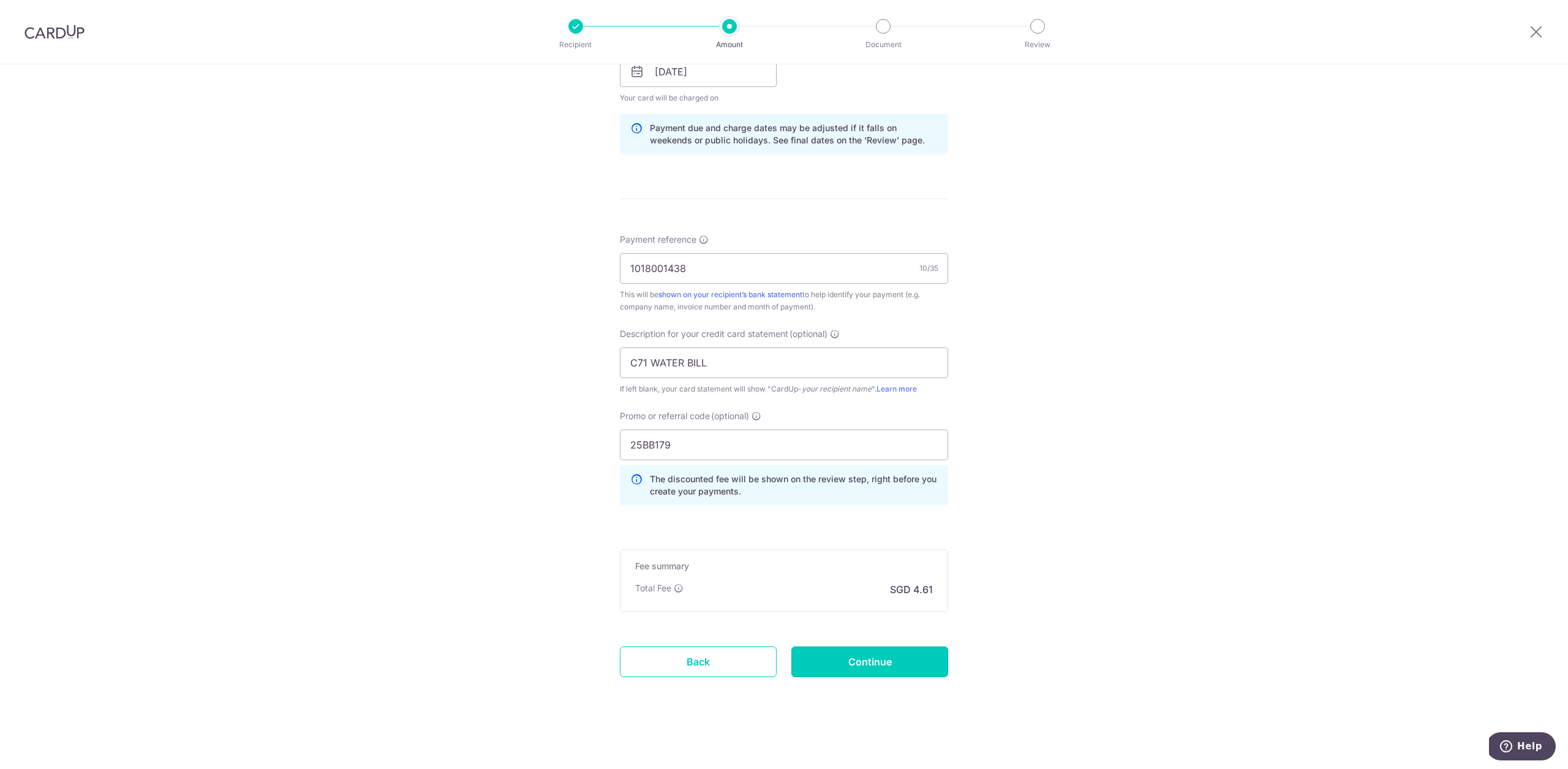
click at [936, 653] on input "Continue" at bounding box center [869, 661] width 157 height 31
type input "Create Schedule"
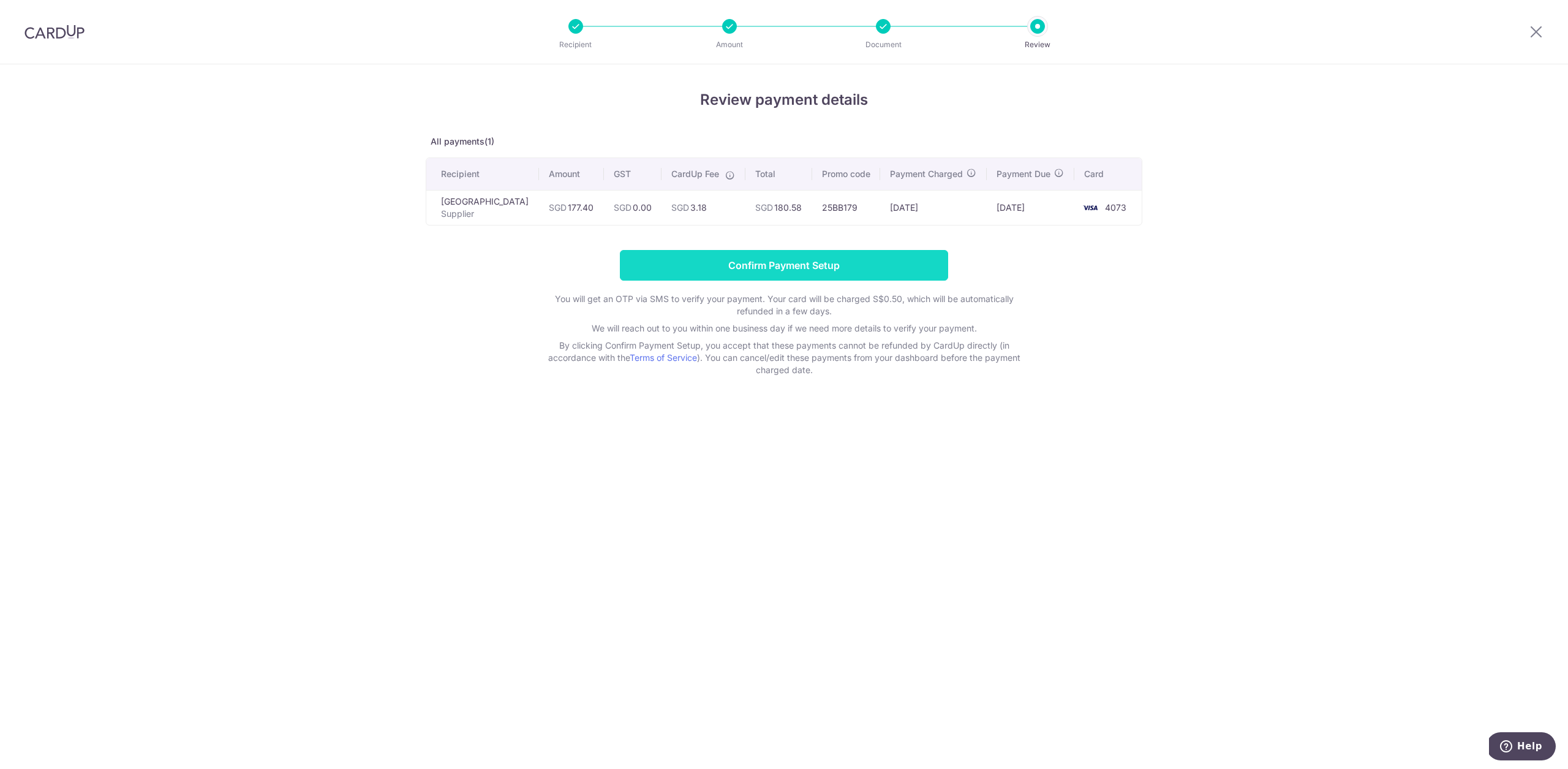
click at [726, 273] on input "Confirm Payment Setup" at bounding box center [784, 265] width 329 height 31
